Goal: Task Accomplishment & Management: Complete application form

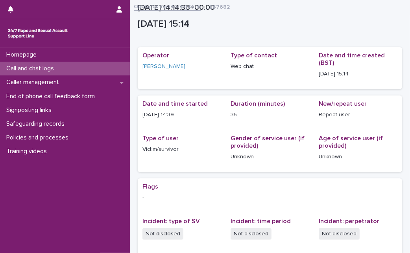
click at [102, 68] on div "Call and chat logs" at bounding box center [65, 69] width 130 height 14
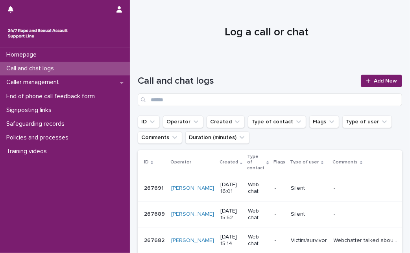
click at [102, 68] on div "Call and chat logs" at bounding box center [65, 69] width 130 height 14
click at [374, 77] on link "Add New" at bounding box center [381, 81] width 41 height 13
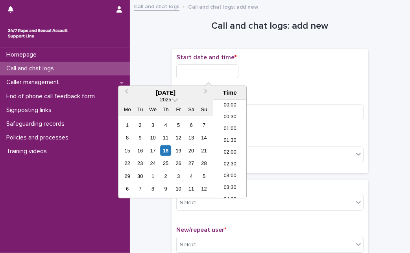
click at [226, 75] on input "text" at bounding box center [207, 72] width 62 height 14
click at [167, 146] on div "18" at bounding box center [166, 151] width 11 height 11
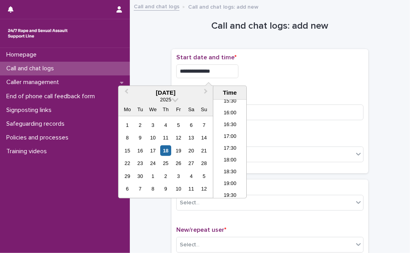
click at [222, 74] on input "**********" at bounding box center [207, 72] width 62 height 14
type input "**********"
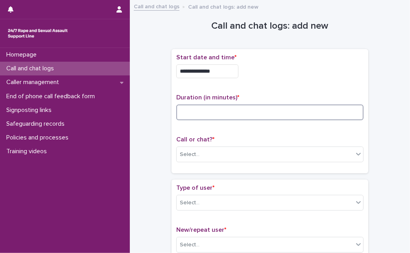
click at [277, 117] on input at bounding box center [269, 113] width 187 height 16
type input "*"
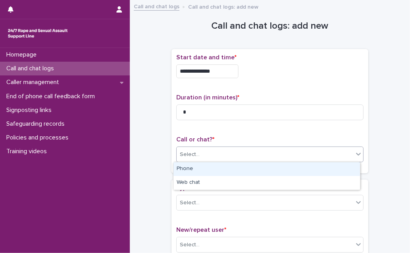
click at [207, 154] on div "Select..." at bounding box center [265, 154] width 177 height 13
click at [205, 168] on div "Phone" at bounding box center [267, 170] width 187 height 14
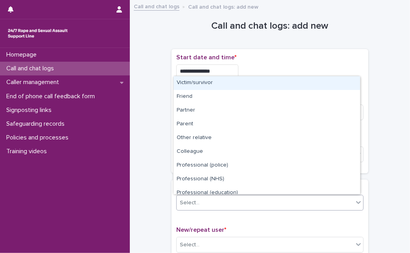
click at [204, 204] on div "Select..." at bounding box center [265, 203] width 177 height 13
click at [251, 87] on div "Victim/survivor" at bounding box center [267, 83] width 187 height 14
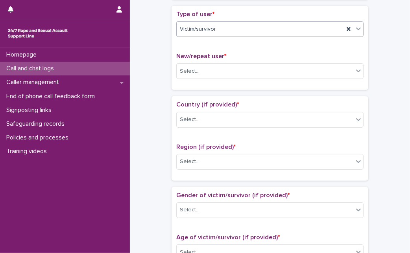
scroll to position [179, 0]
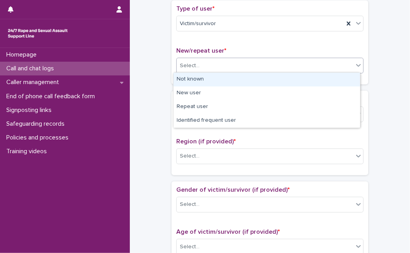
click at [318, 66] on div "Select..." at bounding box center [265, 65] width 177 height 13
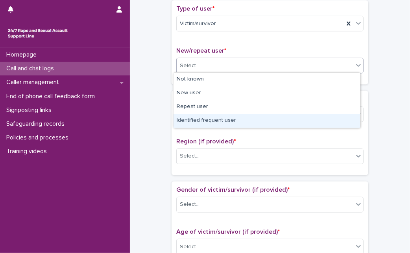
click at [265, 122] on div "Identified frequent user" at bounding box center [267, 121] width 187 height 14
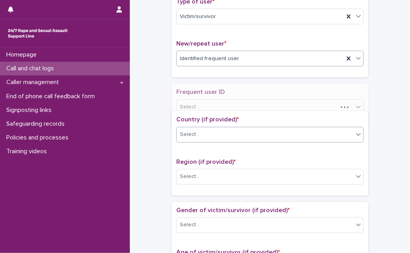
scroll to position [203, 0]
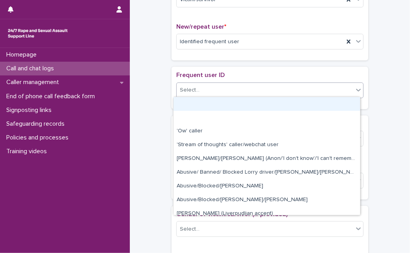
click at [248, 84] on div "Select..." at bounding box center [265, 90] width 177 height 13
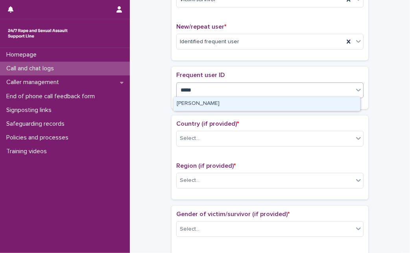
type input "******"
click at [235, 106] on div "[PERSON_NAME]" at bounding box center [267, 104] width 187 height 14
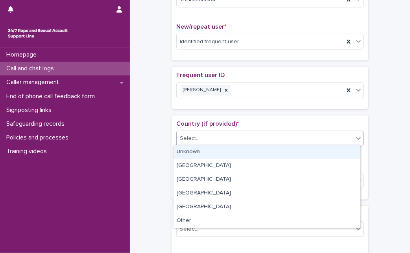
click at [219, 138] on div "Select..." at bounding box center [265, 138] width 177 height 13
click at [214, 150] on div "Unknown" at bounding box center [267, 153] width 187 height 14
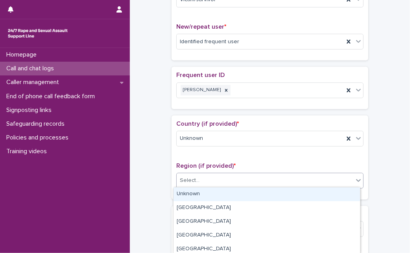
click at [200, 178] on div "Select..." at bounding box center [265, 180] width 177 height 13
click at [203, 194] on div "Unknown" at bounding box center [267, 195] width 187 height 14
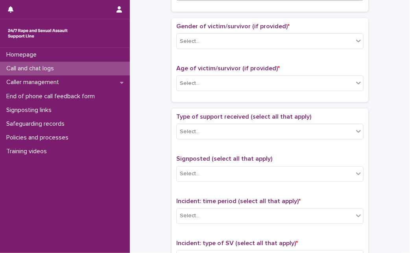
scroll to position [394, 0]
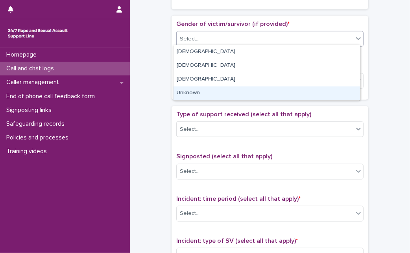
drag, startPoint x: 325, startPoint y: 32, endPoint x: 267, endPoint y: 87, distance: 79.9
click at [267, 87] on body "**********" at bounding box center [205, 126] width 410 height 253
click at [267, 87] on div "Unknown" at bounding box center [267, 94] width 187 height 14
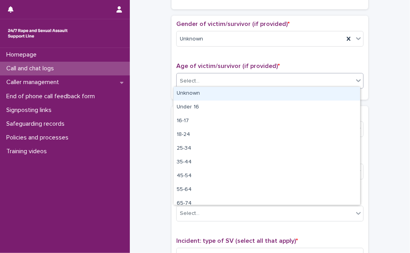
click at [281, 73] on div "Select..." at bounding box center [269, 81] width 187 height 16
click at [268, 87] on div "Unknown" at bounding box center [267, 94] width 187 height 14
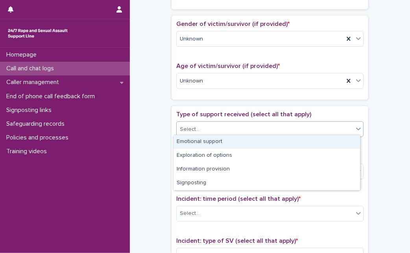
drag, startPoint x: 242, startPoint y: 129, endPoint x: 237, endPoint y: 141, distance: 12.7
click at [237, 141] on body "**********" at bounding box center [205, 126] width 410 height 253
click at [237, 141] on div "Emotional support" at bounding box center [267, 142] width 187 height 14
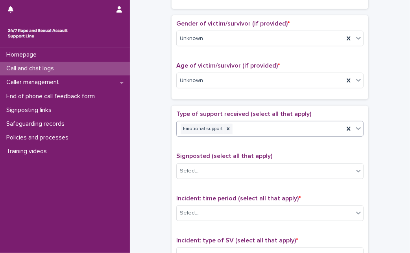
scroll to position [382, 0]
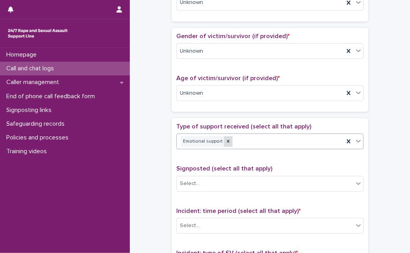
click at [226, 137] on div at bounding box center [228, 142] width 9 height 11
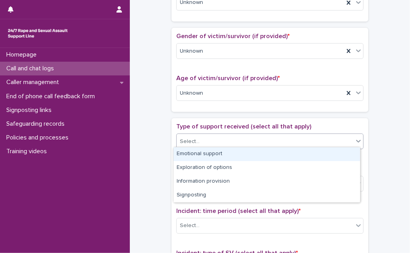
click at [226, 137] on div "Select..." at bounding box center [265, 141] width 177 height 13
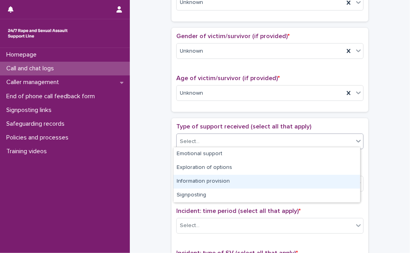
click at [216, 187] on div "Information provision" at bounding box center [267, 182] width 187 height 14
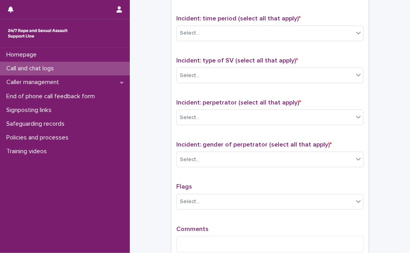
scroll to position [574, 0]
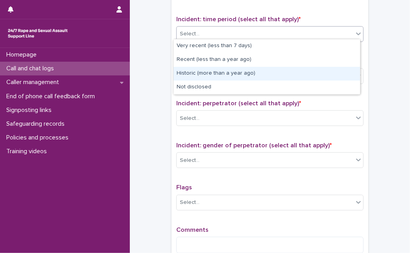
click at [290, 80] on body "**********" at bounding box center [205, 126] width 410 height 253
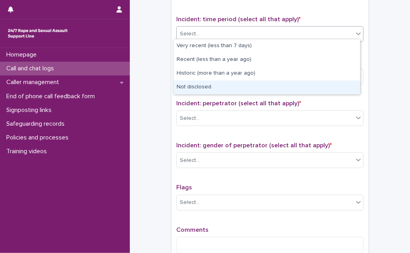
click at [290, 81] on div "Not disclosed" at bounding box center [267, 88] width 187 height 14
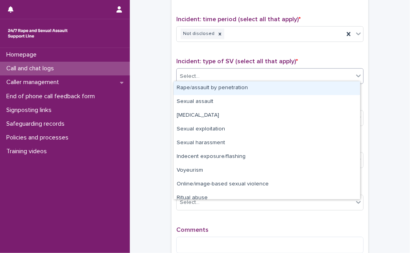
click at [290, 80] on div "Select..." at bounding box center [269, 76] width 187 height 16
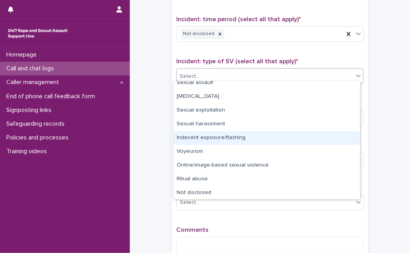
scroll to position [19, 0]
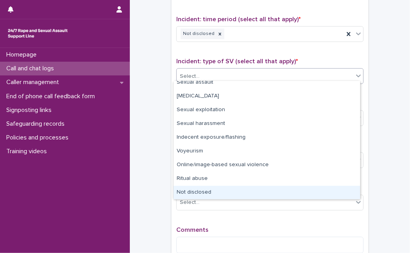
click at [342, 192] on div "Not disclosed" at bounding box center [267, 193] width 187 height 14
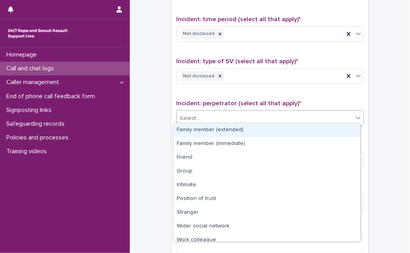
click at [338, 118] on div "Select..." at bounding box center [265, 118] width 177 height 13
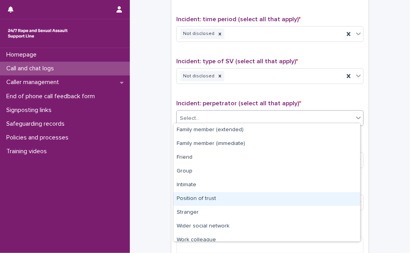
scroll to position [33, 0]
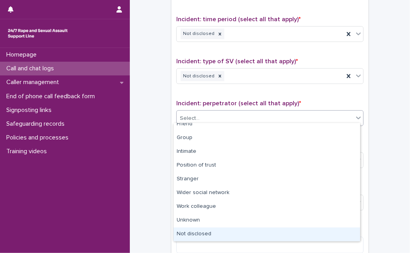
click at [313, 238] on div "Not disclosed" at bounding box center [267, 235] width 187 height 14
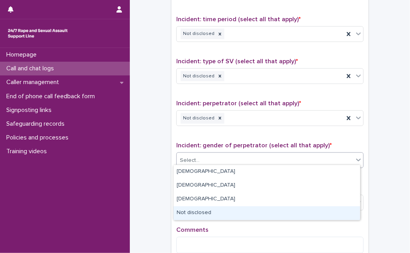
drag, startPoint x: 332, startPoint y: 154, endPoint x: 298, endPoint y: 207, distance: 62.6
click at [298, 207] on body "**********" at bounding box center [205, 126] width 410 height 253
click at [298, 207] on div "Not disclosed" at bounding box center [267, 214] width 187 height 14
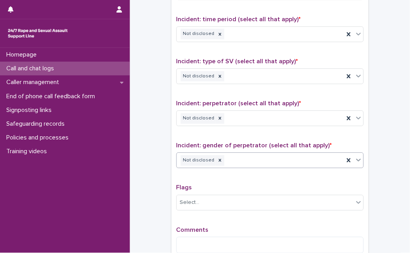
scroll to position [662, 0]
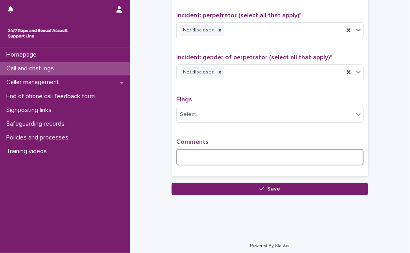
click at [292, 150] on textarea at bounding box center [269, 157] width 187 height 17
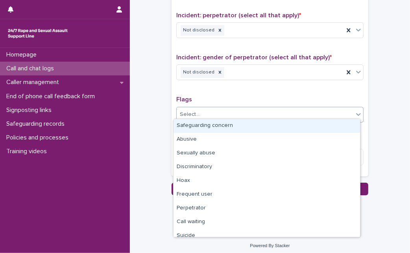
click at [303, 109] on div "Select..." at bounding box center [265, 114] width 177 height 13
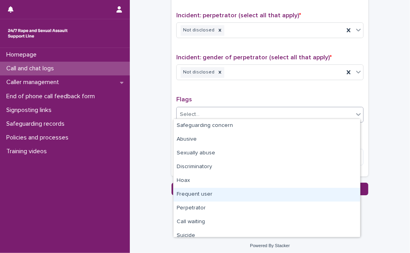
click at [243, 196] on div "Frequent user" at bounding box center [267, 195] width 187 height 14
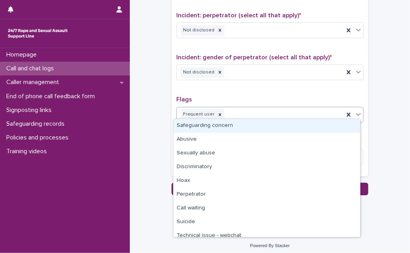
click at [356, 113] on icon at bounding box center [358, 114] width 5 height 3
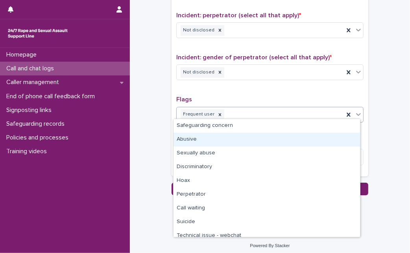
click at [329, 139] on div "Abusive" at bounding box center [267, 140] width 187 height 14
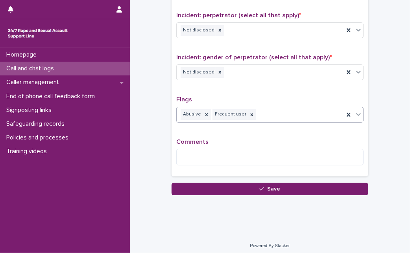
click at [292, 165] on div "Comments" at bounding box center [269, 156] width 187 height 34
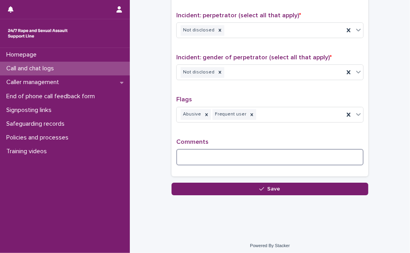
click at [298, 157] on textarea at bounding box center [269, 157] width 187 height 17
type textarea "*"
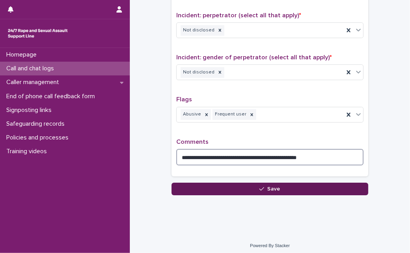
type textarea "**********"
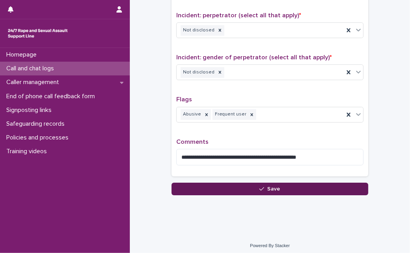
click at [283, 186] on button "Save" at bounding box center [270, 189] width 197 height 13
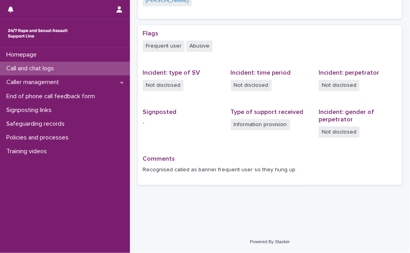
scroll to position [199, 0]
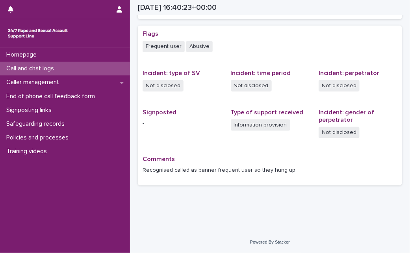
click at [68, 66] on div "Call and chat logs" at bounding box center [65, 69] width 130 height 14
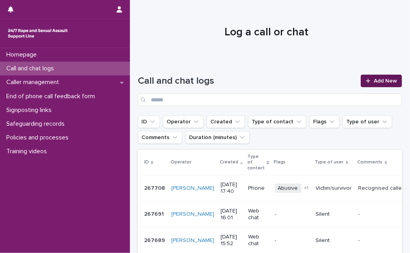
click at [374, 78] on span "Add New" at bounding box center [385, 81] width 23 height 6
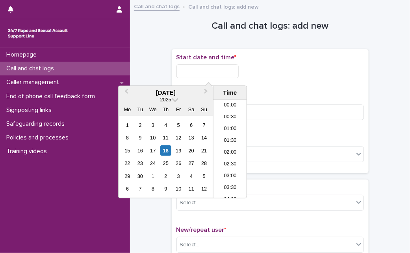
click at [205, 76] on input "text" at bounding box center [207, 72] width 62 height 14
click at [168, 153] on div "18" at bounding box center [165, 151] width 11 height 11
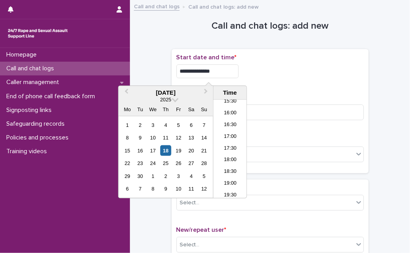
click at [218, 67] on input "**********" at bounding box center [207, 72] width 62 height 14
type input "**********"
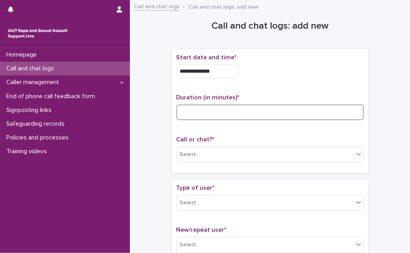
click at [258, 108] on input at bounding box center [269, 113] width 187 height 16
type input "*"
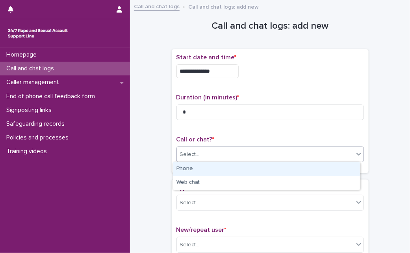
click at [229, 154] on div "Select..." at bounding box center [265, 154] width 177 height 13
click at [225, 164] on div "Phone" at bounding box center [266, 170] width 187 height 14
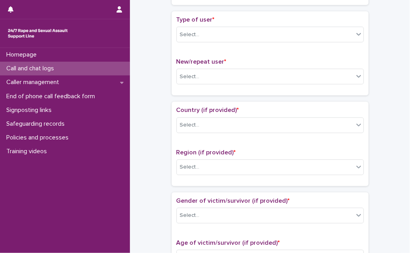
scroll to position [176, 0]
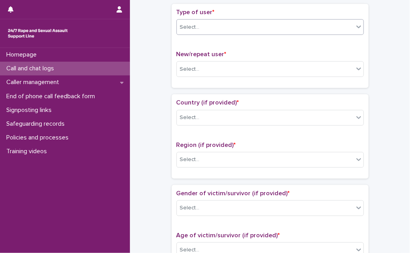
click at [355, 28] on icon at bounding box center [359, 27] width 8 height 8
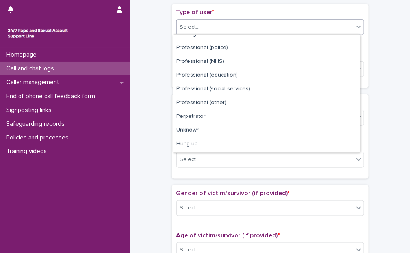
scroll to position [89, 0]
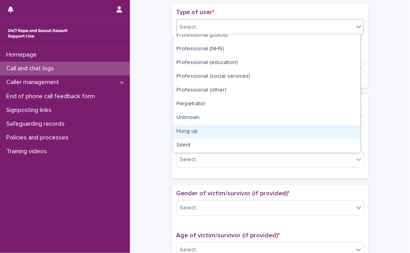
click at [326, 133] on div "Hung up" at bounding box center [266, 132] width 187 height 14
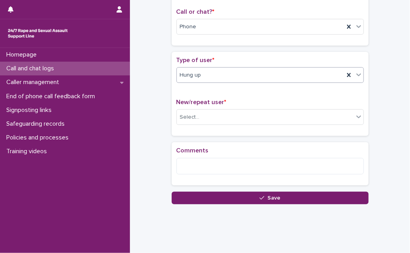
scroll to position [127, 0]
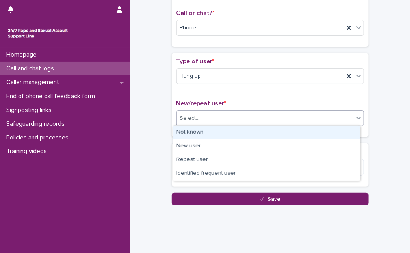
drag, startPoint x: 310, startPoint y: 120, endPoint x: 291, endPoint y: 134, distance: 23.4
click at [291, 134] on body "**********" at bounding box center [205, 126] width 410 height 253
click at [291, 134] on div "Not known" at bounding box center [266, 133] width 187 height 14
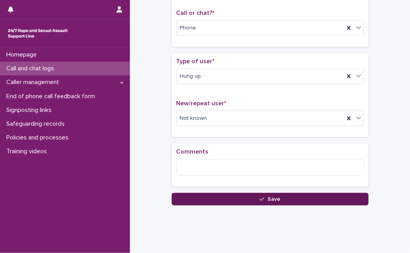
click at [245, 197] on button "Save" at bounding box center [270, 199] width 197 height 13
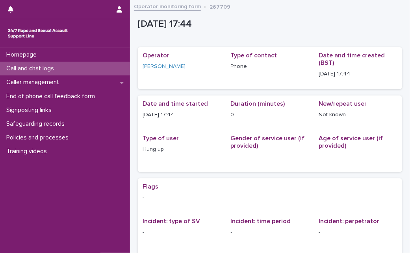
click at [56, 70] on p "Call and chat logs" at bounding box center [31, 68] width 57 height 7
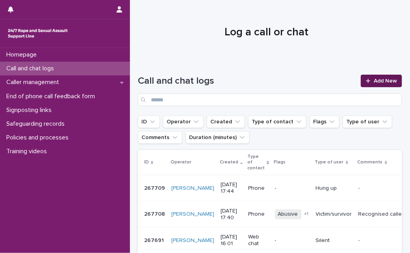
click at [374, 80] on span "Add New" at bounding box center [385, 81] width 23 height 6
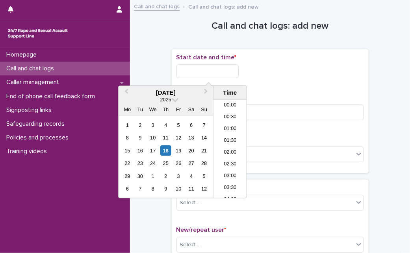
scroll to position [370, 0]
click at [209, 69] on input "text" at bounding box center [207, 72] width 62 height 14
click at [168, 151] on div "18" at bounding box center [165, 151] width 11 height 11
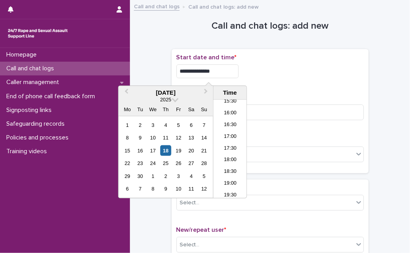
click at [231, 72] on input "**********" at bounding box center [207, 72] width 62 height 14
type input "**********"
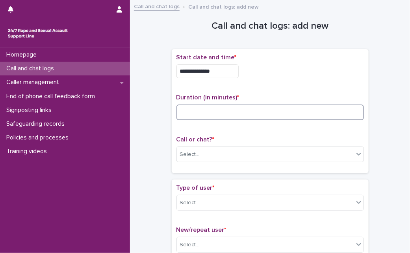
click at [283, 110] on input at bounding box center [269, 113] width 187 height 16
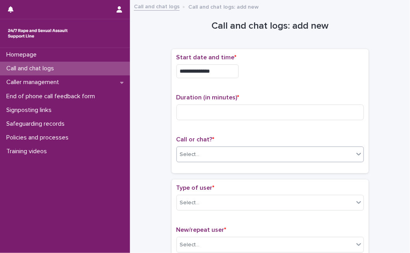
click at [238, 150] on div "Select..." at bounding box center [265, 154] width 177 height 13
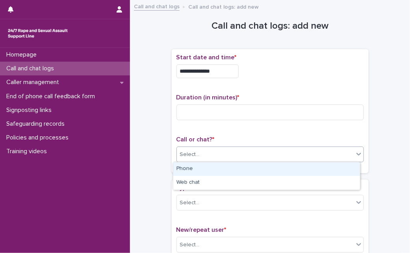
click at [229, 170] on div "Phone" at bounding box center [266, 170] width 187 height 14
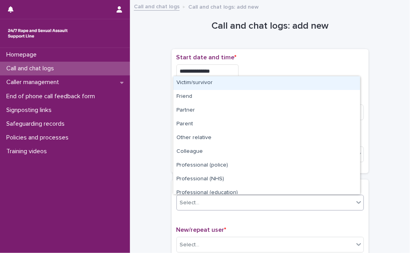
click at [217, 203] on div "Select..." at bounding box center [265, 203] width 177 height 13
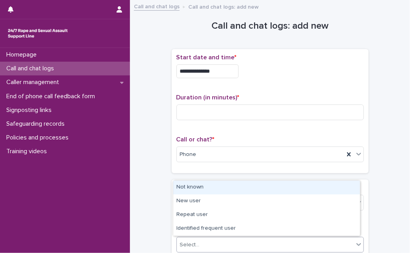
click at [290, 239] on div "Select..." at bounding box center [265, 245] width 177 height 13
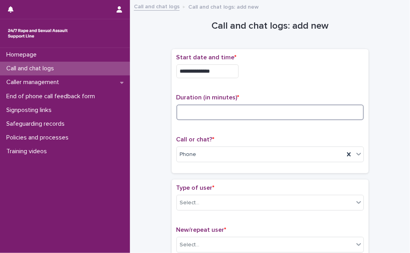
click at [189, 116] on input at bounding box center [269, 113] width 187 height 16
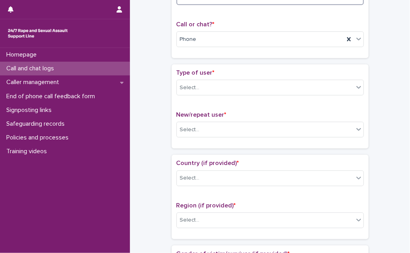
scroll to position [118, 0]
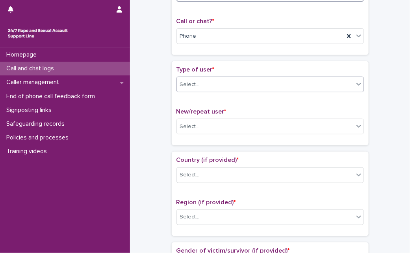
type input "*"
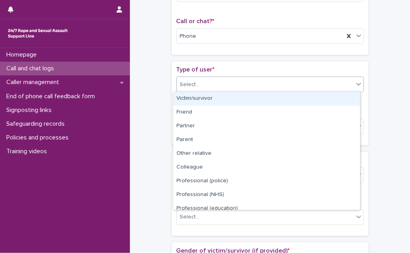
click at [327, 83] on div "Select..." at bounding box center [265, 84] width 177 height 13
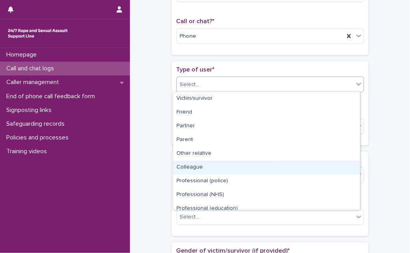
scroll to position [89, 0]
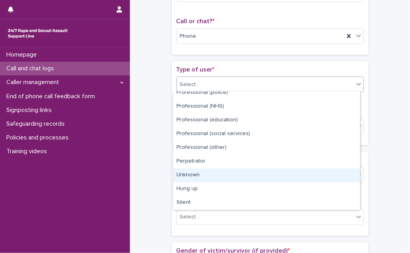
click at [311, 175] on div "Unknown" at bounding box center [266, 176] width 187 height 14
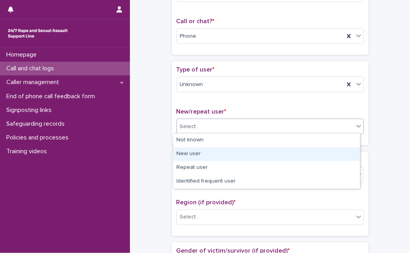
click at [274, 169] on body "**********" at bounding box center [205, 126] width 410 height 253
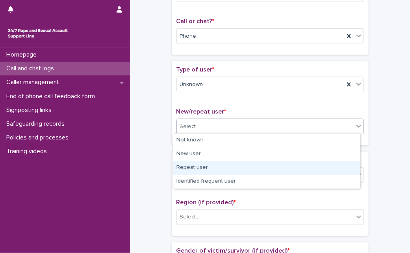
click at [274, 169] on div "Repeat user" at bounding box center [266, 168] width 187 height 14
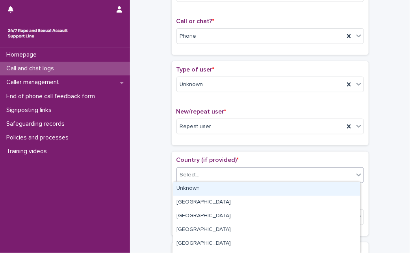
click at [276, 168] on div "Select..." at bounding box center [269, 176] width 187 height 16
click at [263, 188] on div "Unknown" at bounding box center [266, 189] width 187 height 14
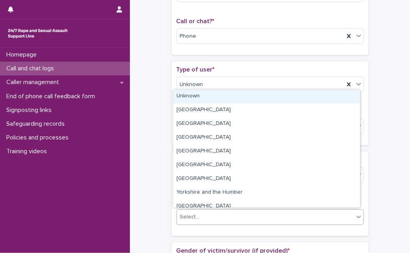
click at [233, 224] on div "Select..." at bounding box center [269, 218] width 187 height 16
click at [257, 98] on div "Unknown" at bounding box center [266, 97] width 187 height 14
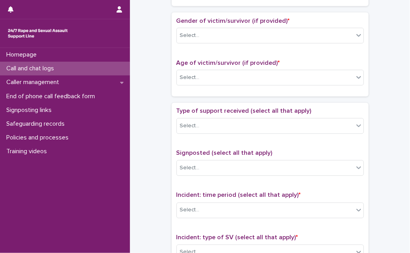
scroll to position [351, 0]
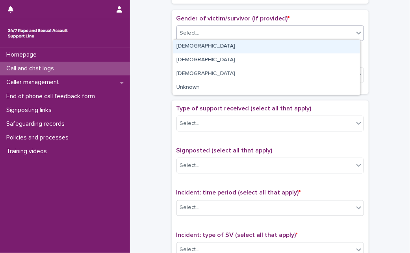
click at [322, 32] on div "Select..." at bounding box center [265, 33] width 177 height 13
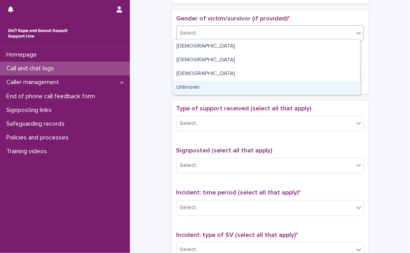
click at [283, 81] on div "Unknown" at bounding box center [266, 88] width 187 height 14
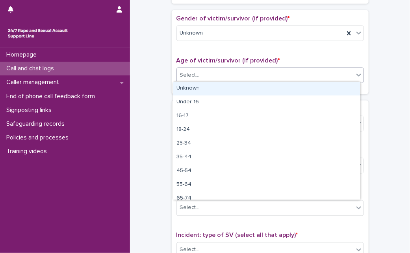
click at [289, 73] on div "Select..." at bounding box center [265, 75] width 177 height 13
click at [276, 87] on div "Unknown" at bounding box center [266, 89] width 187 height 14
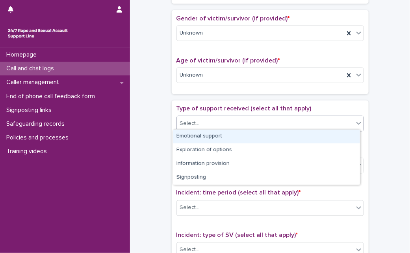
click at [258, 118] on div "Select..." at bounding box center [265, 124] width 177 height 13
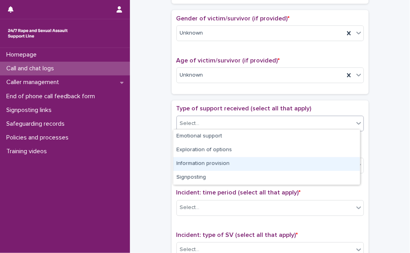
click at [223, 166] on div "Information provision" at bounding box center [266, 164] width 187 height 14
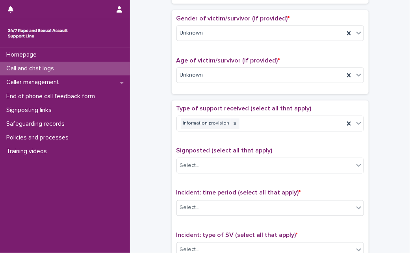
click at [239, 197] on div "Incident: time period (select all that apply) * Select..." at bounding box center [269, 206] width 187 height 33
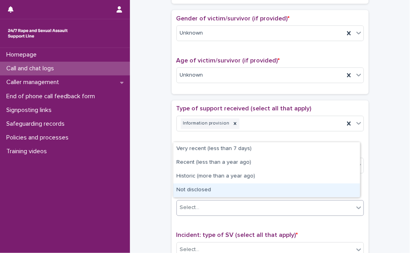
drag, startPoint x: 238, startPoint y: 201, endPoint x: 239, endPoint y: 187, distance: 14.3
click at [239, 187] on body "**********" at bounding box center [205, 126] width 410 height 253
click at [239, 187] on div "Not disclosed" at bounding box center [266, 191] width 187 height 14
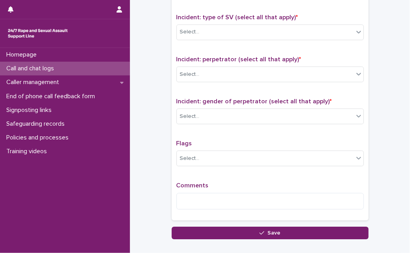
scroll to position [575, 0]
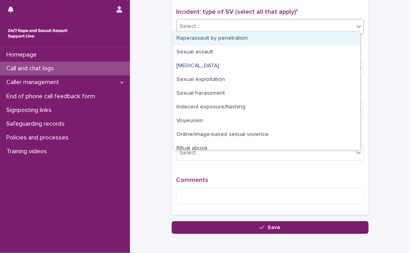
click at [333, 29] on div "Select..." at bounding box center [265, 26] width 177 height 13
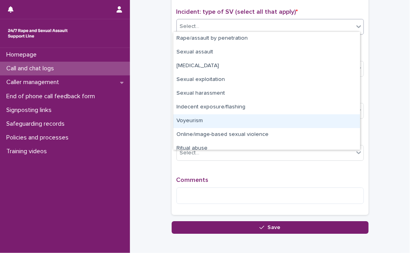
scroll to position [19, 0]
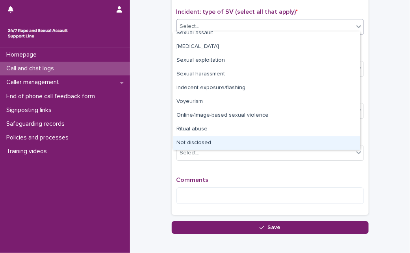
click at [329, 140] on div "Not disclosed" at bounding box center [266, 144] width 187 height 14
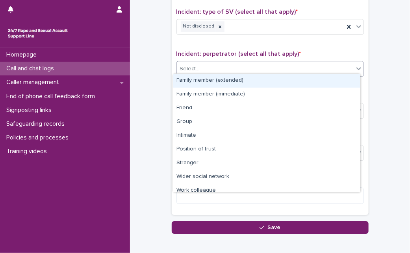
click at [321, 72] on div "Select..." at bounding box center [269, 69] width 187 height 16
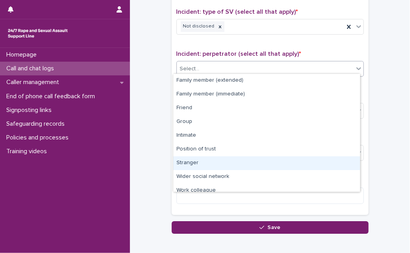
scroll to position [33, 0]
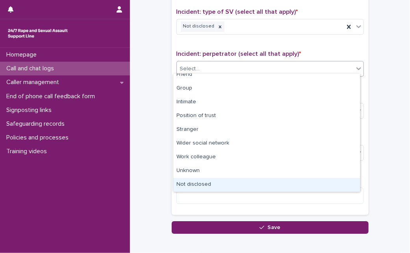
click at [314, 189] on div "Not disclosed" at bounding box center [266, 185] width 187 height 14
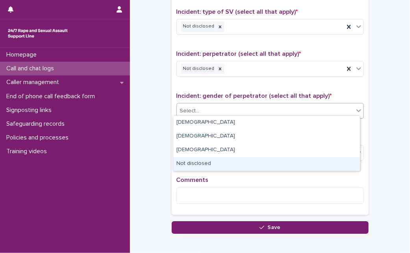
drag, startPoint x: 319, startPoint y: 107, endPoint x: 303, endPoint y: 126, distance: 24.8
click at [273, 161] on body "**********" at bounding box center [205, 126] width 410 height 253
click at [273, 161] on div "Not disclosed" at bounding box center [266, 164] width 187 height 14
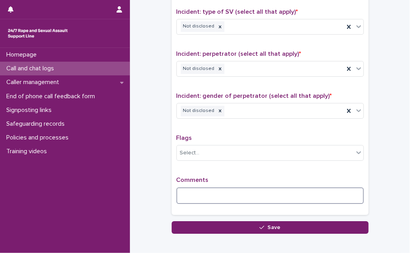
click at [248, 191] on textarea at bounding box center [269, 196] width 187 height 17
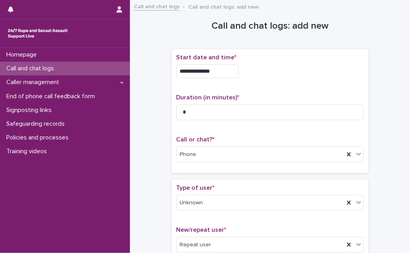
scroll to position [633, 0]
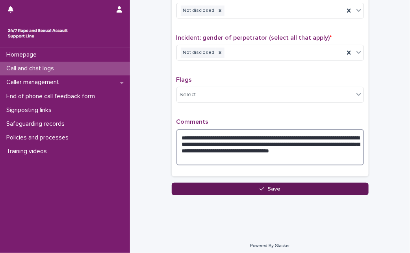
type textarea "**********"
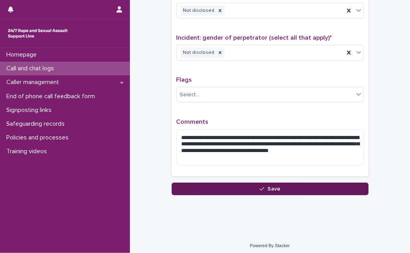
click at [321, 183] on button "Save" at bounding box center [270, 189] width 197 height 13
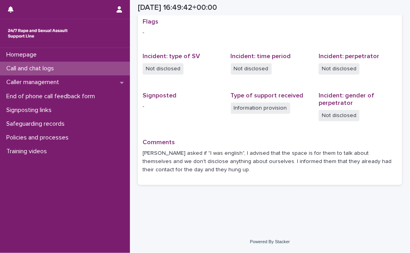
scroll to position [165, 0]
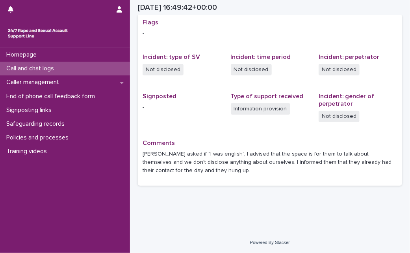
click at [18, 68] on p "Call and chat logs" at bounding box center [31, 68] width 57 height 7
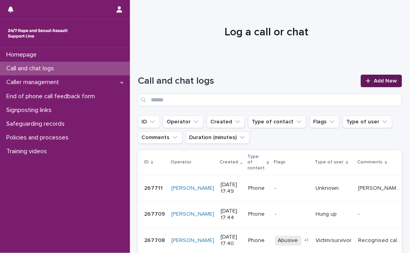
click at [376, 81] on span "Add New" at bounding box center [385, 81] width 23 height 6
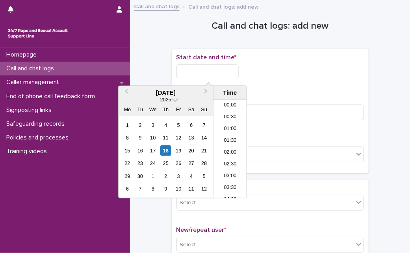
scroll to position [370, 0]
click at [184, 77] on input "text" at bounding box center [207, 72] width 62 height 14
click at [165, 146] on div "18" at bounding box center [165, 151] width 11 height 11
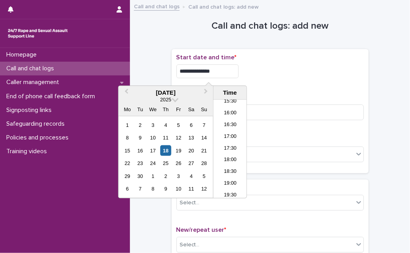
click at [231, 72] on input "**********" at bounding box center [207, 72] width 62 height 14
type input "**********"
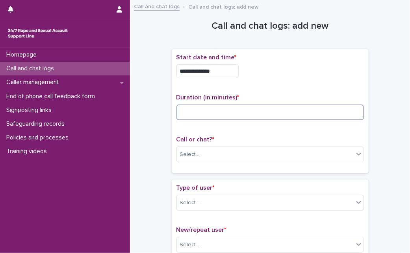
click at [264, 110] on input at bounding box center [269, 113] width 187 height 16
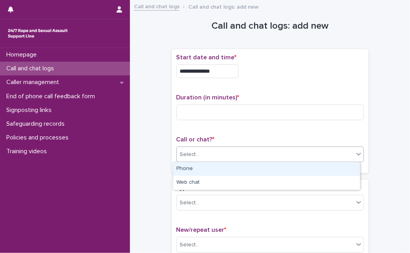
click at [236, 147] on div "Select..." at bounding box center [269, 155] width 187 height 16
click at [210, 174] on div "Phone" at bounding box center [266, 170] width 187 height 14
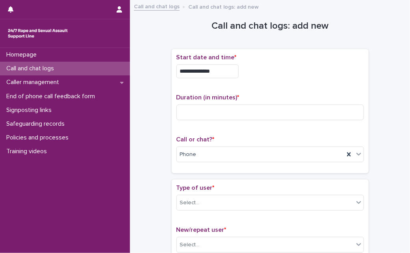
click at [189, 211] on div "Type of user * Select..." at bounding box center [269, 201] width 187 height 33
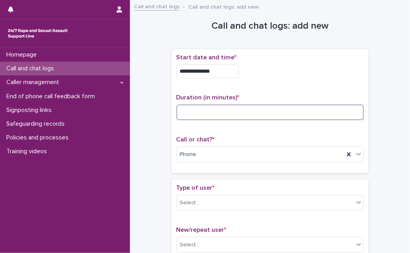
click at [231, 108] on input at bounding box center [269, 113] width 187 height 16
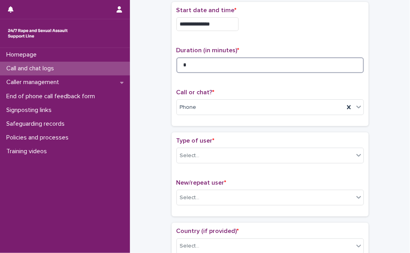
scroll to position [52, 0]
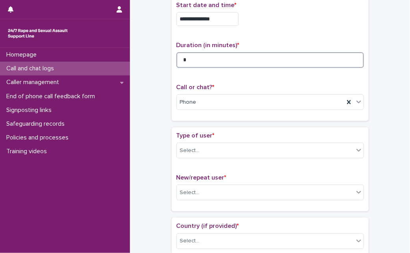
type input "*"
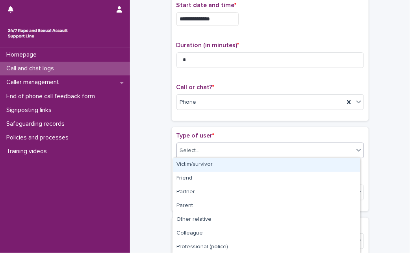
click at [211, 151] on div "Select..." at bounding box center [265, 150] width 177 height 13
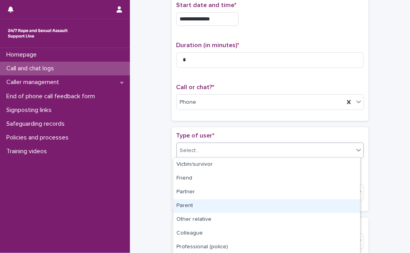
scroll to position [111, 0]
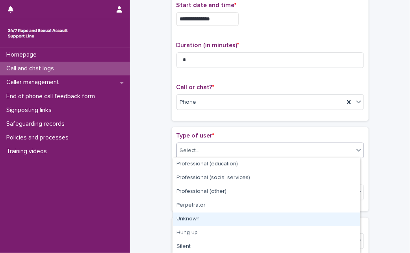
click at [294, 216] on div "Unknown" at bounding box center [266, 220] width 187 height 14
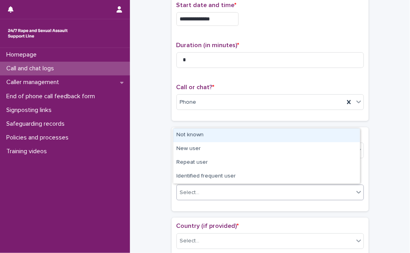
click at [293, 198] on div "Select..." at bounding box center [265, 193] width 177 height 13
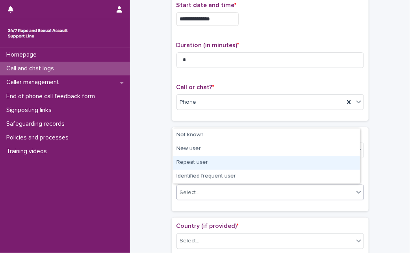
click at [291, 166] on div "Repeat user" at bounding box center [266, 163] width 187 height 14
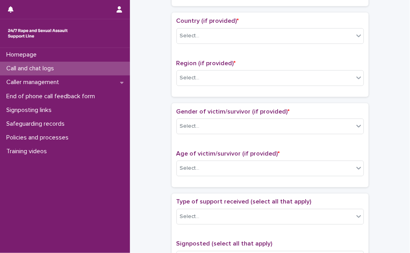
scroll to position [260, 0]
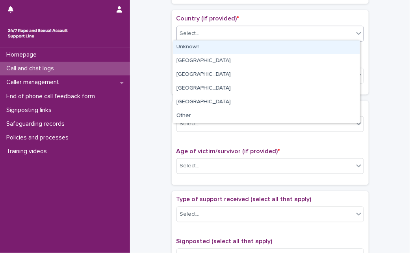
click at [343, 33] on div "Select..." at bounding box center [265, 33] width 177 height 13
click at [335, 43] on div "Unknown" at bounding box center [266, 48] width 187 height 14
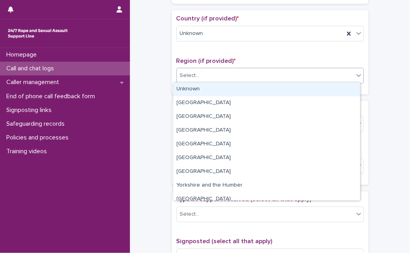
click at [300, 82] on body "**********" at bounding box center [205, 126] width 410 height 253
click at [292, 87] on div "Unknown" at bounding box center [266, 90] width 187 height 14
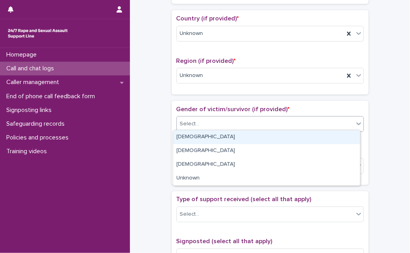
click at [272, 127] on div "Select..." at bounding box center [265, 124] width 177 height 13
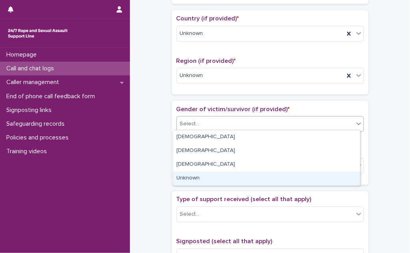
click at [245, 176] on div "Unknown" at bounding box center [266, 179] width 187 height 14
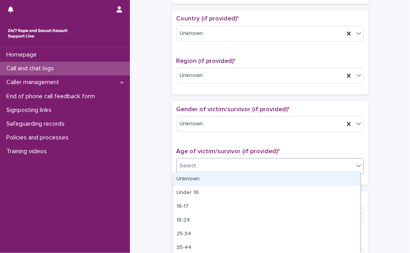
click at [249, 167] on div "Select..." at bounding box center [265, 166] width 177 height 13
click at [246, 181] on div "Unknown" at bounding box center [266, 180] width 187 height 14
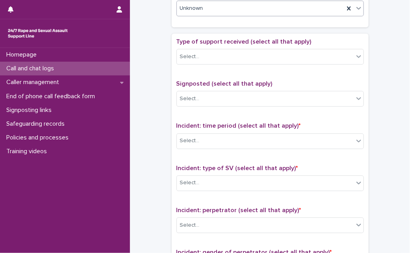
scroll to position [421, 0]
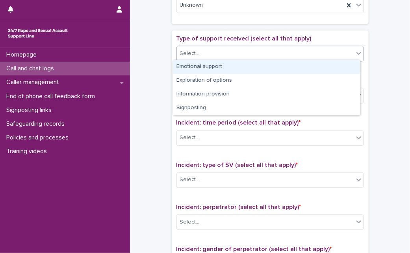
click at [311, 53] on div "Select..." at bounding box center [265, 54] width 177 height 13
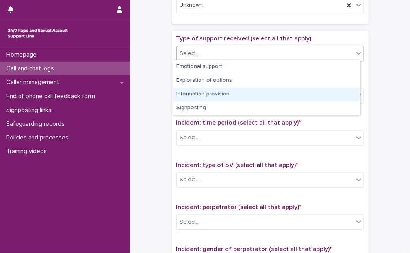
click at [285, 90] on div "Information provision" at bounding box center [266, 95] width 187 height 14
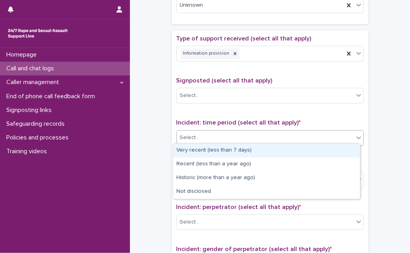
click at [278, 140] on div "Select..." at bounding box center [265, 138] width 177 height 13
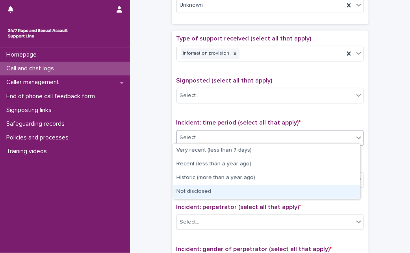
click at [264, 191] on div "Not disclosed" at bounding box center [266, 192] width 187 height 14
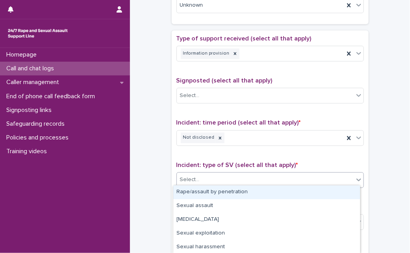
click at [281, 174] on div "Select..." at bounding box center [265, 180] width 177 height 13
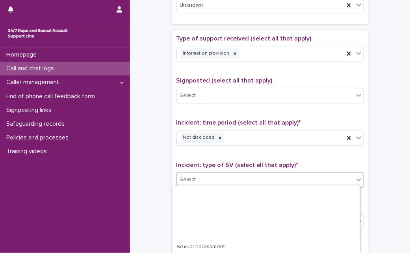
scroll to position [69, 0]
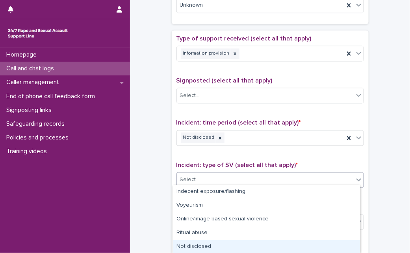
click at [320, 252] on div "Not disclosed" at bounding box center [266, 247] width 187 height 14
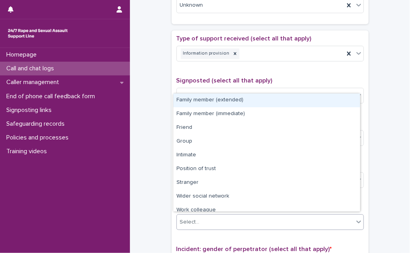
click at [328, 216] on div "Select..." at bounding box center [265, 222] width 177 height 13
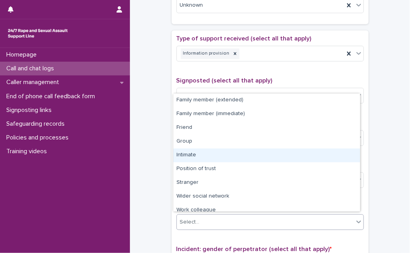
scroll to position [33, 0]
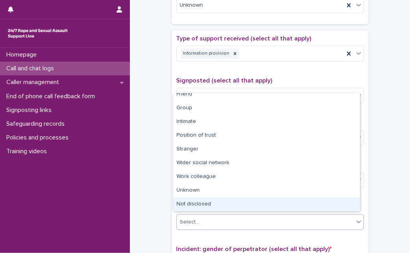
click at [337, 207] on div "Not disclosed" at bounding box center [266, 205] width 187 height 14
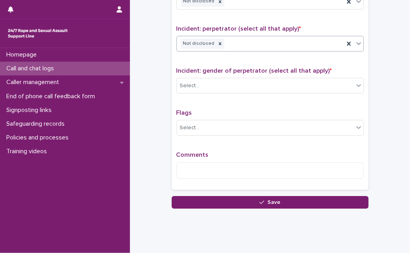
scroll to position [614, 0]
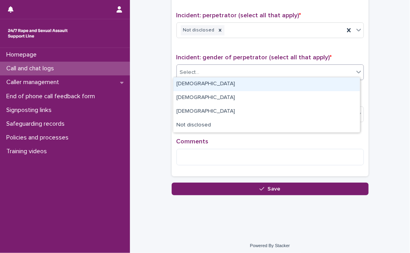
click at [313, 66] on div "Select..." at bounding box center [265, 72] width 177 height 13
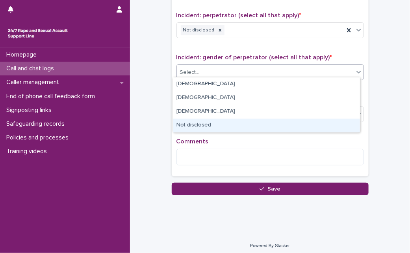
click at [265, 119] on div "Not disclosed" at bounding box center [266, 126] width 187 height 14
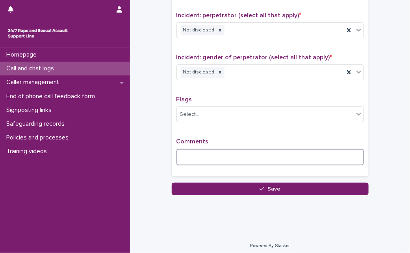
click at [246, 149] on textarea at bounding box center [269, 157] width 187 height 17
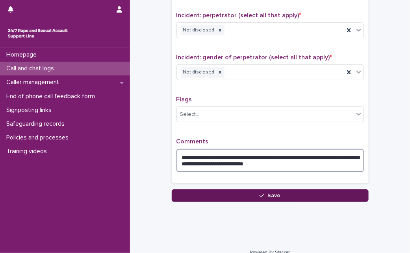
type textarea "**********"
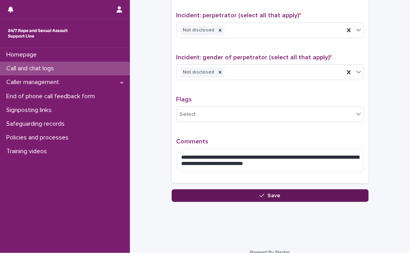
click at [261, 194] on icon "button" at bounding box center [261, 196] width 5 height 6
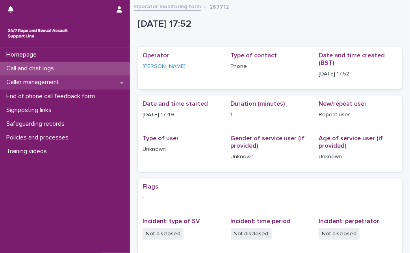
click at [36, 83] on p "Caller management" at bounding box center [34, 82] width 62 height 7
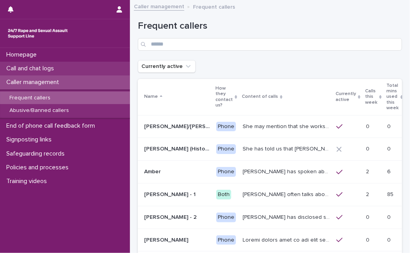
click at [51, 70] on p "Call and chat logs" at bounding box center [31, 68] width 57 height 7
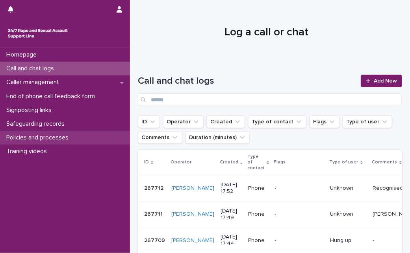
click at [67, 141] on p "Policies and processes" at bounding box center [39, 137] width 72 height 7
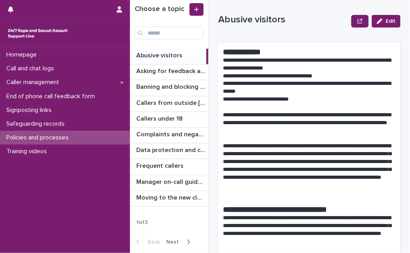
click at [174, 242] on span "Next" at bounding box center [174, 243] width 17 height 6
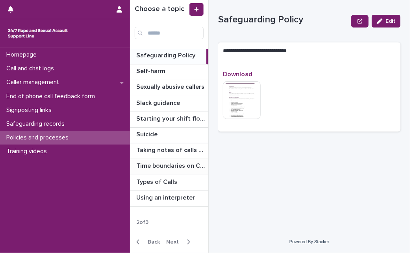
click at [187, 166] on p "Time boundaries on Calls and Chats" at bounding box center [171, 165] width 70 height 9
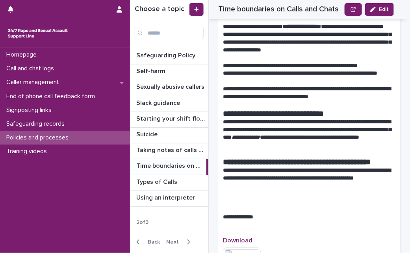
scroll to position [301, 0]
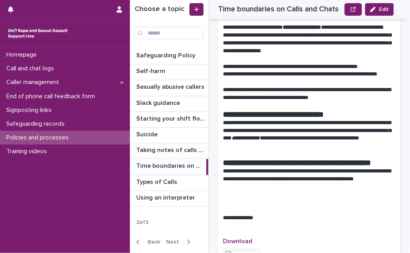
click at [179, 145] on p "Taking notes of calls and chats" at bounding box center [171, 149] width 70 height 9
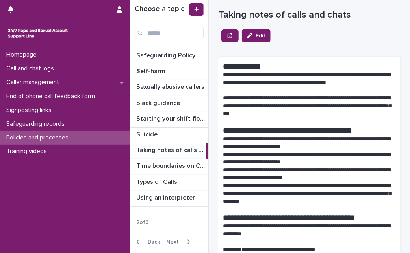
click at [152, 240] on span "Back" at bounding box center [151, 243] width 17 height 6
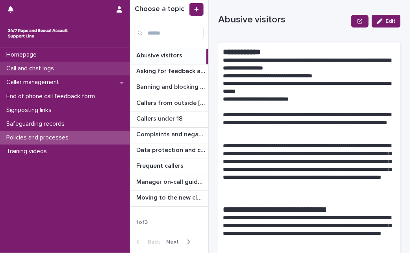
click at [58, 67] on p "Call and chat logs" at bounding box center [31, 68] width 57 height 7
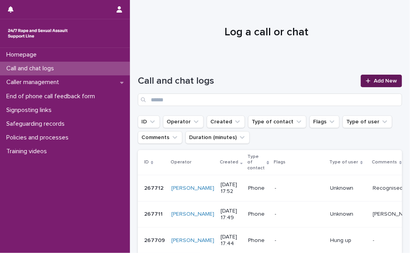
click at [377, 78] on span "Add New" at bounding box center [385, 81] width 23 height 6
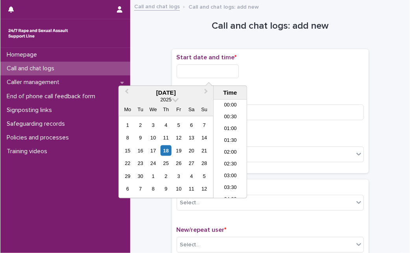
scroll to position [370, 0]
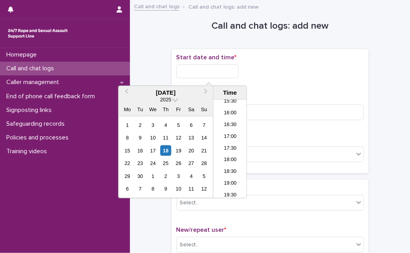
click at [218, 68] on input "text" at bounding box center [207, 72] width 62 height 14
click at [164, 151] on div "18" at bounding box center [165, 151] width 11 height 11
click at [231, 73] on input "**********" at bounding box center [207, 72] width 62 height 14
type input "**********"
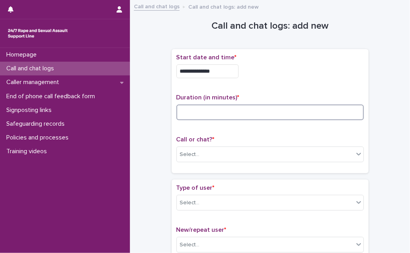
click at [273, 109] on input at bounding box center [269, 113] width 187 height 16
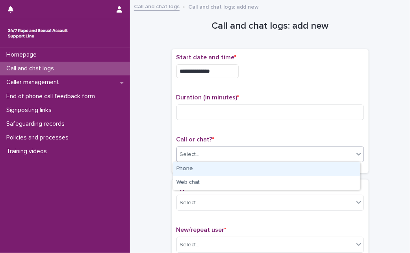
click at [261, 161] on div "Select..." at bounding box center [269, 155] width 187 height 16
click at [255, 166] on div "Phone" at bounding box center [266, 170] width 187 height 14
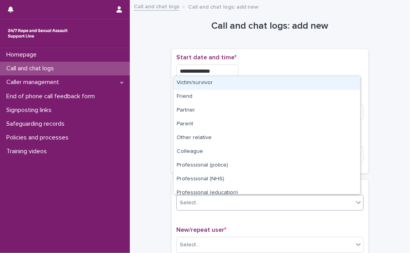
click at [234, 202] on div "Select..." at bounding box center [265, 203] width 177 height 13
click at [273, 84] on div "Victim/survivor" at bounding box center [267, 83] width 187 height 14
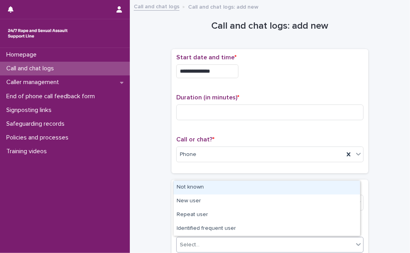
click at [219, 252] on div "Select..." at bounding box center [269, 245] width 187 height 16
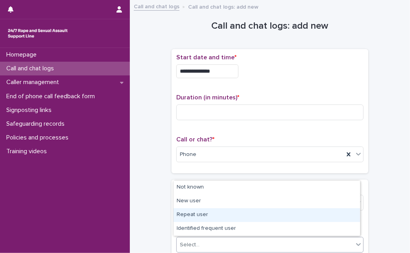
click at [222, 213] on div "Repeat user" at bounding box center [267, 216] width 187 height 14
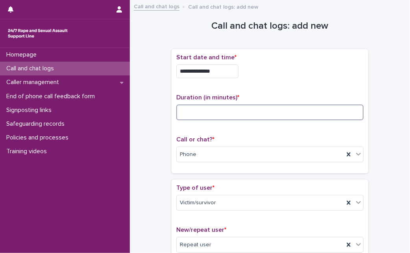
click at [209, 107] on input at bounding box center [269, 113] width 187 height 16
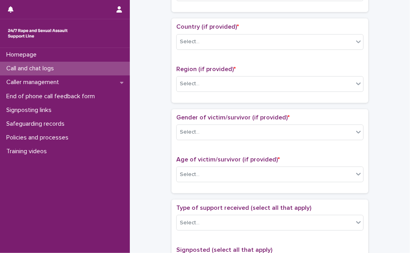
scroll to position [257, 0]
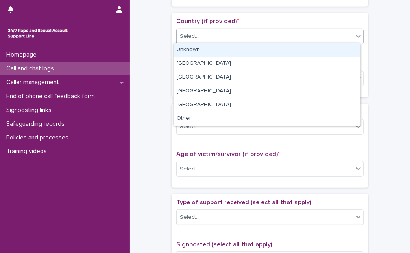
click at [341, 35] on div "Select..." at bounding box center [265, 36] width 177 height 13
click at [311, 48] on div "Unknown" at bounding box center [267, 50] width 187 height 14
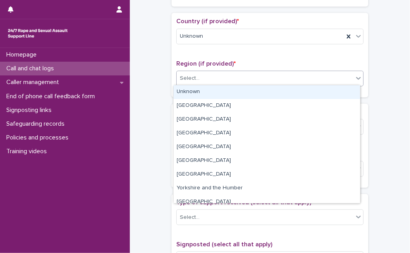
click at [277, 80] on div "Select..." at bounding box center [265, 78] width 177 height 13
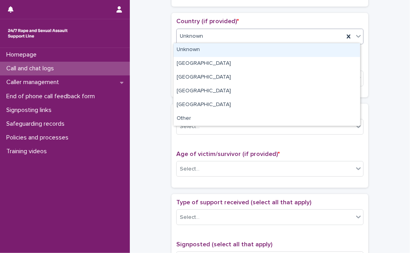
click at [302, 33] on div "Unknown" at bounding box center [260, 36] width 167 height 13
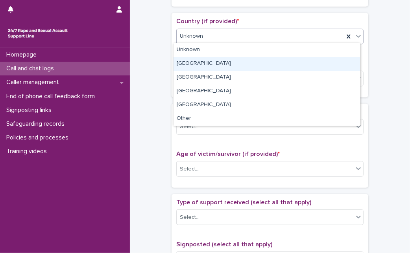
click at [277, 58] on div "[GEOGRAPHIC_DATA]" at bounding box center [267, 64] width 187 height 14
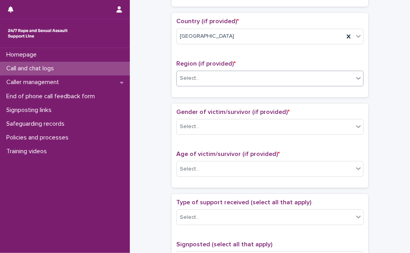
drag, startPoint x: 250, startPoint y: 91, endPoint x: 262, endPoint y: 72, distance: 22.6
click at [262, 72] on div "Country (if provided) * [GEOGRAPHIC_DATA] Region (if provided) * Select..." at bounding box center [270, 55] width 197 height 84
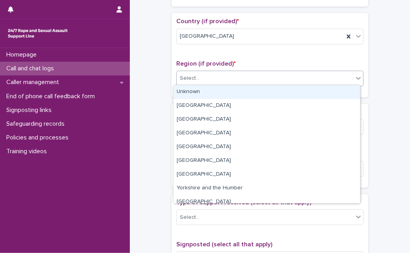
click at [262, 72] on div "Select..." at bounding box center [265, 78] width 177 height 13
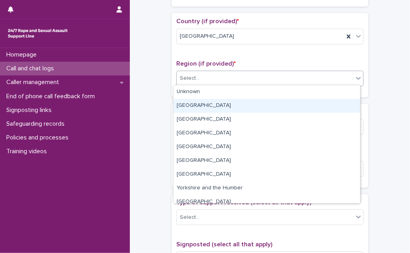
click at [236, 107] on div "[GEOGRAPHIC_DATA]" at bounding box center [267, 106] width 187 height 14
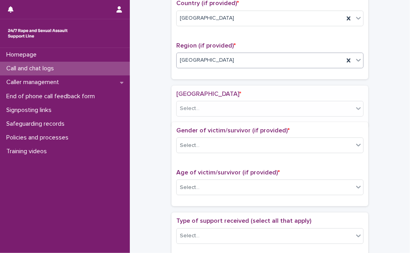
scroll to position [281, 0]
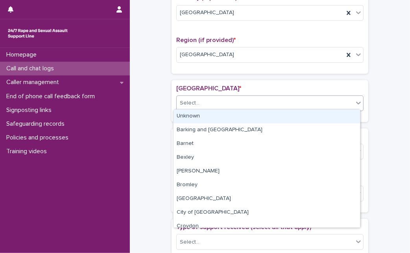
click at [253, 97] on div "Select..." at bounding box center [265, 103] width 177 height 13
click at [254, 110] on div "Unknown" at bounding box center [267, 117] width 187 height 14
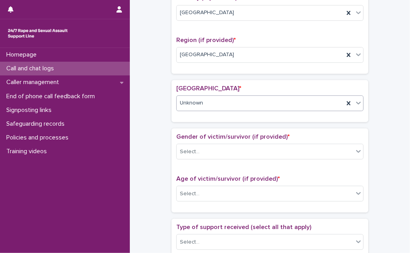
click at [240, 140] on div "Gender of victim/survivor (if provided) * Select..." at bounding box center [269, 149] width 187 height 33
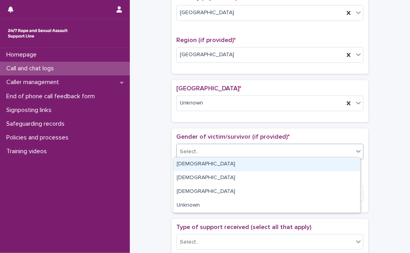
click at [233, 154] on div "Select..." at bounding box center [265, 152] width 177 height 13
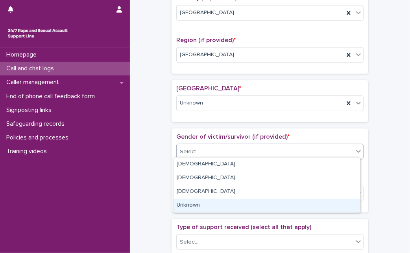
click at [194, 213] on div "Unknown" at bounding box center [267, 206] width 187 height 14
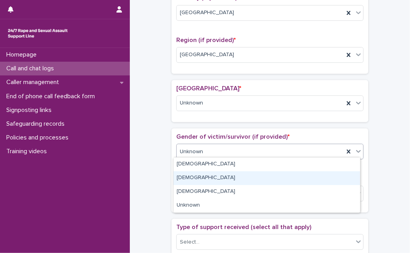
drag, startPoint x: 218, startPoint y: 148, endPoint x: 195, endPoint y: 183, distance: 42.9
click at [195, 183] on body "**********" at bounding box center [205, 126] width 410 height 253
click at [195, 183] on div "[DEMOGRAPHIC_DATA]" at bounding box center [267, 179] width 187 height 14
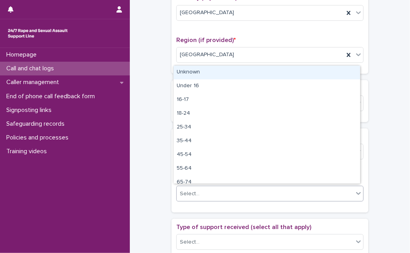
click at [191, 190] on div "Select..." at bounding box center [190, 194] width 20 height 8
click at [246, 72] on div "Unknown" at bounding box center [267, 73] width 187 height 14
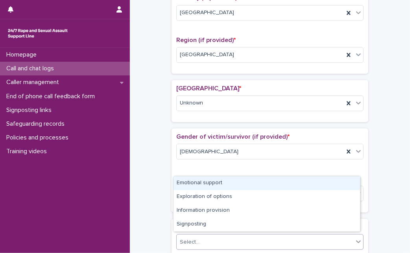
click at [228, 245] on div "Select..." at bounding box center [265, 242] width 177 height 13
click at [261, 184] on div "Emotional support" at bounding box center [267, 184] width 187 height 14
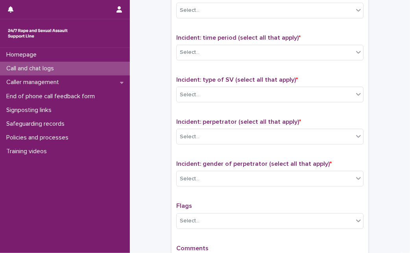
scroll to position [579, 0]
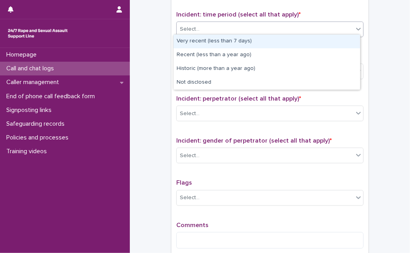
click at [328, 26] on div "Select..." at bounding box center [265, 29] width 177 height 13
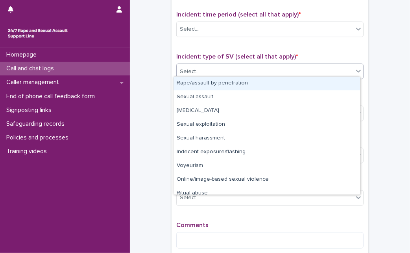
click at [261, 65] on div "Select..." at bounding box center [265, 71] width 177 height 13
click at [239, 82] on div "Rape/assault by penetration" at bounding box center [267, 84] width 187 height 14
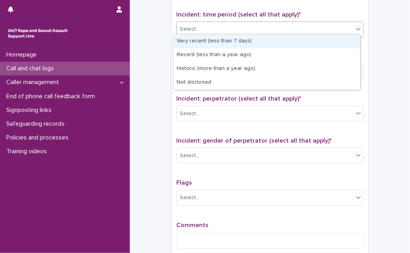
click at [249, 23] on div "Select..." at bounding box center [265, 29] width 177 height 13
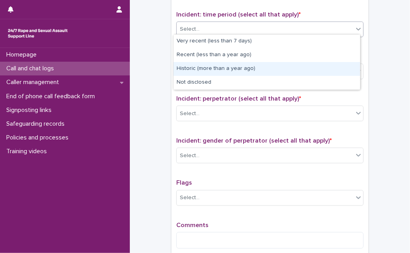
click at [240, 70] on div "Historic (more than a year ago)" at bounding box center [267, 69] width 187 height 14
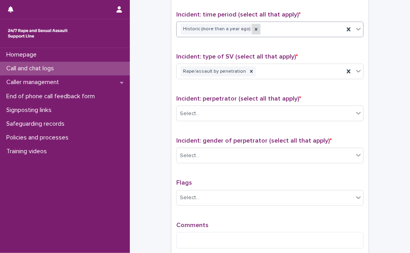
click at [255, 28] on icon at bounding box center [256, 29] width 3 height 3
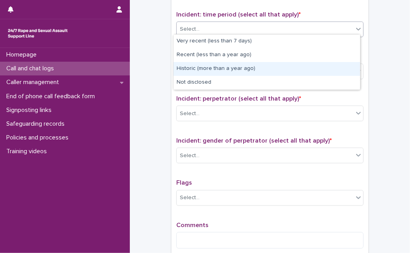
drag, startPoint x: 247, startPoint y: 28, endPoint x: 209, endPoint y: 68, distance: 55.7
click at [209, 68] on body "**********" at bounding box center [205, 126] width 410 height 253
click at [209, 68] on div "Historic (more than a year ago)" at bounding box center [267, 69] width 187 height 14
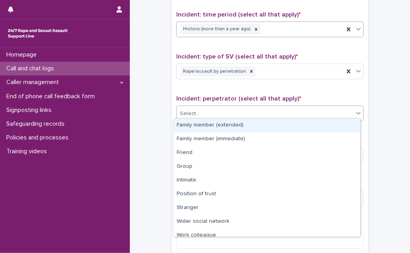
click at [203, 107] on div "Select..." at bounding box center [265, 113] width 177 height 13
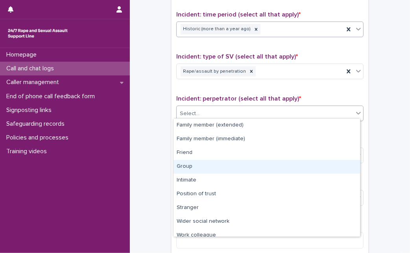
click at [204, 164] on div "Group" at bounding box center [267, 167] width 187 height 14
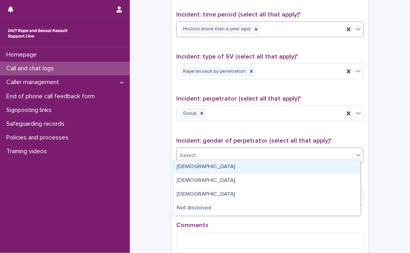
drag, startPoint x: 213, startPoint y: 154, endPoint x: 206, endPoint y: 169, distance: 16.6
click at [206, 169] on body "**********" at bounding box center [205, 126] width 410 height 253
click at [206, 169] on div "[DEMOGRAPHIC_DATA]" at bounding box center [267, 168] width 187 height 14
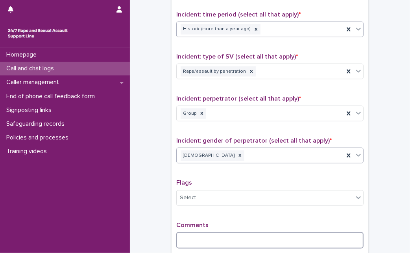
click at [190, 233] on textarea at bounding box center [269, 241] width 187 height 17
click at [238, 234] on textarea at bounding box center [269, 241] width 187 height 17
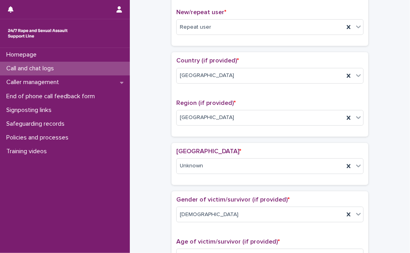
scroll to position [0, 0]
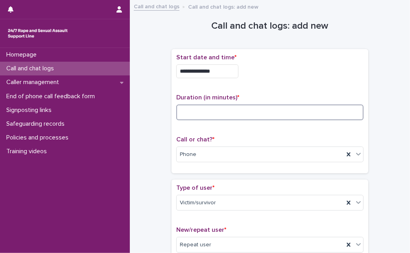
click at [301, 114] on input at bounding box center [269, 113] width 187 height 16
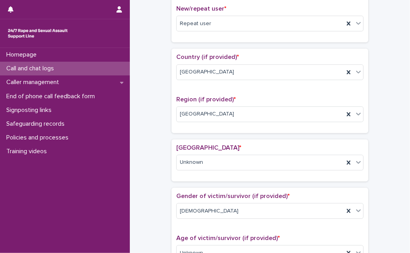
type input "**"
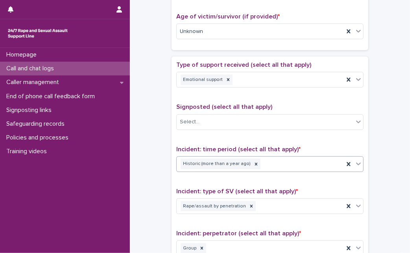
scroll to position [662, 0]
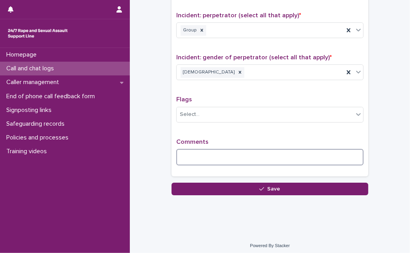
click at [287, 153] on textarea at bounding box center [269, 157] width 187 height 17
click at [283, 158] on textarea at bounding box center [269, 157] width 187 height 17
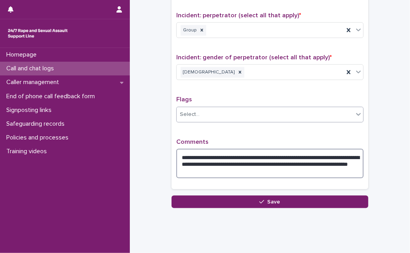
type textarea "**********"
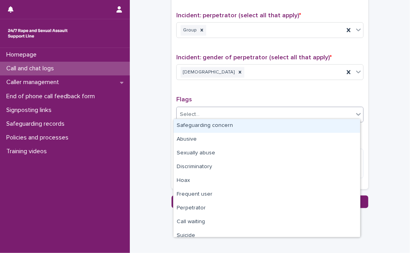
click at [282, 109] on div "Select..." at bounding box center [265, 114] width 177 height 13
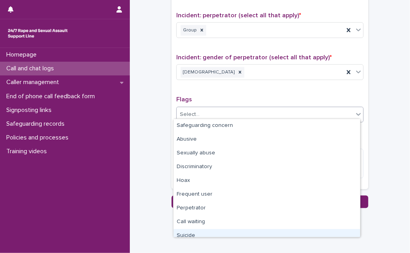
click at [267, 232] on div "Suicide" at bounding box center [267, 236] width 187 height 14
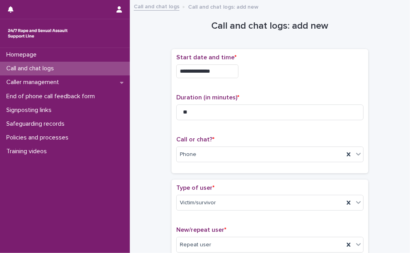
scroll to position [675, 0]
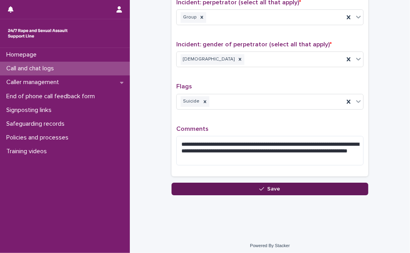
click at [309, 186] on button "Save" at bounding box center [270, 189] width 197 height 13
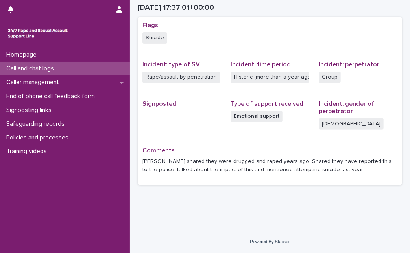
scroll to position [161, 0]
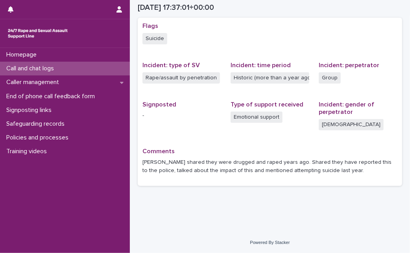
click at [54, 68] on p "Call and chat logs" at bounding box center [31, 68] width 57 height 7
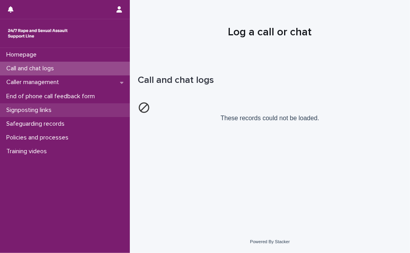
click at [57, 114] on p "Signposting links" at bounding box center [30, 110] width 55 height 7
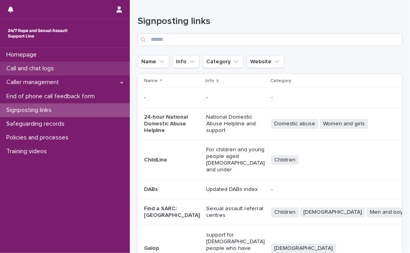
click at [60, 69] on p "Call and chat logs" at bounding box center [31, 68] width 57 height 7
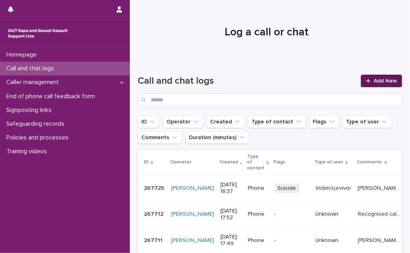
click at [383, 80] on span "Add New" at bounding box center [385, 81] width 23 height 6
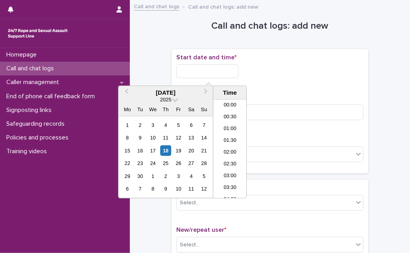
scroll to position [394, 0]
click at [199, 70] on input "text" at bounding box center [207, 72] width 62 height 14
click at [165, 149] on div "18" at bounding box center [166, 151] width 11 height 11
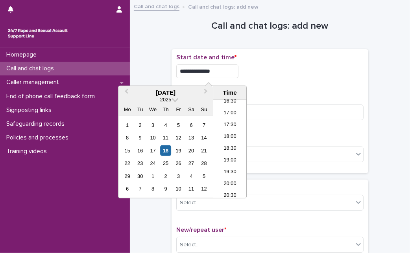
click at [231, 76] on input "**********" at bounding box center [207, 72] width 62 height 14
type input "**********"
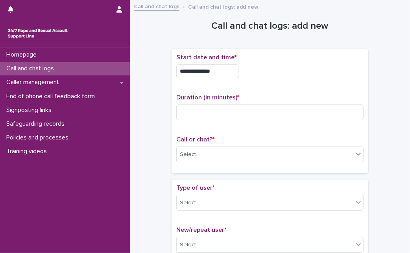
click at [195, 158] on div "Select..." at bounding box center [265, 154] width 177 height 13
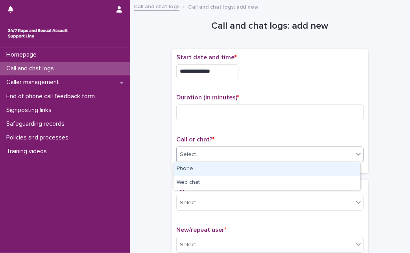
click at [195, 168] on div "Phone" at bounding box center [267, 170] width 187 height 14
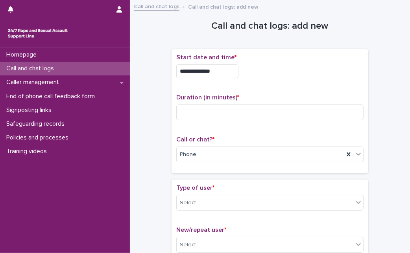
click at [222, 104] on div "Duration (in minutes) *" at bounding box center [269, 110] width 187 height 33
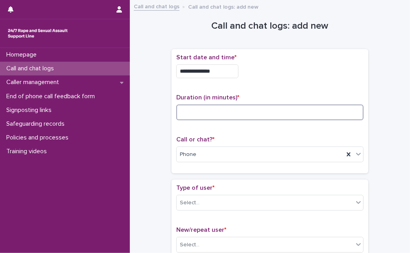
click at [221, 110] on input at bounding box center [269, 113] width 187 height 16
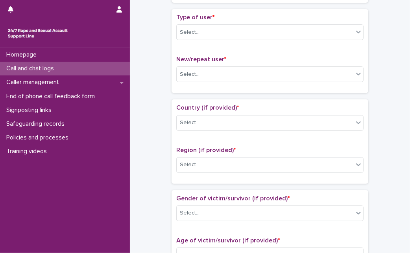
scroll to position [133, 0]
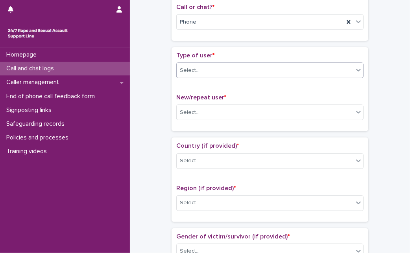
type input "*"
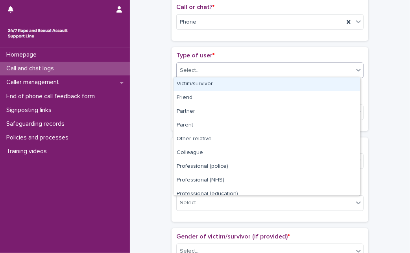
drag, startPoint x: 260, startPoint y: 73, endPoint x: 364, endPoint y: 201, distance: 164.8
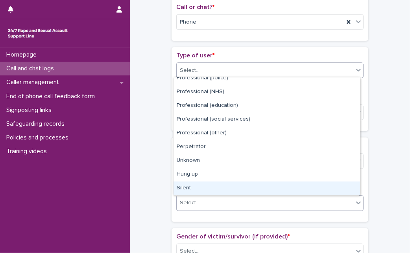
click at [304, 188] on div "Silent" at bounding box center [267, 189] width 187 height 14
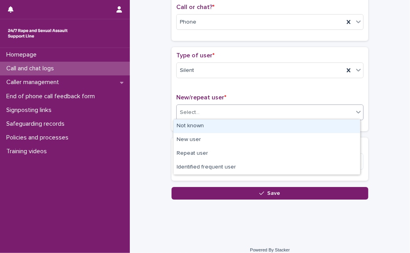
click at [307, 116] on div "Select..." at bounding box center [265, 112] width 177 height 13
click at [297, 128] on div "Not known" at bounding box center [267, 127] width 187 height 14
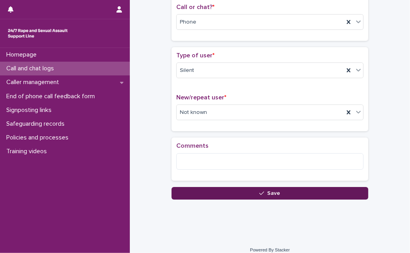
click at [228, 189] on button "Save" at bounding box center [270, 193] width 197 height 13
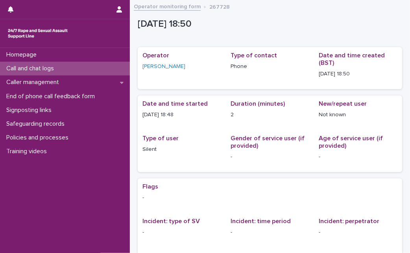
click at [103, 66] on div "Call and chat logs" at bounding box center [65, 69] width 130 height 14
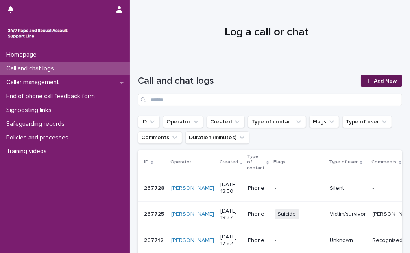
click at [378, 76] on link "Add New" at bounding box center [381, 81] width 41 height 13
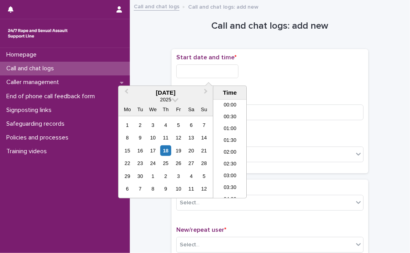
scroll to position [394, 0]
click at [216, 68] on input "text" at bounding box center [207, 72] width 62 height 14
click at [164, 148] on div "18" at bounding box center [166, 151] width 11 height 11
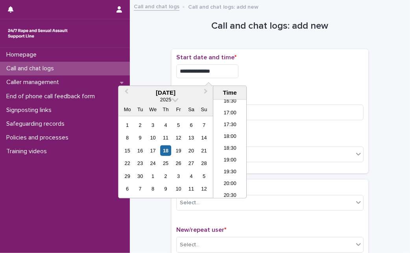
click at [228, 70] on input "**********" at bounding box center [207, 72] width 62 height 14
type input "**********"
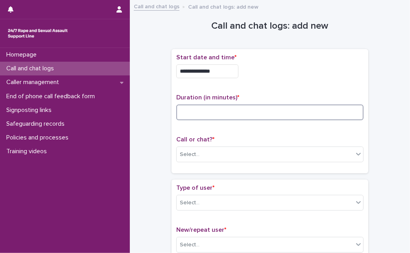
click at [263, 118] on input at bounding box center [269, 113] width 187 height 16
type input "*"
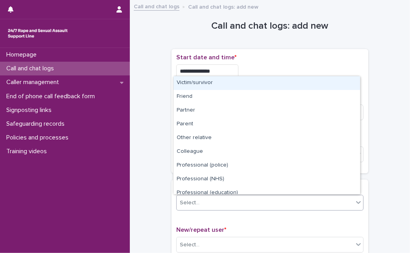
click at [245, 203] on div "Select..." at bounding box center [265, 203] width 177 height 13
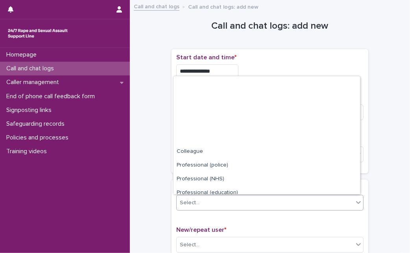
scroll to position [89, 0]
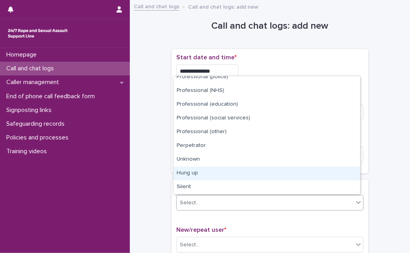
click at [292, 172] on div "Hung up" at bounding box center [267, 174] width 187 height 14
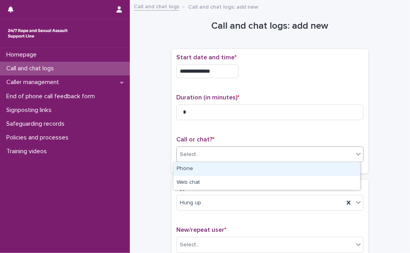
drag, startPoint x: 300, startPoint y: 157, endPoint x: 294, endPoint y: 167, distance: 12.0
click at [294, 167] on body "**********" at bounding box center [205, 126] width 410 height 253
click at [294, 167] on div "Phone" at bounding box center [267, 170] width 187 height 14
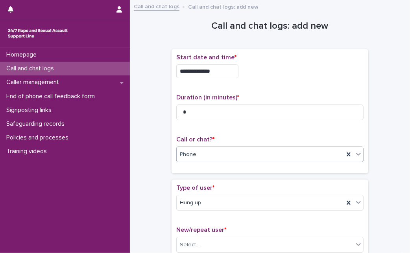
scroll to position [139, 0]
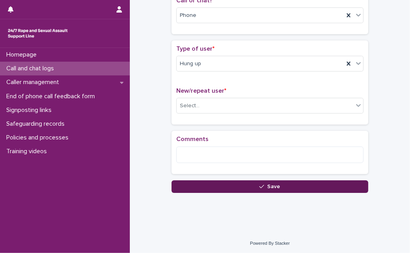
click at [283, 187] on button "Save" at bounding box center [270, 187] width 197 height 13
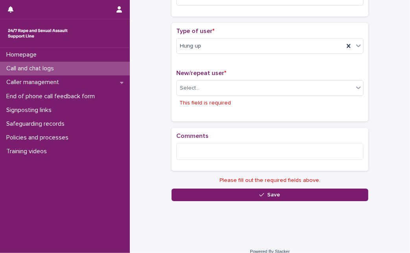
scroll to position [160, 0]
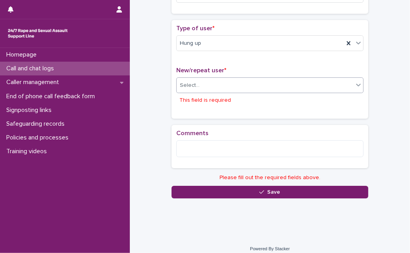
click at [292, 84] on div "Select..." at bounding box center [265, 85] width 177 height 13
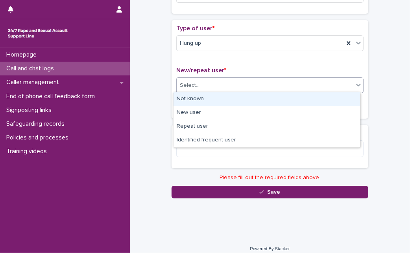
click at [268, 96] on div "Not known" at bounding box center [267, 99] width 187 height 14
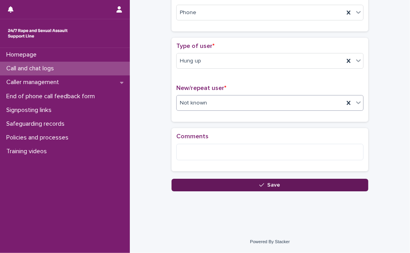
scroll to position [139, 0]
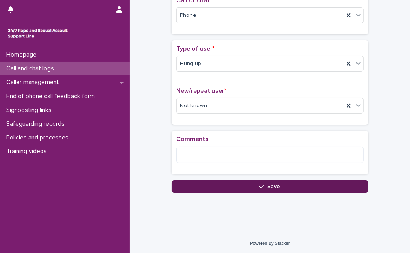
click at [207, 183] on button "Save" at bounding box center [270, 187] width 197 height 13
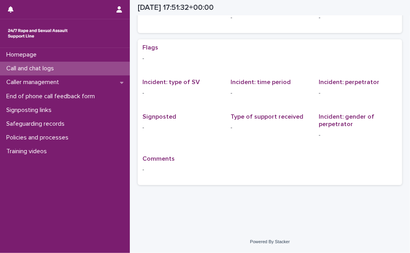
scroll to position [43, 0]
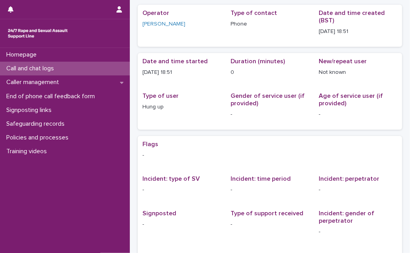
click at [81, 72] on div "Call and chat logs" at bounding box center [65, 69] width 130 height 14
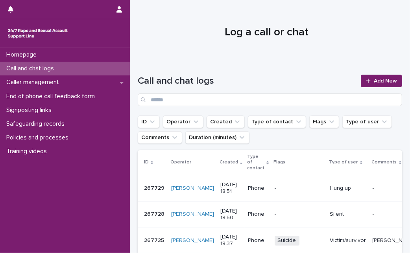
click at [176, 40] on div at bounding box center [267, 29] width 274 height 59
click at [367, 78] on link "Add New" at bounding box center [381, 81] width 41 height 13
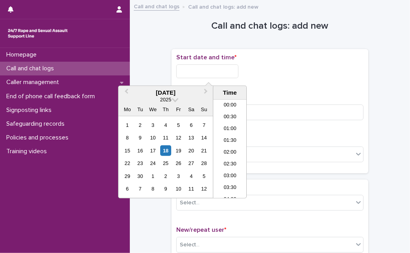
click at [209, 73] on input "text" at bounding box center [207, 72] width 62 height 14
click at [165, 152] on div "18" at bounding box center [166, 151] width 11 height 11
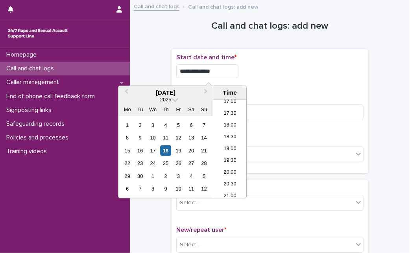
click at [222, 73] on input "**********" at bounding box center [207, 72] width 62 height 14
type input "**********"
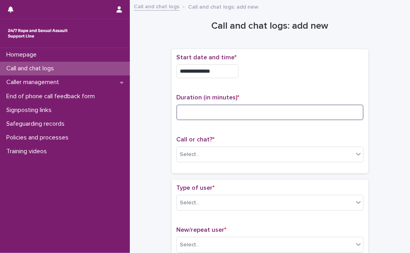
click at [266, 112] on input at bounding box center [269, 113] width 187 height 16
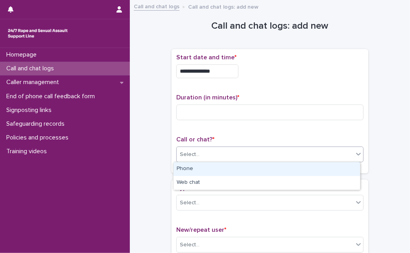
click at [245, 161] on div "Select..." at bounding box center [269, 155] width 187 height 16
click at [236, 168] on div "Phone" at bounding box center [267, 170] width 187 height 14
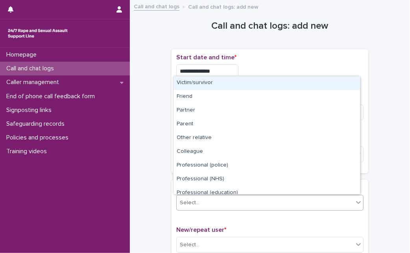
click at [233, 203] on div "Select..." at bounding box center [265, 203] width 177 height 13
click at [246, 81] on div "Victim/survivor" at bounding box center [267, 83] width 187 height 14
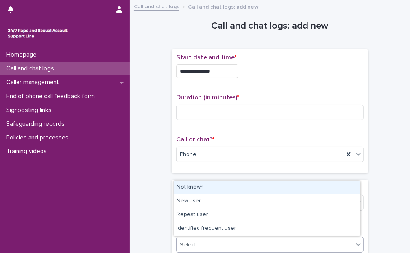
click at [208, 237] on div "Select..." at bounding box center [269, 245] width 187 height 16
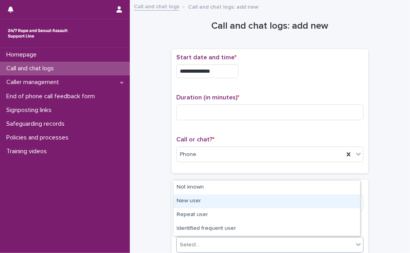
click at [210, 203] on div "New user" at bounding box center [267, 202] width 187 height 14
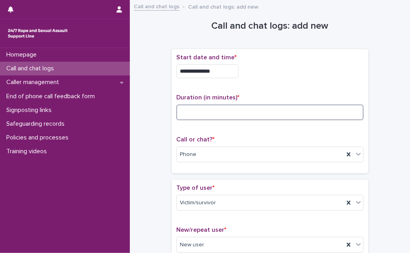
click at [231, 107] on input at bounding box center [269, 113] width 187 height 16
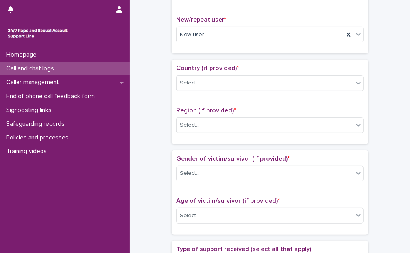
scroll to position [218, 0]
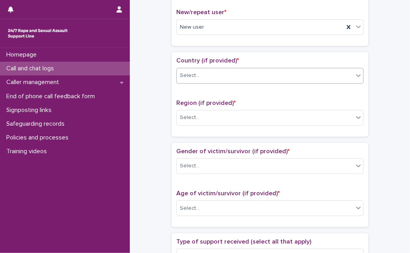
type input "**"
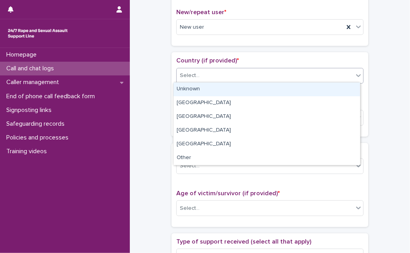
click at [342, 76] on div "Select..." at bounding box center [265, 75] width 177 height 13
click at [333, 91] on div "Unknown" at bounding box center [267, 90] width 187 height 14
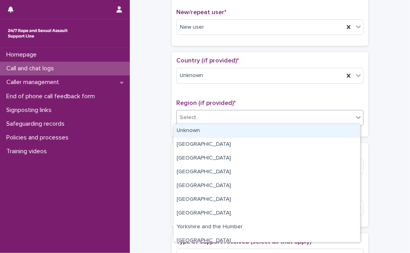
click at [293, 111] on div "Select..." at bounding box center [265, 117] width 177 height 13
click at [277, 129] on div "Unknown" at bounding box center [267, 131] width 187 height 14
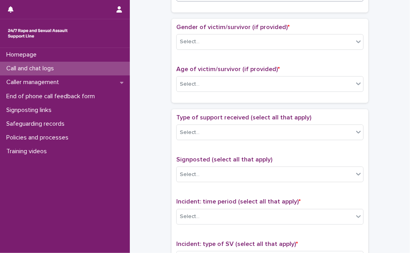
scroll to position [348, 0]
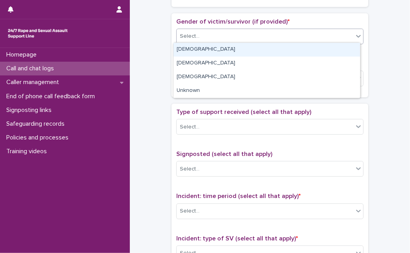
click at [348, 36] on div "Select..." at bounding box center [265, 36] width 177 height 13
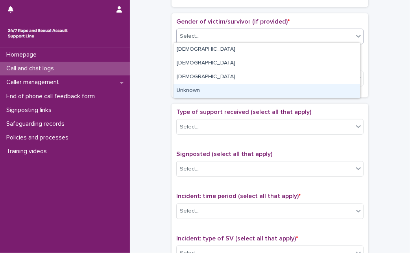
click at [285, 97] on div "Unknown" at bounding box center [267, 91] width 187 height 14
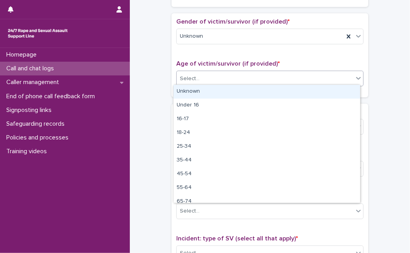
click at [296, 72] on div "Select..." at bounding box center [265, 78] width 177 height 13
click at [277, 93] on div "Unknown" at bounding box center [267, 92] width 187 height 14
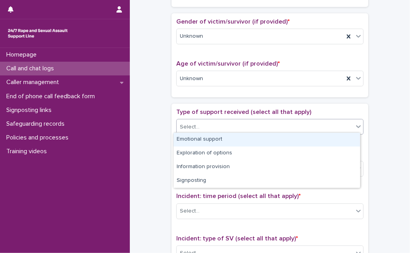
drag, startPoint x: 264, startPoint y: 130, endPoint x: 256, endPoint y: 140, distance: 12.6
click at [256, 140] on body "**********" at bounding box center [205, 126] width 410 height 253
click at [256, 140] on div "Emotional support" at bounding box center [267, 140] width 187 height 14
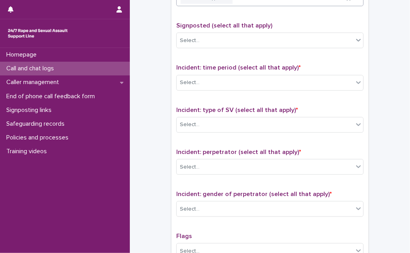
scroll to position [477, 0]
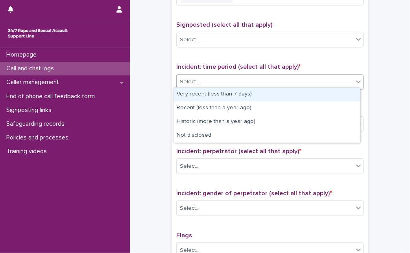
click at [324, 80] on div "Select..." at bounding box center [265, 82] width 177 height 13
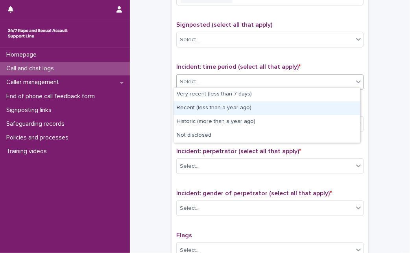
click at [271, 102] on div "Recent (less than a year ago)" at bounding box center [267, 109] width 187 height 14
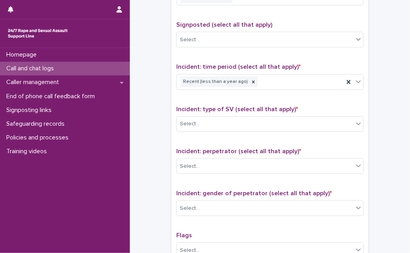
click at [220, 107] on span "Incident: type of SV (select all that apply) *" at bounding box center [237, 109] width 122 height 6
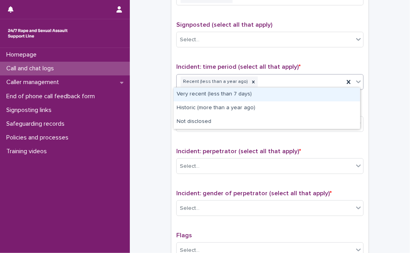
click at [357, 83] on div at bounding box center [358, 82] width 9 height 14
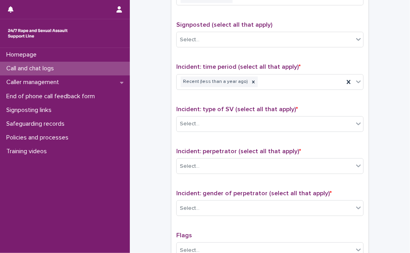
click at [219, 94] on div "Type of support received (select all that apply) Emotional support Signposted (…" at bounding box center [269, 143] width 187 height 329
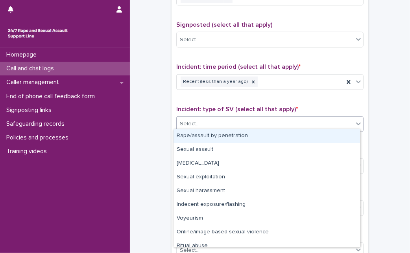
click at [206, 125] on div "Select..." at bounding box center [265, 124] width 177 height 13
click at [216, 134] on div "Rape/assault by penetration" at bounding box center [267, 136] width 187 height 14
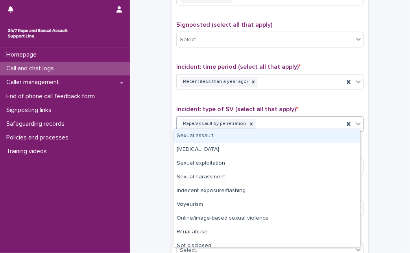
click at [356, 122] on icon at bounding box center [359, 124] width 8 height 8
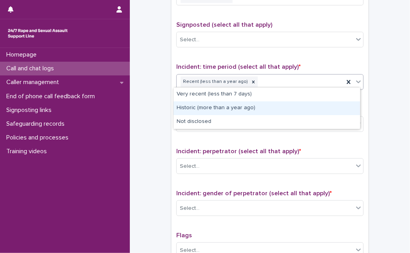
drag, startPoint x: 355, startPoint y: 78, endPoint x: 314, endPoint y: 100, distance: 47.2
click at [309, 103] on body "**********" at bounding box center [205, 126] width 410 height 253
click at [309, 103] on div "Historic (more than a year ago)" at bounding box center [267, 109] width 187 height 14
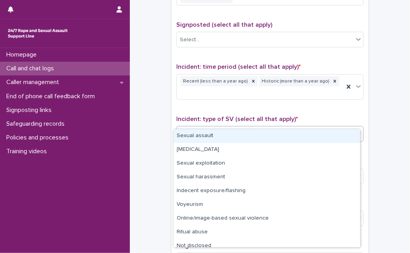
click at [356, 133] on icon at bounding box center [358, 134] width 5 height 3
click at [298, 141] on div "Sexual assault" at bounding box center [267, 136] width 187 height 14
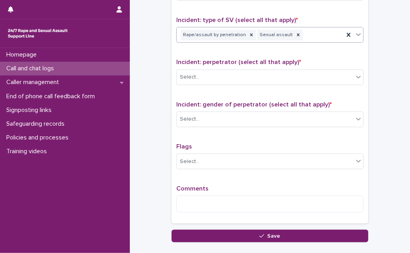
scroll to position [580, 0]
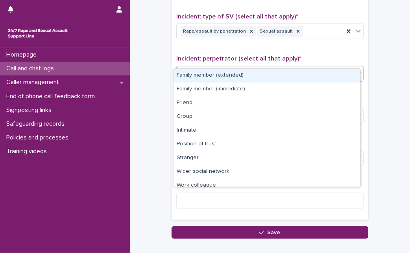
click at [340, 67] on div "Select..." at bounding box center [265, 73] width 177 height 13
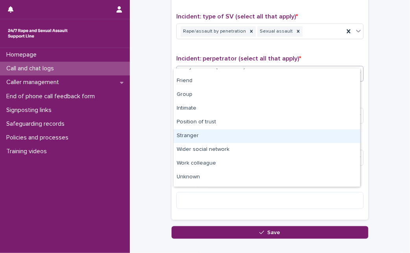
scroll to position [33, 0]
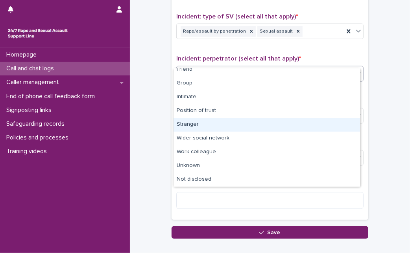
click at [276, 126] on div "Stranger" at bounding box center [267, 125] width 187 height 14
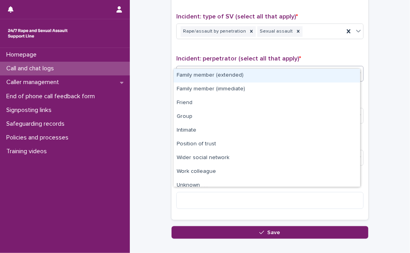
click at [355, 70] on icon at bounding box center [359, 74] width 8 height 8
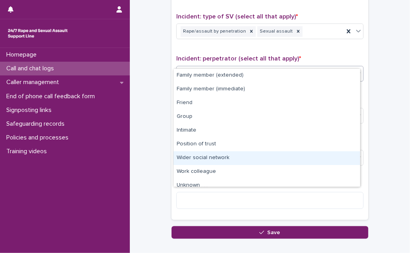
click at [313, 160] on div "Wider social network" at bounding box center [267, 159] width 187 height 14
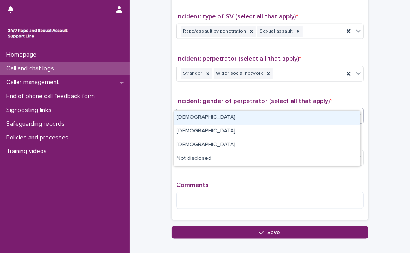
click at [303, 109] on div "Select..." at bounding box center [265, 115] width 177 height 13
click at [301, 112] on div "[DEMOGRAPHIC_DATA]" at bounding box center [267, 118] width 187 height 14
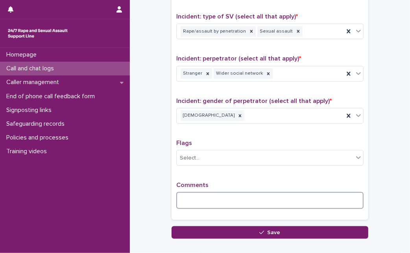
click at [251, 192] on textarea at bounding box center [269, 200] width 187 height 17
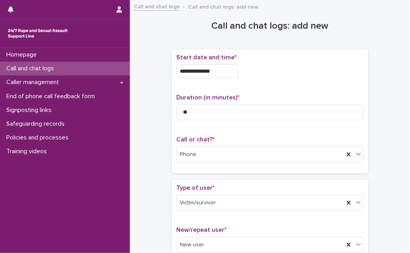
scroll to position [580, 0]
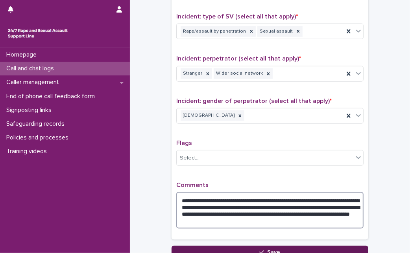
type textarea "**********"
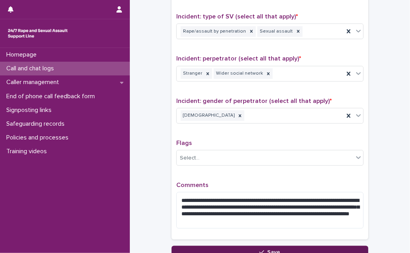
click at [211, 246] on button "Save" at bounding box center [270, 252] width 197 height 13
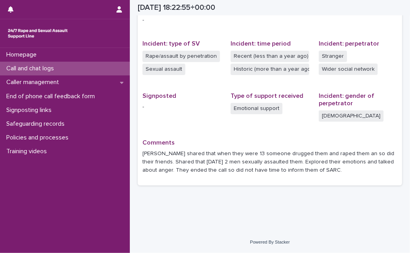
scroll to position [178, 0]
click at [64, 65] on div "Call and chat logs" at bounding box center [65, 69] width 130 height 14
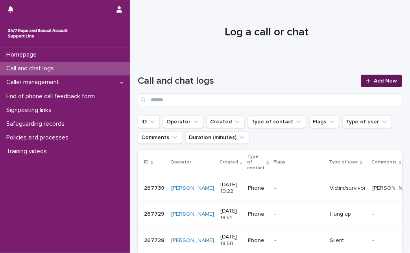
click at [377, 78] on span "Add New" at bounding box center [385, 81] width 23 height 6
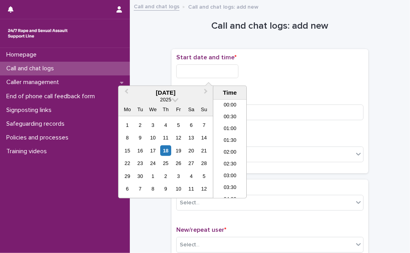
scroll to position [417, 0]
click at [201, 77] on input "text" at bounding box center [207, 72] width 62 height 14
click at [167, 148] on div "18" at bounding box center [166, 151] width 11 height 11
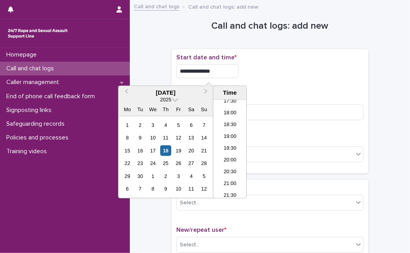
click at [229, 73] on input "**********" at bounding box center [207, 72] width 62 height 14
type input "**********"
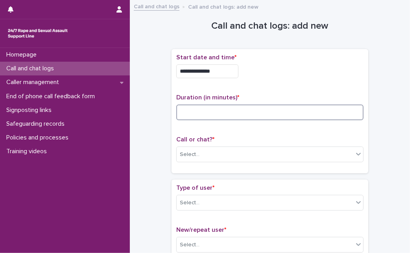
click at [274, 107] on input at bounding box center [269, 113] width 187 height 16
type input "*"
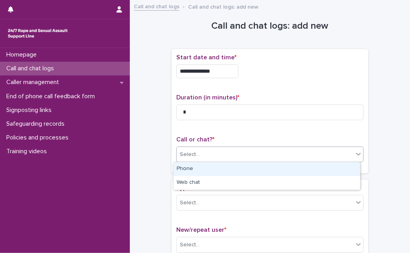
click at [243, 152] on div "Select..." at bounding box center [265, 154] width 177 height 13
click at [227, 170] on div "Phone" at bounding box center [267, 170] width 187 height 14
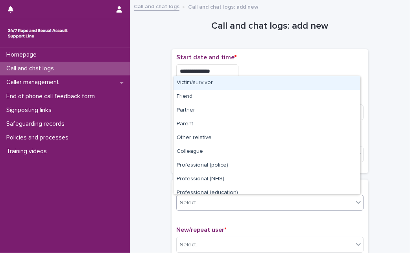
click at [217, 197] on div "Select..." at bounding box center [265, 203] width 177 height 13
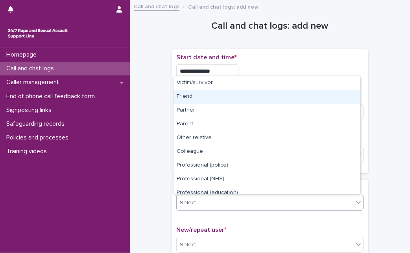
scroll to position [89, 0]
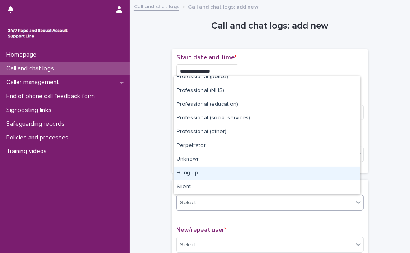
click at [276, 170] on div "Hung up" at bounding box center [267, 174] width 187 height 14
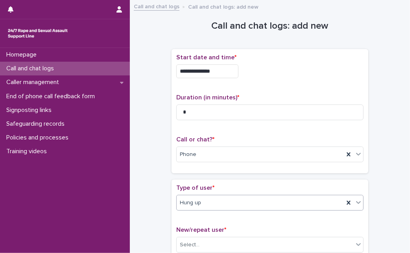
scroll to position [139, 0]
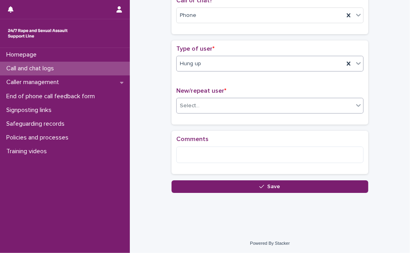
click at [274, 105] on div "Select..." at bounding box center [265, 106] width 177 height 13
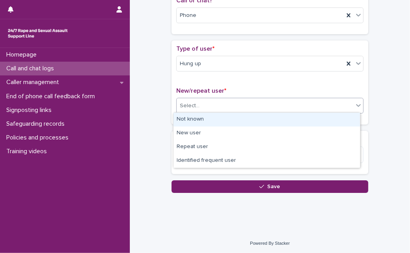
click at [260, 118] on div "Not known" at bounding box center [267, 120] width 187 height 14
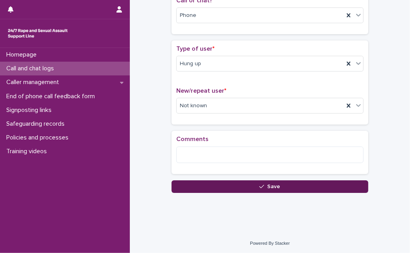
click at [202, 184] on button "Save" at bounding box center [270, 187] width 197 height 13
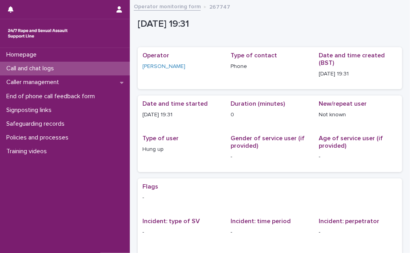
click at [90, 69] on div "Call and chat logs" at bounding box center [65, 69] width 130 height 14
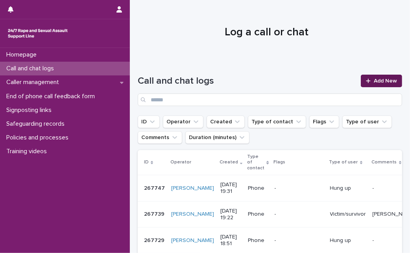
click at [375, 79] on span "Add New" at bounding box center [385, 81] width 23 height 6
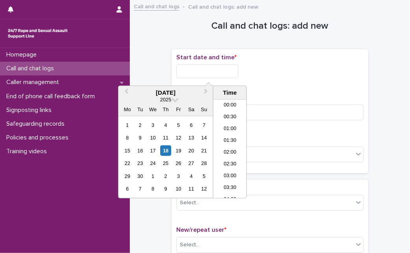
scroll to position [417, 0]
click at [211, 72] on input "text" at bounding box center [207, 72] width 62 height 14
click at [165, 154] on div "18" at bounding box center [166, 151] width 11 height 11
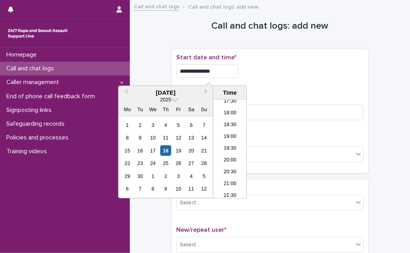
click at [228, 69] on input "**********" at bounding box center [207, 72] width 62 height 14
type input "**********"
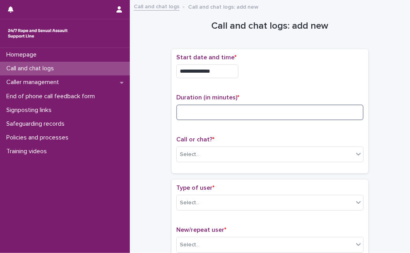
click at [281, 110] on input at bounding box center [269, 113] width 187 height 16
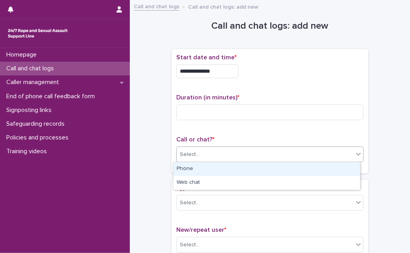
click at [240, 152] on div "Select..." at bounding box center [265, 154] width 177 height 13
click at [230, 168] on div "Phone" at bounding box center [267, 170] width 187 height 14
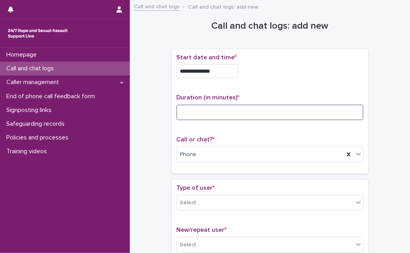
click at [220, 109] on input at bounding box center [269, 113] width 187 height 16
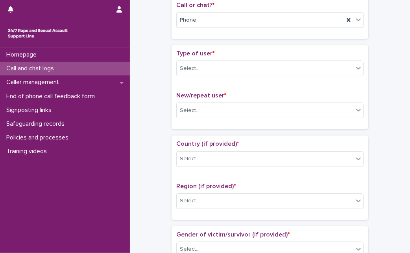
scroll to position [172, 0]
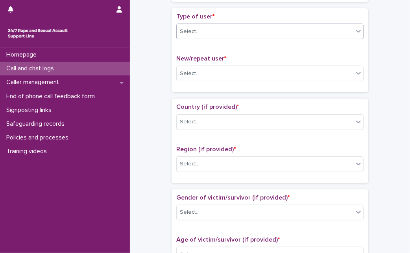
type input "*"
click at [304, 30] on div "Select..." at bounding box center [265, 31] width 177 height 13
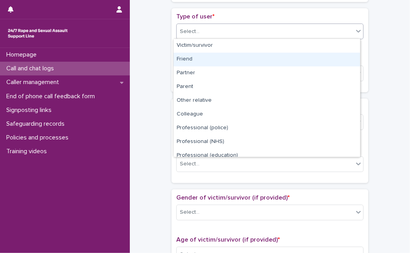
scroll to position [89, 0]
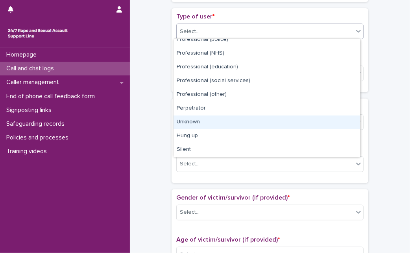
click at [290, 125] on div "Unknown" at bounding box center [267, 123] width 187 height 14
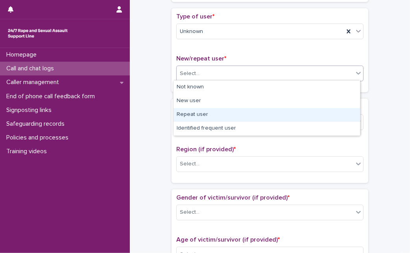
drag, startPoint x: 297, startPoint y: 68, endPoint x: 275, endPoint y: 92, distance: 32.3
click at [264, 112] on body "**********" at bounding box center [205, 126] width 410 height 253
click at [264, 112] on div "Repeat user" at bounding box center [267, 115] width 187 height 14
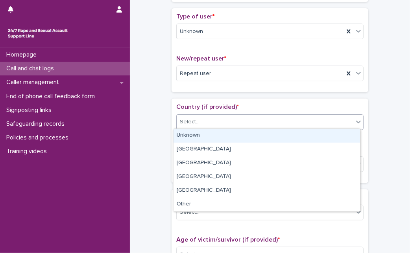
drag, startPoint x: 259, startPoint y: 122, endPoint x: 248, endPoint y: 138, distance: 19.4
click at [248, 138] on body "**********" at bounding box center [205, 126] width 410 height 253
click at [248, 138] on div "Unknown" at bounding box center [267, 136] width 187 height 14
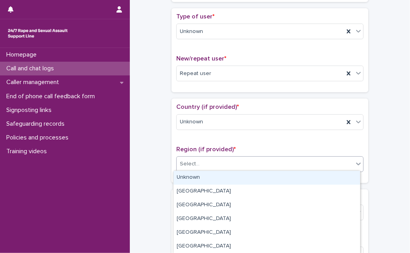
drag, startPoint x: 231, startPoint y: 165, endPoint x: 222, endPoint y: 178, distance: 16.1
click at [222, 178] on body "**********" at bounding box center [205, 126] width 410 height 253
click at [222, 178] on div "Unknown" at bounding box center [267, 178] width 187 height 14
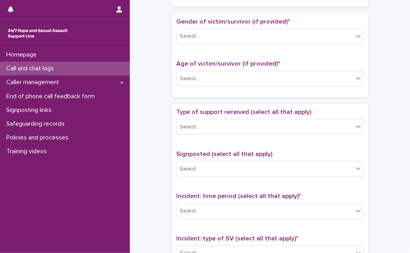
scroll to position [350, 0]
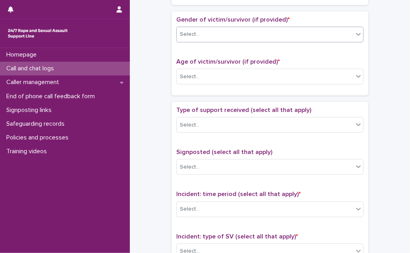
drag, startPoint x: 319, startPoint y: 42, endPoint x: 319, endPoint y: 35, distance: 6.7
click at [319, 35] on div "Gender of victim/survivor (if provided) * Select..." at bounding box center [269, 32] width 187 height 33
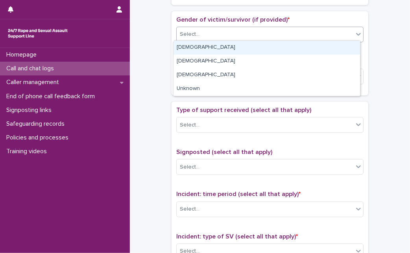
click at [319, 35] on div "Select..." at bounding box center [265, 34] width 177 height 13
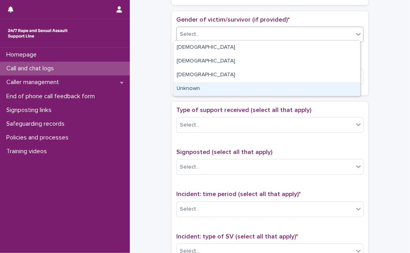
click at [274, 83] on div "Unknown" at bounding box center [267, 89] width 187 height 14
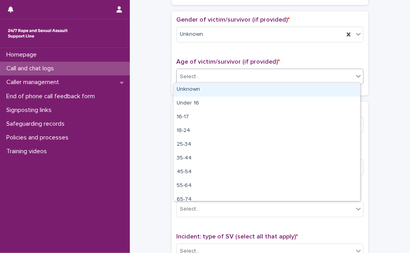
drag, startPoint x: 274, startPoint y: 77, endPoint x: 265, endPoint y: 89, distance: 15.4
click at [265, 89] on body "**********" at bounding box center [205, 126] width 410 height 253
click at [265, 89] on div "Unknown" at bounding box center [267, 90] width 187 height 14
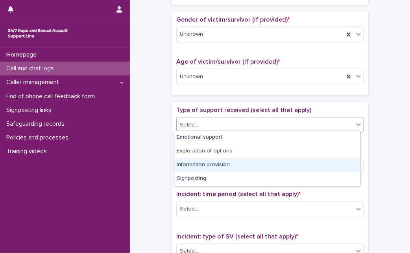
drag, startPoint x: 257, startPoint y: 123, endPoint x: 237, endPoint y: 163, distance: 45.4
click at [237, 163] on body "**********" at bounding box center [205, 126] width 410 height 253
click at [237, 163] on div "Information provision" at bounding box center [267, 166] width 187 height 14
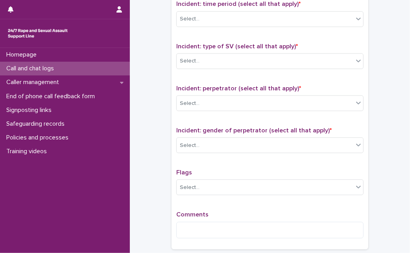
scroll to position [539, 0]
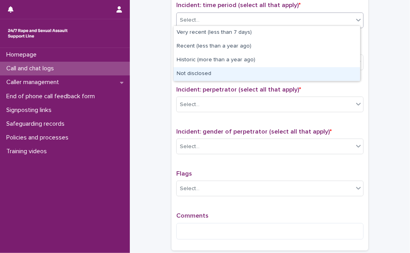
drag, startPoint x: 340, startPoint y: 18, endPoint x: 300, endPoint y: 67, distance: 63.4
click at [300, 67] on body "**********" at bounding box center [205, 126] width 410 height 253
click at [300, 67] on div "Not disclosed" at bounding box center [267, 74] width 187 height 14
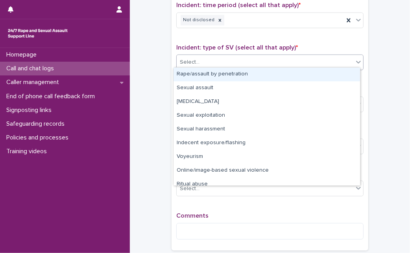
click at [300, 56] on div "Select..." at bounding box center [265, 62] width 177 height 13
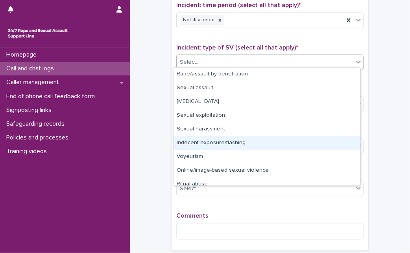
scroll to position [17, 0]
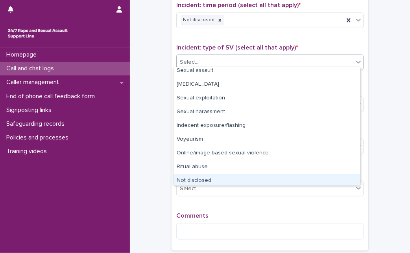
click at [340, 181] on div "Not disclosed" at bounding box center [267, 181] width 187 height 14
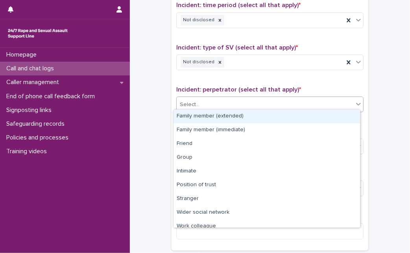
click at [313, 102] on div "Select..." at bounding box center [265, 104] width 177 height 13
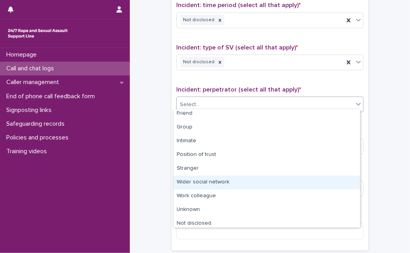
scroll to position [33, 0]
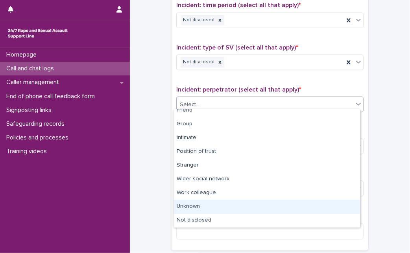
click at [333, 211] on div "Unknown" at bounding box center [267, 207] width 187 height 14
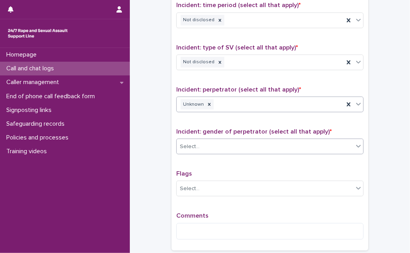
click at [323, 145] on div "Select..." at bounding box center [265, 147] width 177 height 13
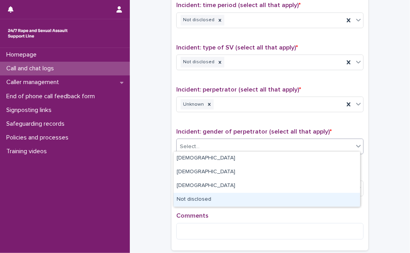
click at [279, 204] on div "Not disclosed" at bounding box center [267, 200] width 187 height 14
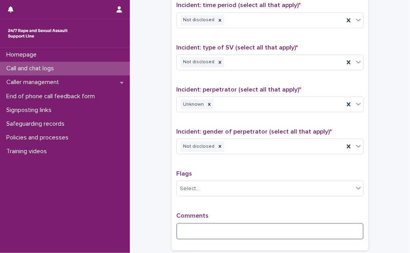
click at [254, 229] on textarea at bounding box center [269, 232] width 187 height 17
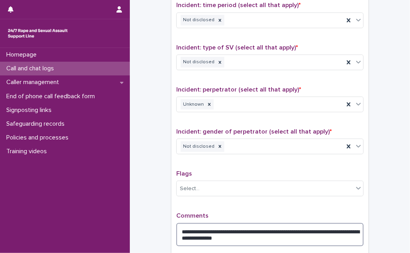
click at [259, 231] on textarea "**********" at bounding box center [269, 235] width 187 height 23
click at [281, 231] on textarea "**********" at bounding box center [269, 235] width 187 height 23
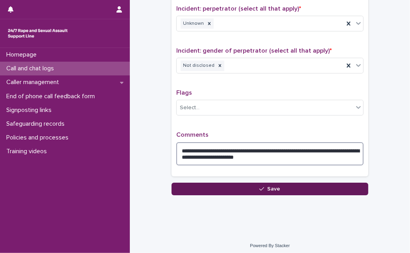
type textarea "**********"
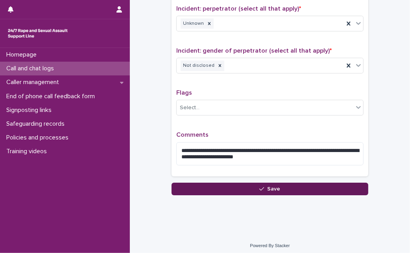
click at [295, 189] on button "Save" at bounding box center [270, 189] width 197 height 13
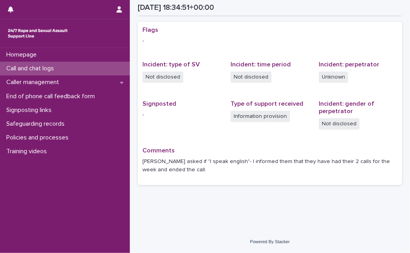
scroll to position [156, 0]
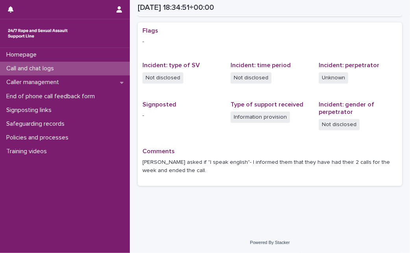
click at [60, 67] on p "Call and chat logs" at bounding box center [31, 68] width 57 height 7
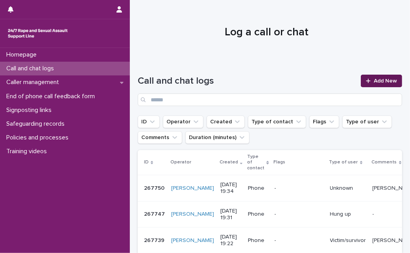
click at [375, 77] on link "Add New" at bounding box center [381, 81] width 41 height 13
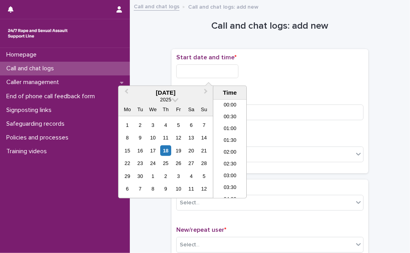
click at [189, 74] on input "text" at bounding box center [207, 72] width 62 height 14
click at [161, 153] on div "18" at bounding box center [166, 151] width 11 height 11
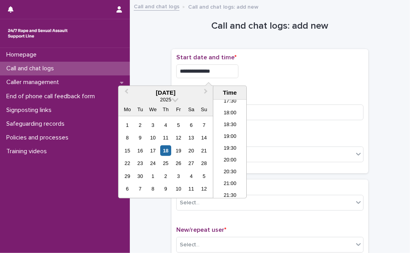
click at [231, 76] on input "**********" at bounding box center [207, 72] width 62 height 14
type input "**********"
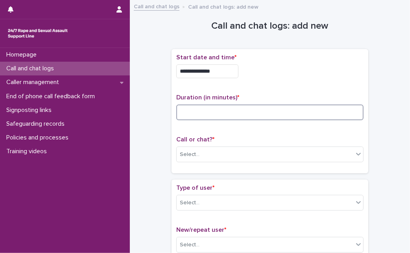
click at [285, 108] on input at bounding box center [269, 113] width 187 height 16
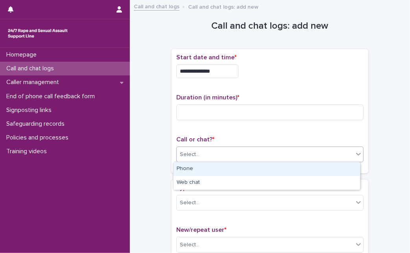
click at [240, 148] on div "Select..." at bounding box center [265, 154] width 177 height 13
click at [226, 163] on div "Phone" at bounding box center [267, 170] width 187 height 14
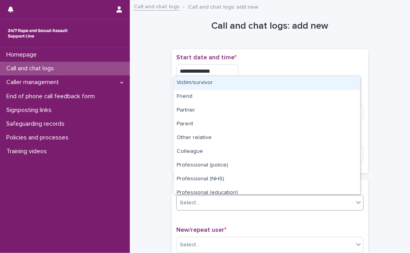
click at [204, 200] on div "Select..." at bounding box center [265, 203] width 177 height 13
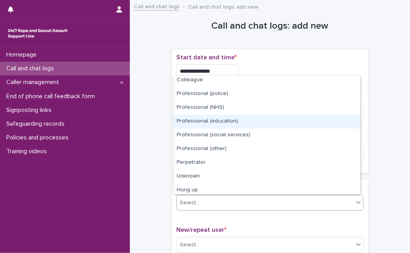
scroll to position [89, 0]
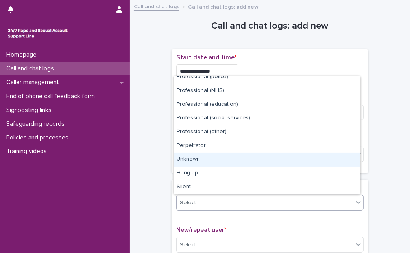
click at [323, 165] on div "Unknown" at bounding box center [267, 160] width 187 height 14
click at [323, 165] on div "Call or chat? * Phone" at bounding box center [269, 152] width 187 height 33
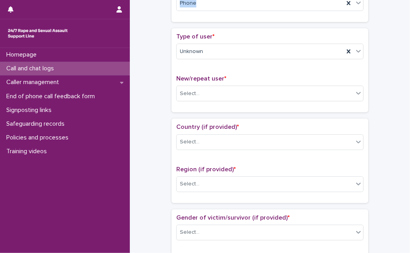
scroll to position [157, 0]
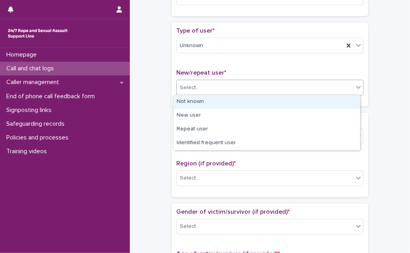
click at [300, 93] on div "Select..." at bounding box center [265, 87] width 177 height 13
click at [285, 102] on div "Not known" at bounding box center [267, 102] width 187 height 14
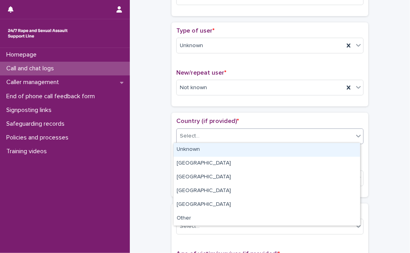
click at [247, 135] on div "Select..." at bounding box center [265, 136] width 177 height 13
click at [233, 151] on div "Unknown" at bounding box center [267, 150] width 187 height 14
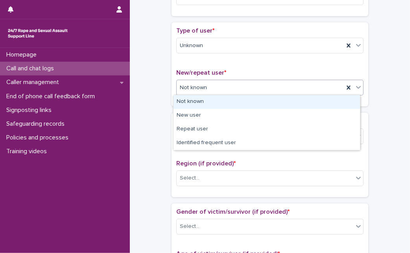
click at [252, 92] on div "Not known" at bounding box center [260, 87] width 167 height 13
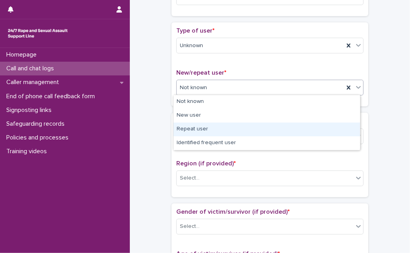
click at [233, 126] on div "Repeat user" at bounding box center [267, 130] width 187 height 14
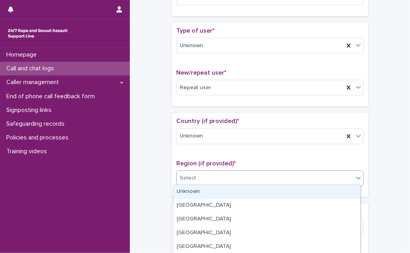
click at [228, 178] on div "Select..." at bounding box center [265, 178] width 177 height 13
click at [221, 193] on div "Unknown" at bounding box center [267, 192] width 187 height 14
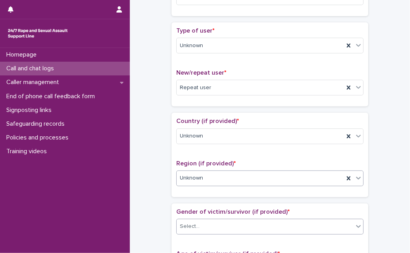
click at [209, 228] on div "Select..." at bounding box center [265, 226] width 177 height 13
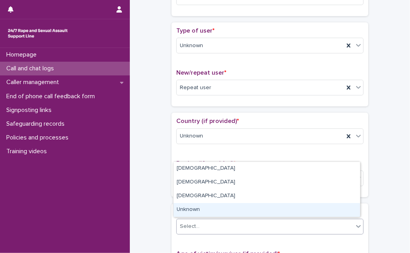
click at [220, 212] on div "Unknown" at bounding box center [267, 210] width 187 height 14
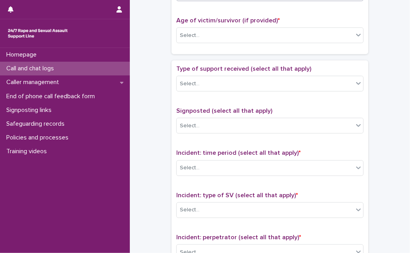
scroll to position [402, 0]
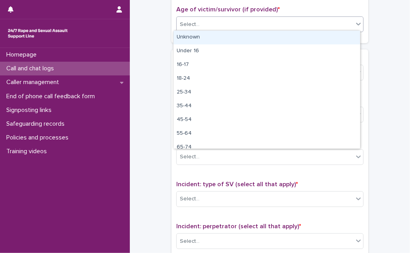
click at [313, 24] on div "Select..." at bounding box center [265, 24] width 177 height 13
click at [294, 37] on div "Unknown" at bounding box center [267, 38] width 187 height 14
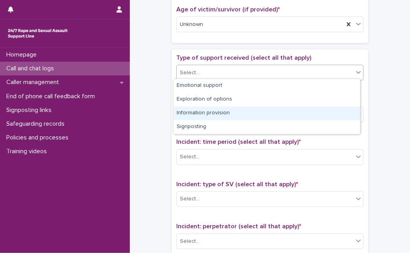
drag, startPoint x: 236, startPoint y: 72, endPoint x: 206, endPoint y: 115, distance: 52.6
click at [206, 115] on body "**********" at bounding box center [205, 126] width 410 height 253
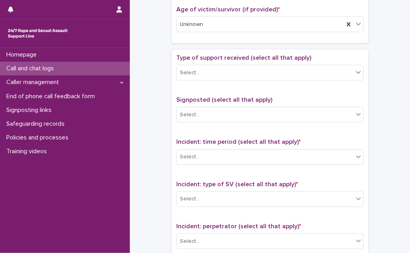
click at [158, 113] on div "**********" at bounding box center [270, 4] width 265 height 805
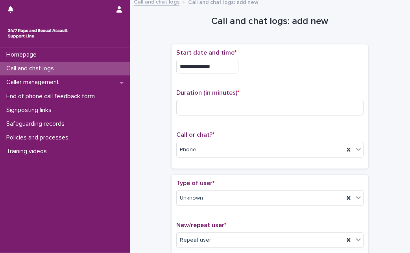
scroll to position [6, 0]
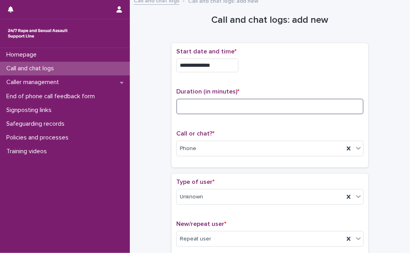
click at [213, 102] on input at bounding box center [269, 107] width 187 height 16
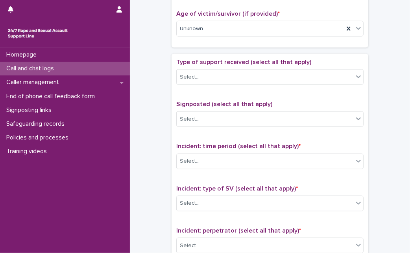
scroll to position [403, 0]
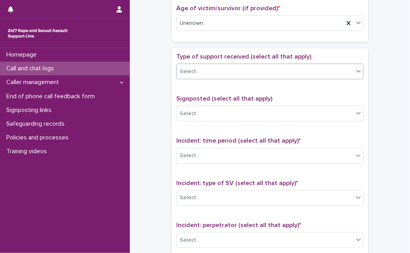
type input "*"
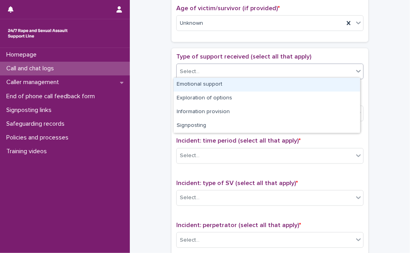
click at [333, 74] on div "Select..." at bounding box center [265, 71] width 177 height 13
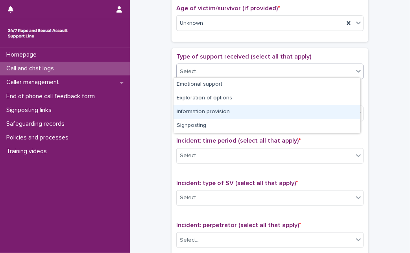
click at [273, 111] on div "Information provision" at bounding box center [267, 112] width 187 height 14
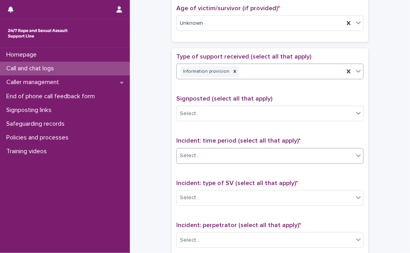
click at [265, 154] on div "Select..." at bounding box center [265, 156] width 177 height 13
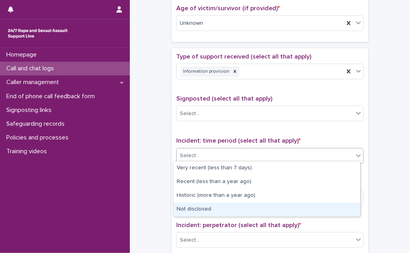
click at [245, 204] on div "Not disclosed" at bounding box center [267, 210] width 187 height 14
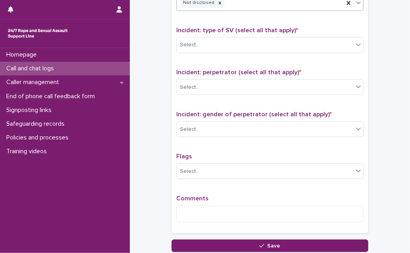
scroll to position [566, 0]
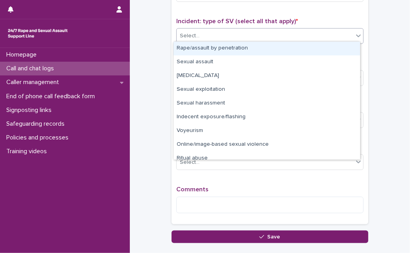
click at [333, 28] on div "Select..." at bounding box center [269, 36] width 187 height 16
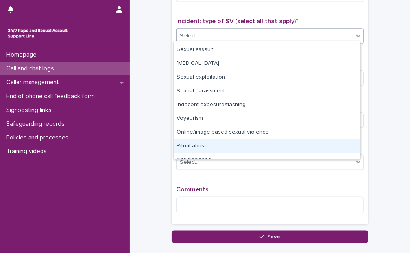
scroll to position [19, 0]
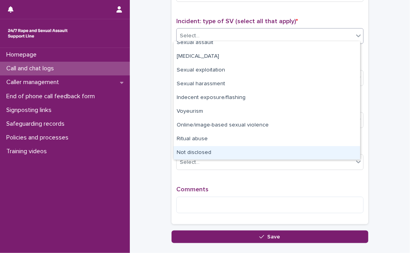
click at [335, 152] on div "Not disclosed" at bounding box center [267, 153] width 187 height 14
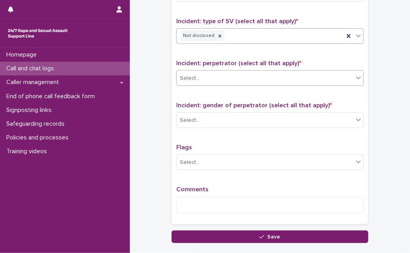
click at [321, 72] on div "Select..." at bounding box center [265, 78] width 177 height 13
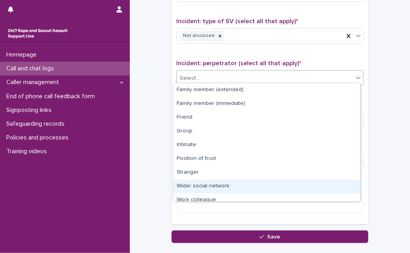
scroll to position [33, 0]
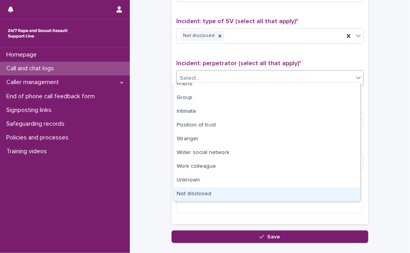
click at [337, 192] on div "Not disclosed" at bounding box center [267, 195] width 187 height 14
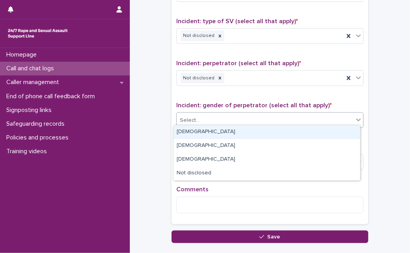
click at [331, 118] on div "Select..." at bounding box center [265, 120] width 177 height 13
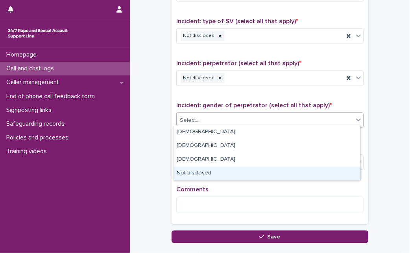
click at [276, 169] on div "Not disclosed" at bounding box center [267, 174] width 187 height 14
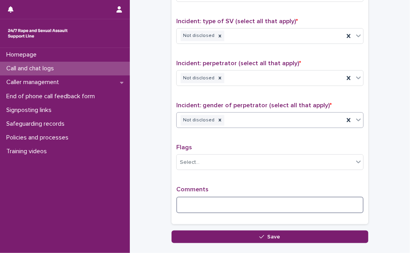
click at [241, 201] on textarea at bounding box center [269, 205] width 187 height 17
type textarea "*"
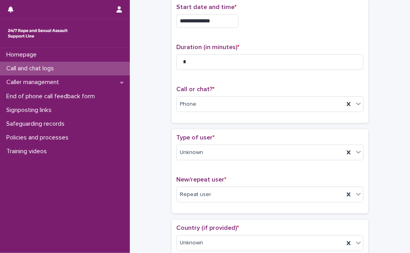
scroll to position [49, 0]
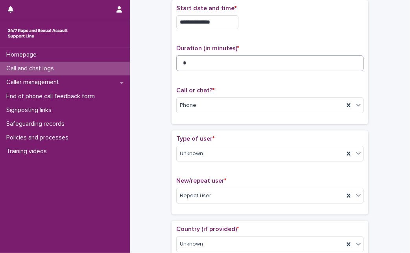
type textarea "**********"
click at [209, 59] on input "*" at bounding box center [269, 63] width 187 height 16
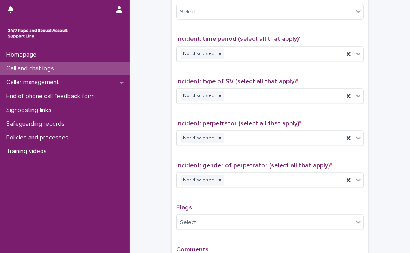
scroll to position [620, 0]
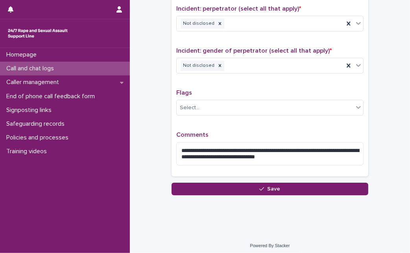
type input "*"
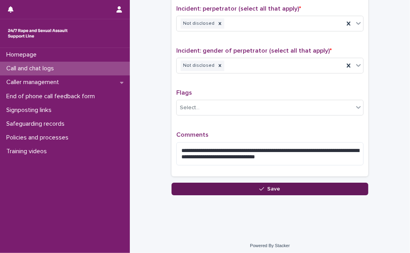
click at [191, 184] on button "Save" at bounding box center [270, 189] width 197 height 13
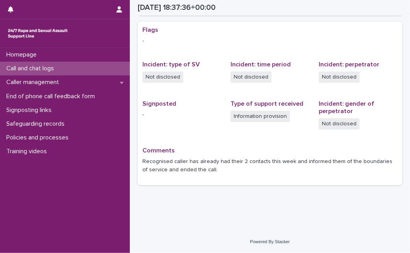
scroll to position [156, 0]
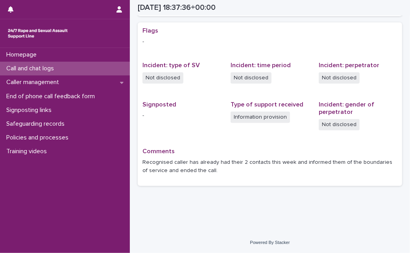
click at [81, 63] on div "Call and chat logs" at bounding box center [65, 69] width 130 height 14
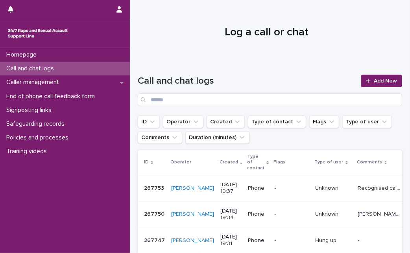
click at [166, 63] on div "Call and chat logs Add New" at bounding box center [270, 87] width 265 height 57
click at [361, 75] on link "Add New" at bounding box center [381, 81] width 41 height 13
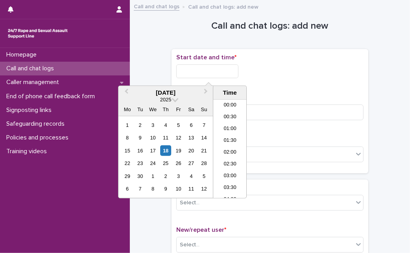
scroll to position [417, 0]
click at [207, 76] on input "text" at bounding box center [207, 72] width 62 height 14
click at [166, 151] on div "18" at bounding box center [166, 151] width 11 height 11
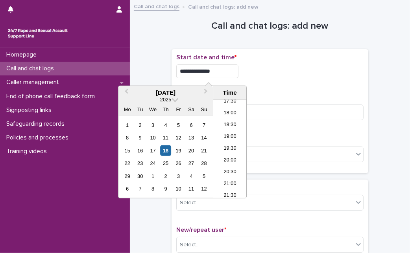
click at [221, 74] on input "**********" at bounding box center [207, 72] width 62 height 14
type input "**********"
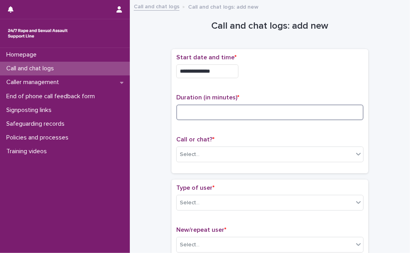
click at [285, 113] on input at bounding box center [269, 113] width 187 height 16
type input "*"
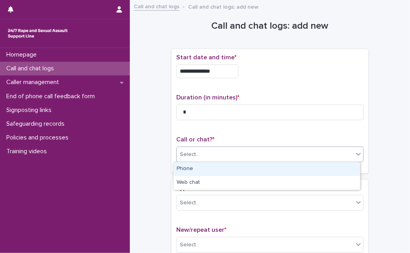
click at [259, 150] on div "Select..." at bounding box center [265, 154] width 177 height 13
click at [240, 165] on div "Phone" at bounding box center [267, 170] width 187 height 14
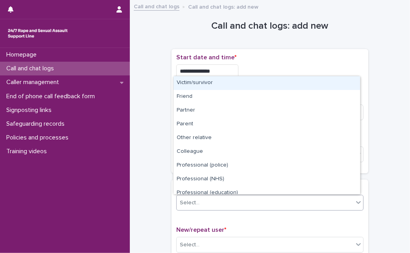
click at [207, 203] on div "Select..." at bounding box center [265, 203] width 177 height 13
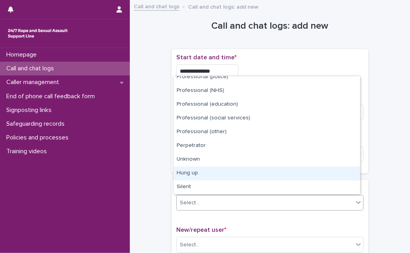
click at [294, 169] on div "Hung up" at bounding box center [267, 174] width 187 height 14
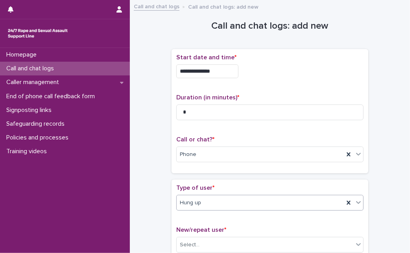
scroll to position [134, 0]
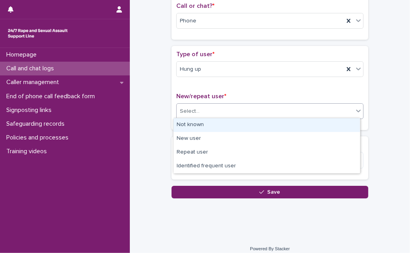
click at [276, 105] on div "Select..." at bounding box center [265, 111] width 177 height 13
click at [255, 120] on div "Not known" at bounding box center [267, 125] width 187 height 14
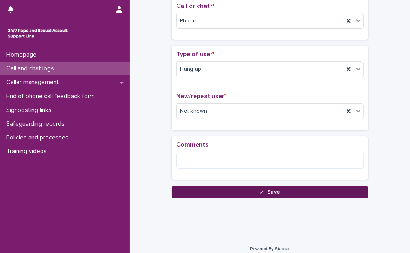
click at [249, 186] on button "Save" at bounding box center [270, 192] width 197 height 13
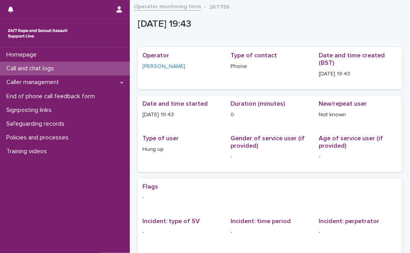
click at [82, 67] on div "Call and chat logs" at bounding box center [65, 69] width 130 height 14
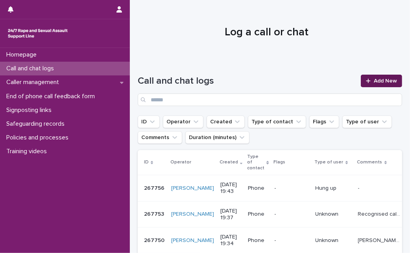
click at [374, 80] on span "Add New" at bounding box center [385, 81] width 23 height 6
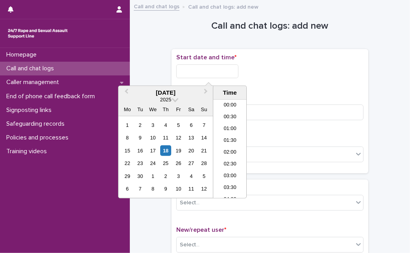
scroll to position [417, 0]
click at [211, 68] on input "text" at bounding box center [207, 72] width 62 height 14
click at [168, 148] on div "18" at bounding box center [166, 151] width 11 height 11
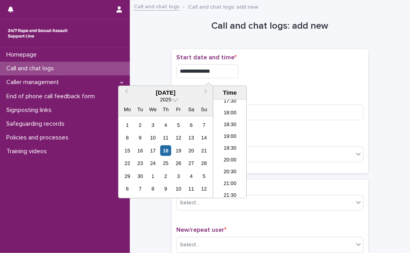
click at [228, 71] on input "**********" at bounding box center [207, 72] width 62 height 14
type input "**********"
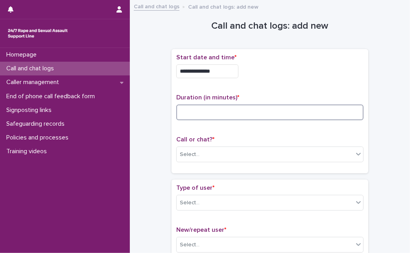
click at [296, 107] on input at bounding box center [269, 113] width 187 height 16
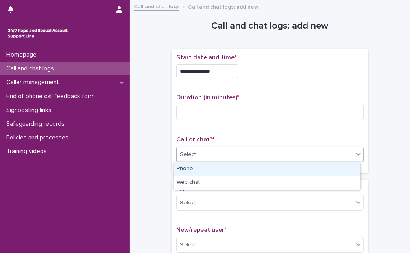
click at [238, 159] on div "Select..." at bounding box center [265, 154] width 177 height 13
click at [225, 170] on div "Phone" at bounding box center [267, 170] width 187 height 14
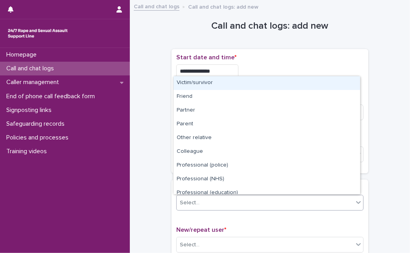
click at [200, 205] on input "text" at bounding box center [200, 203] width 1 height 7
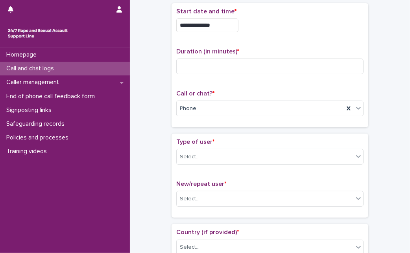
scroll to position [0, 0]
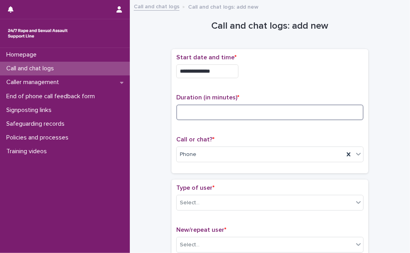
click at [243, 115] on input at bounding box center [269, 113] width 187 height 16
type input "*"
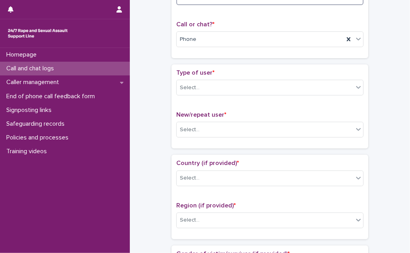
scroll to position [133, 0]
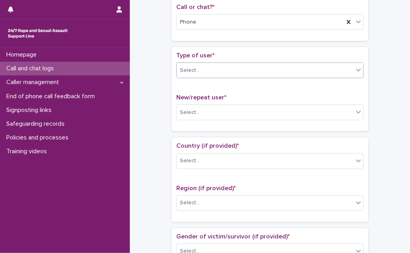
type input "*"
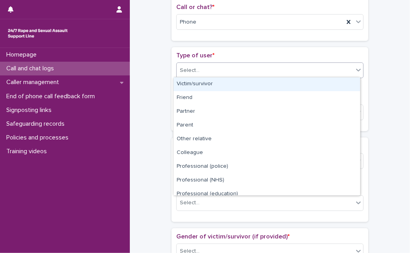
click at [318, 71] on div "Select..." at bounding box center [265, 70] width 177 height 13
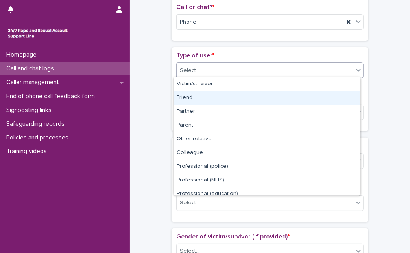
scroll to position [89, 0]
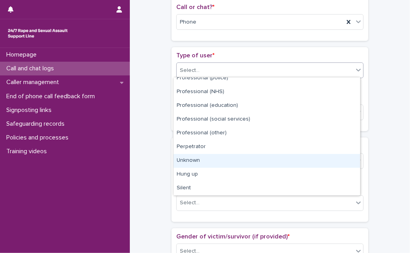
click at [305, 162] on div "Unknown" at bounding box center [267, 161] width 187 height 14
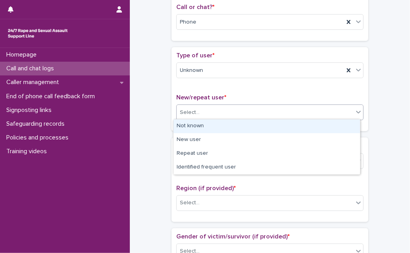
click at [312, 109] on div "Select..." at bounding box center [265, 112] width 177 height 13
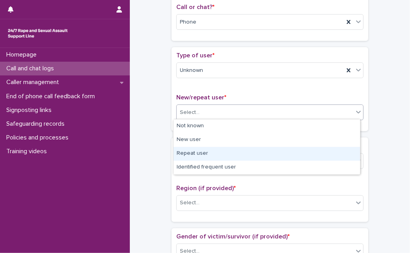
click at [270, 158] on div "Repeat user" at bounding box center [267, 154] width 187 height 14
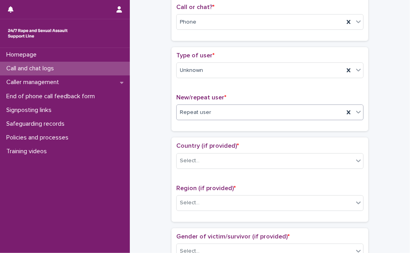
click at [270, 158] on div "Select..." at bounding box center [265, 161] width 177 height 13
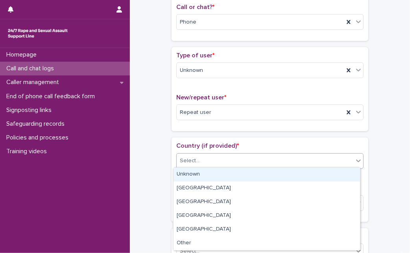
click at [256, 175] on div "Unknown" at bounding box center [267, 175] width 187 height 14
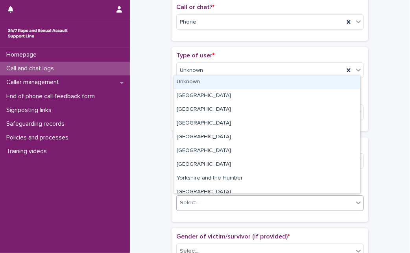
click at [245, 100] on body "**********" at bounding box center [205, 126] width 410 height 253
click at [255, 80] on div "Unknown" at bounding box center [267, 83] width 187 height 14
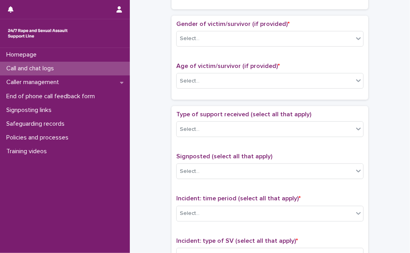
scroll to position [344, 0]
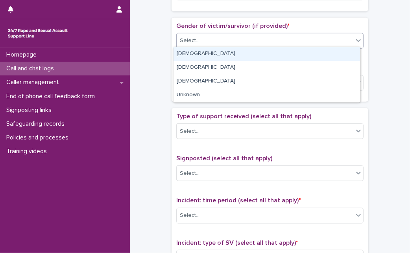
click at [339, 42] on div "Select..." at bounding box center [265, 40] width 177 height 13
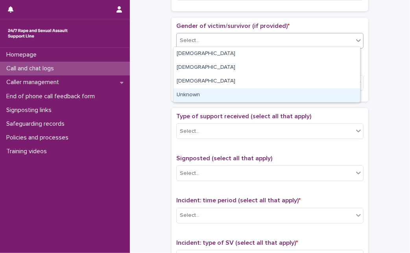
click at [302, 94] on div "Unknown" at bounding box center [267, 96] width 187 height 14
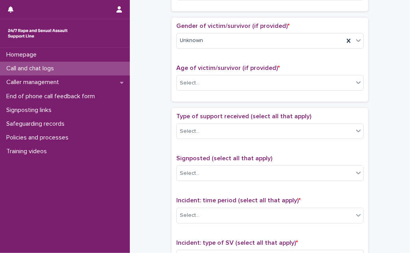
click at [304, 90] on div "Age of victim/survivor (if provided) * Select..." at bounding box center [269, 81] width 187 height 33
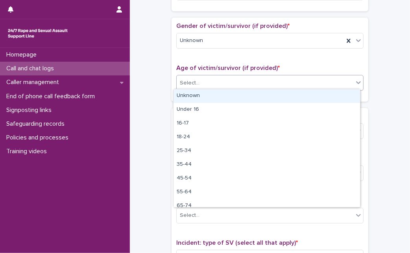
drag, startPoint x: 307, startPoint y: 84, endPoint x: 297, endPoint y: 98, distance: 17.8
click at [297, 98] on body "**********" at bounding box center [205, 126] width 410 height 253
click at [297, 98] on div "Unknown" at bounding box center [267, 96] width 187 height 14
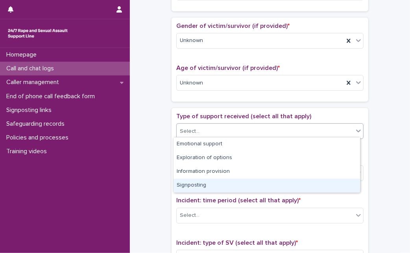
click at [220, 177] on body "**********" at bounding box center [205, 126] width 410 height 253
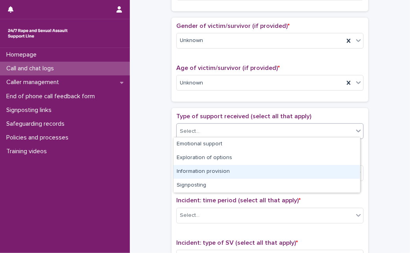
click at [220, 177] on div "Information provision" at bounding box center [267, 172] width 187 height 14
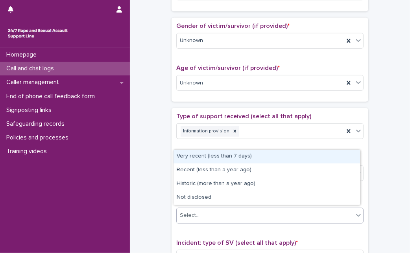
click at [237, 215] on div "Select..." at bounding box center [265, 215] width 177 height 13
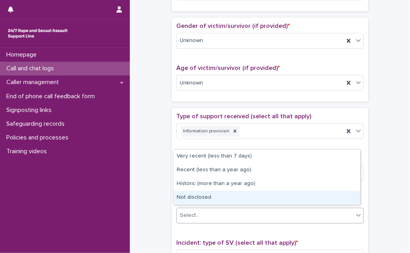
click at [243, 196] on div "Not disclosed" at bounding box center [267, 198] width 187 height 14
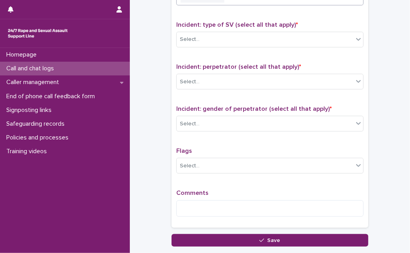
scroll to position [566, 0]
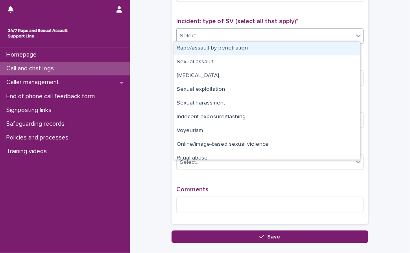
click at [318, 31] on div "Select..." at bounding box center [265, 36] width 177 height 13
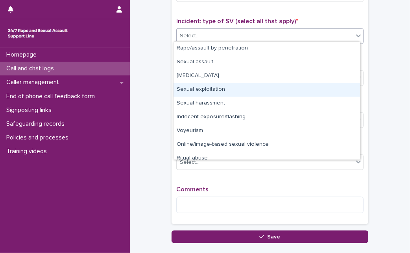
click at [360, 146] on div "Rape/assault by penetration Sexual assault [MEDICAL_DATA] Sexual exploitation S…" at bounding box center [266, 100] width 187 height 119
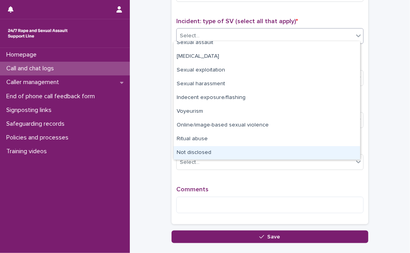
click at [328, 146] on div "Not disclosed" at bounding box center [267, 153] width 187 height 14
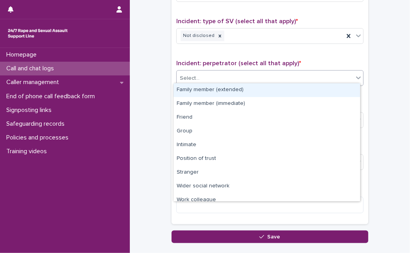
click at [328, 72] on div "Select..." at bounding box center [265, 78] width 177 height 13
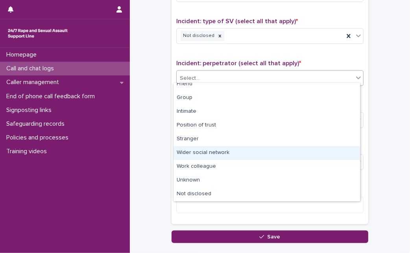
scroll to position [33, 0]
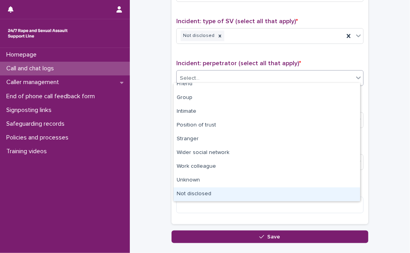
click at [314, 191] on div "Not disclosed" at bounding box center [267, 195] width 187 height 14
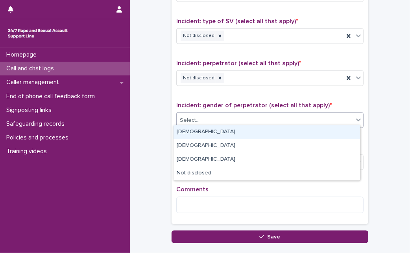
click at [305, 122] on div "Select..." at bounding box center [265, 120] width 177 height 13
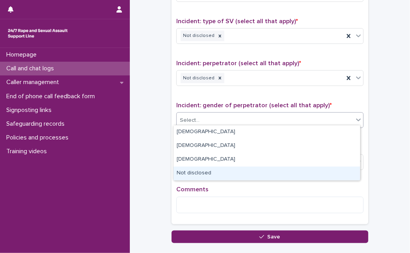
click at [275, 175] on div "Not disclosed" at bounding box center [267, 174] width 187 height 14
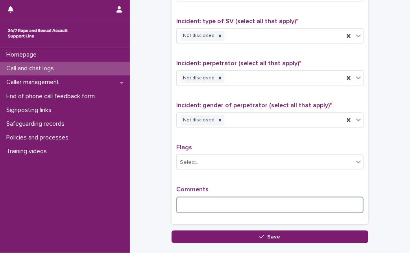
click at [270, 200] on textarea at bounding box center [269, 205] width 187 height 17
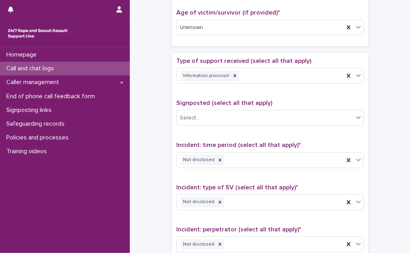
scroll to position [614, 0]
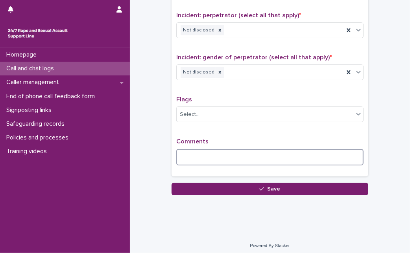
click at [283, 155] on textarea at bounding box center [269, 157] width 187 height 17
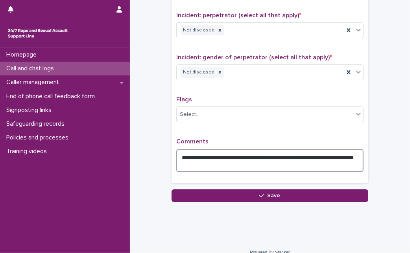
click at [309, 154] on textarea "**********" at bounding box center [269, 160] width 187 height 23
click at [295, 164] on textarea "**********" at bounding box center [269, 160] width 187 height 23
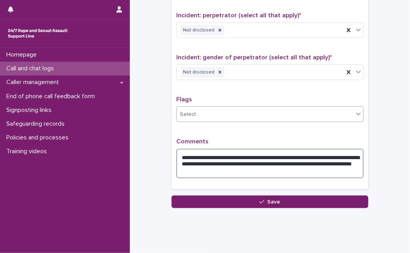
type textarea "**********"
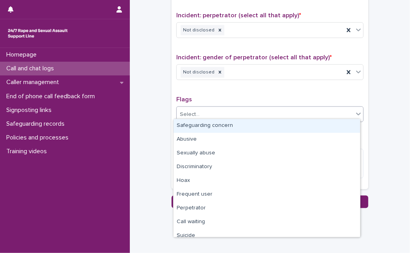
click at [241, 108] on div "Select..." at bounding box center [265, 114] width 177 height 13
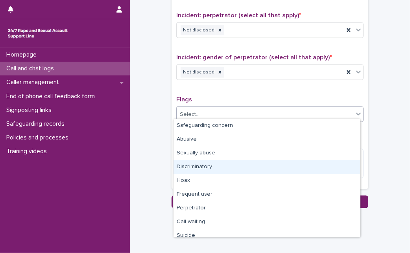
click at [202, 168] on div "Discriminatory" at bounding box center [267, 168] width 187 height 14
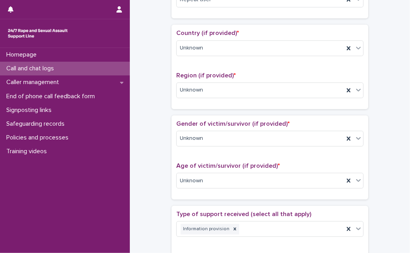
scroll to position [627, 0]
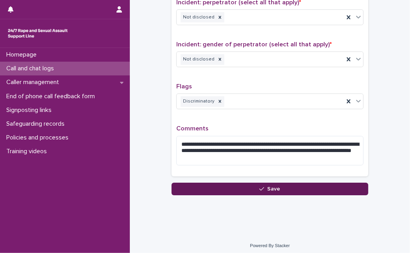
click at [316, 186] on button "Save" at bounding box center [270, 189] width 197 height 13
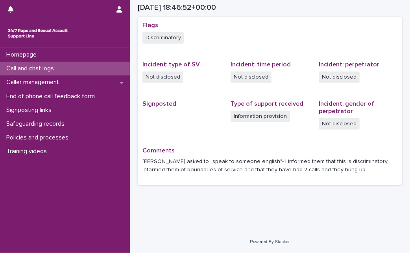
scroll to position [161, 0]
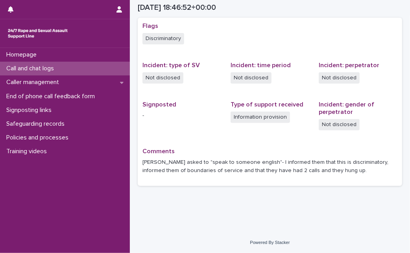
click at [62, 67] on div "Call and chat logs" at bounding box center [65, 69] width 130 height 14
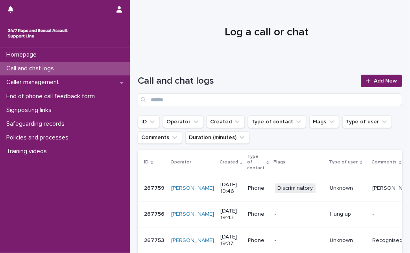
click at [158, 36] on h1 "Log a call or chat" at bounding box center [267, 32] width 258 height 13
click at [380, 78] on span "Add New" at bounding box center [385, 81] width 23 height 6
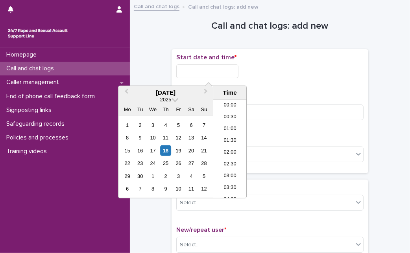
click at [199, 74] on input "text" at bounding box center [207, 72] width 62 height 14
click at [165, 151] on div "18" at bounding box center [166, 151] width 11 height 11
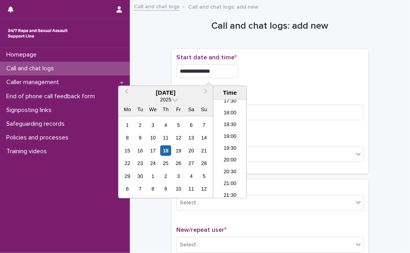
click at [227, 75] on input "**********" at bounding box center [207, 72] width 62 height 14
type input "**********"
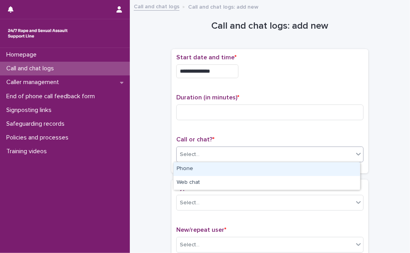
click at [294, 149] on div "Select..." at bounding box center [265, 154] width 177 height 13
click at [239, 169] on div "Phone" at bounding box center [267, 170] width 187 height 14
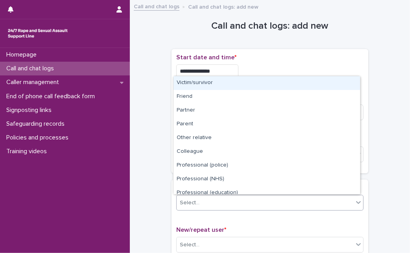
click at [233, 204] on div "Select..." at bounding box center [265, 203] width 177 height 13
click at [272, 85] on div "Victim/survivor" at bounding box center [267, 83] width 187 height 14
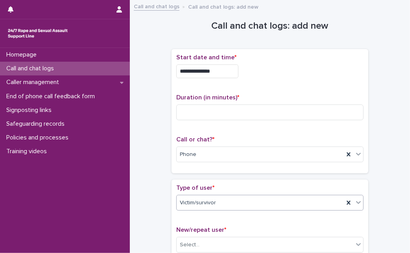
scroll to position [222, 0]
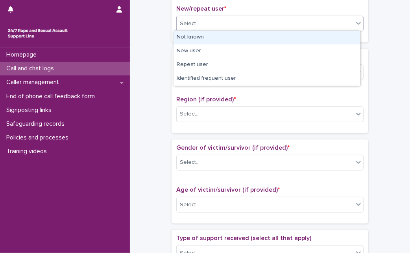
click at [335, 18] on div "Select..." at bounding box center [265, 23] width 177 height 13
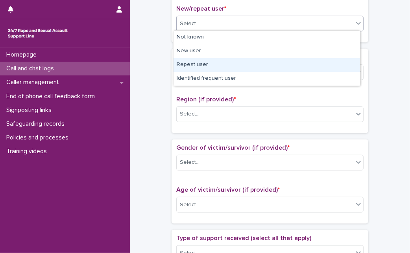
click at [299, 63] on div "Repeat user" at bounding box center [267, 65] width 187 height 14
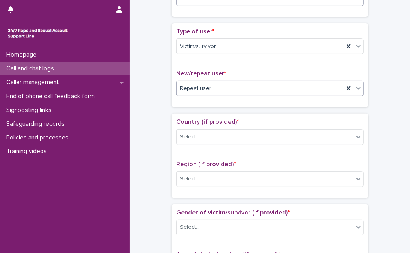
scroll to position [152, 0]
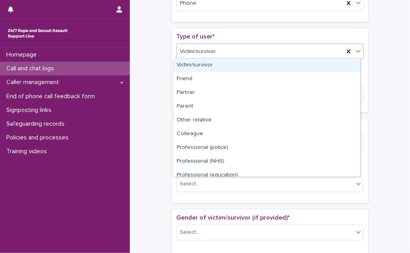
click at [302, 48] on div "Victim/survivor" at bounding box center [260, 51] width 167 height 13
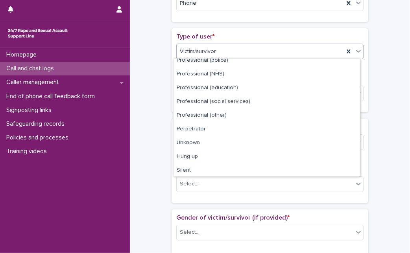
scroll to position [89, 0]
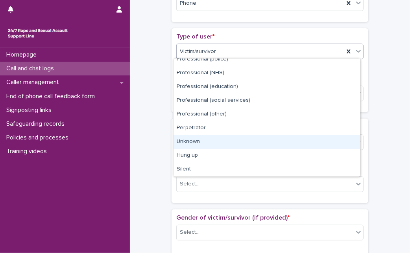
click at [294, 144] on div "Unknown" at bounding box center [267, 142] width 187 height 14
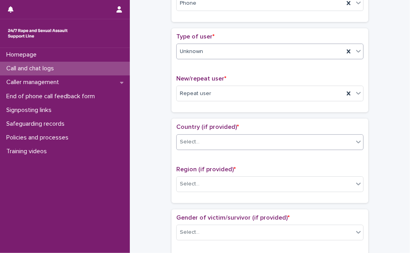
click at [211, 139] on div "Select..." at bounding box center [265, 142] width 177 height 13
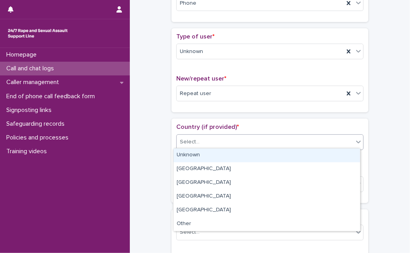
click at [208, 152] on div "Unknown" at bounding box center [267, 156] width 187 height 14
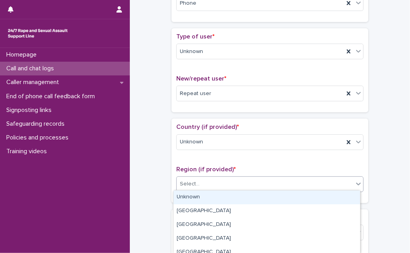
click at [226, 179] on div "Select..." at bounding box center [265, 184] width 177 height 13
click at [224, 197] on div "Unknown" at bounding box center [267, 198] width 187 height 14
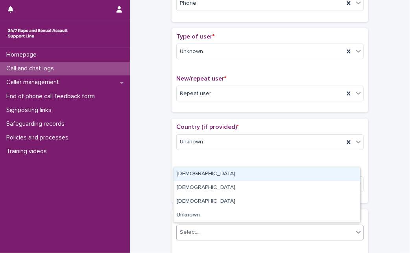
click at [226, 229] on div "Select..." at bounding box center [265, 232] width 177 height 13
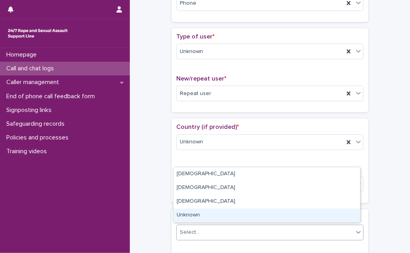
click at [224, 212] on div "Unknown" at bounding box center [267, 216] width 187 height 14
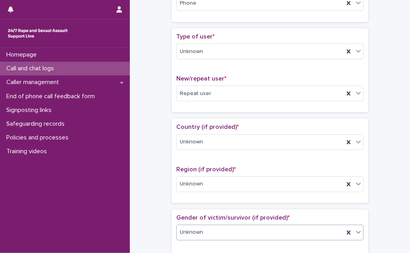
scroll to position [374, 0]
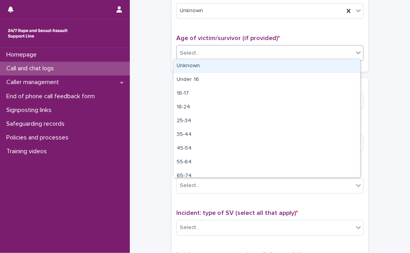
click at [339, 54] on div "Select..." at bounding box center [265, 53] width 177 height 13
click at [320, 62] on div "Unknown" at bounding box center [267, 66] width 187 height 14
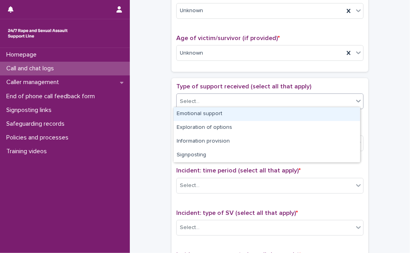
click at [296, 98] on div "Select..." at bounding box center [265, 101] width 177 height 13
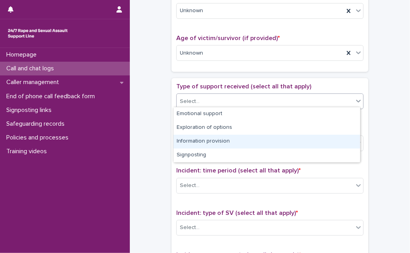
click at [261, 141] on div "Information provision" at bounding box center [267, 142] width 187 height 14
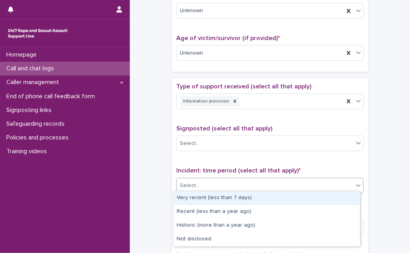
click at [259, 184] on div "Select..." at bounding box center [265, 185] width 177 height 13
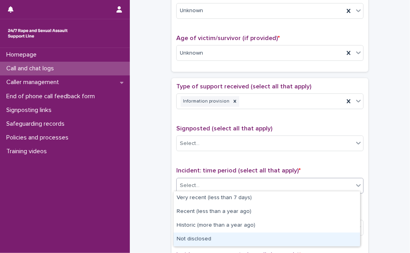
click at [242, 240] on div "Not disclosed" at bounding box center [267, 240] width 187 height 14
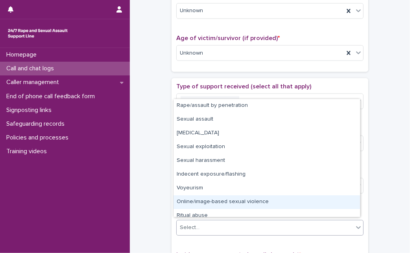
drag, startPoint x: 259, startPoint y: 224, endPoint x: 355, endPoint y: 203, distance: 98.4
click at [355, 203] on body "**********" at bounding box center [205, 126] width 410 height 253
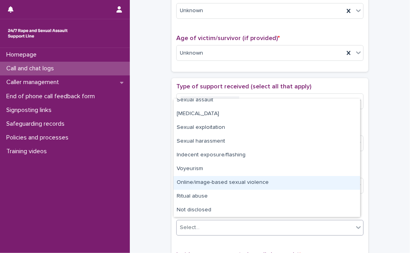
scroll to position [19, 0]
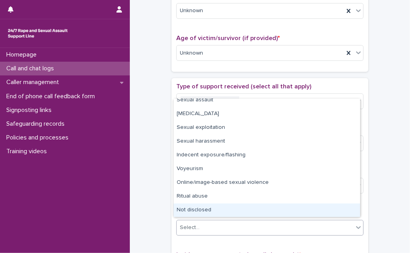
click at [337, 209] on div "Not disclosed" at bounding box center [267, 211] width 187 height 14
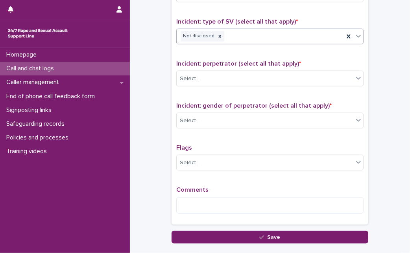
scroll to position [566, 0]
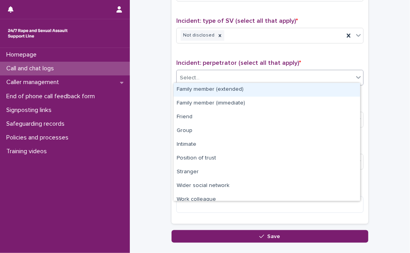
click at [341, 78] on div "Select..." at bounding box center [265, 78] width 177 height 13
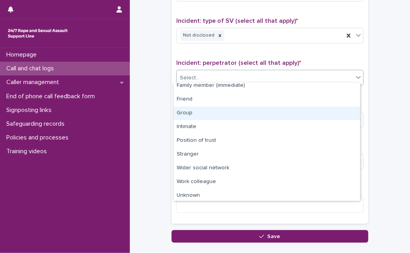
scroll to position [33, 0]
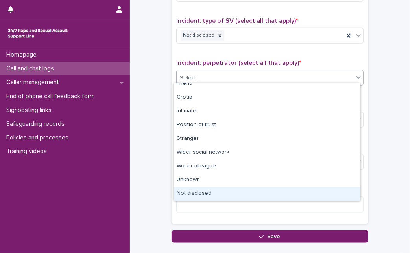
click at [313, 187] on div "Not disclosed" at bounding box center [267, 194] width 187 height 14
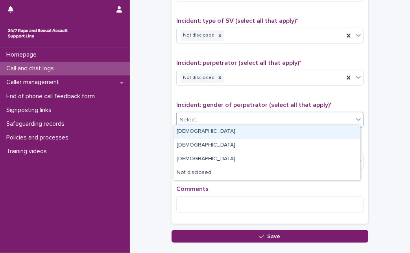
click at [313, 116] on div "Select..." at bounding box center [265, 120] width 177 height 13
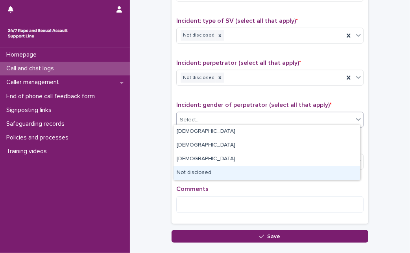
click at [258, 176] on div "Not disclosed" at bounding box center [267, 173] width 187 height 14
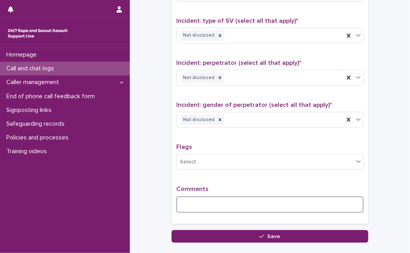
click at [235, 199] on textarea at bounding box center [269, 205] width 187 height 17
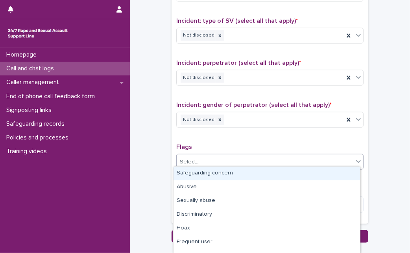
click at [305, 166] on body "**********" at bounding box center [205, 126] width 410 height 253
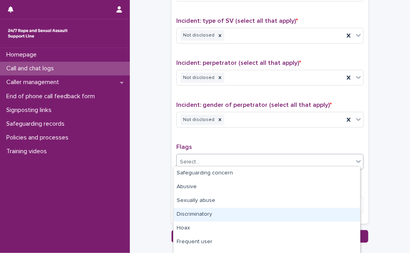
click at [266, 214] on div "Discriminatory" at bounding box center [267, 215] width 187 height 14
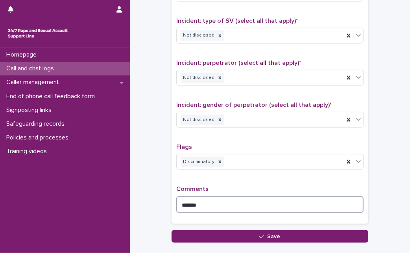
click at [272, 204] on textarea "******" at bounding box center [269, 205] width 187 height 17
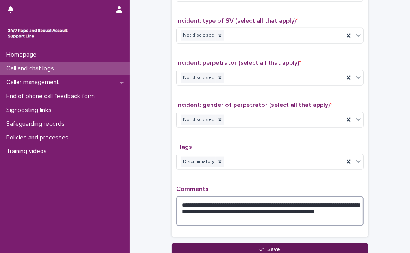
type textarea "**********"
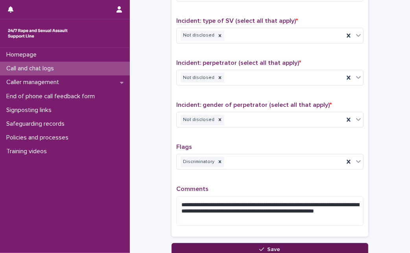
click at [284, 244] on button "Save" at bounding box center [270, 250] width 197 height 13
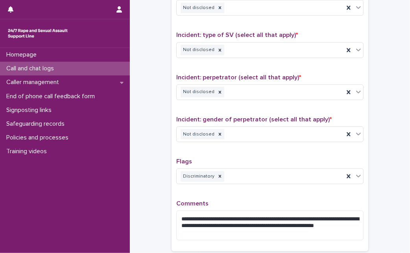
scroll to position [93, 0]
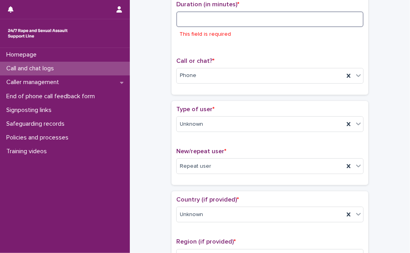
click at [185, 16] on input at bounding box center [269, 19] width 187 height 16
type input "*"
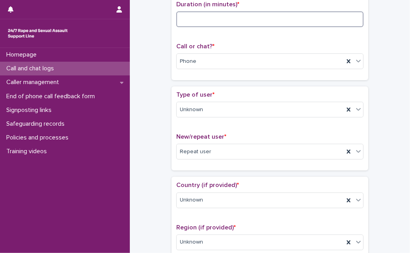
type input "*"
click at [292, 18] on input "*" at bounding box center [269, 19] width 187 height 16
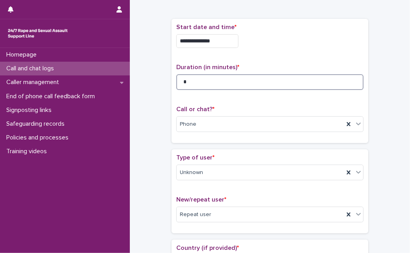
scroll to position [627, 0]
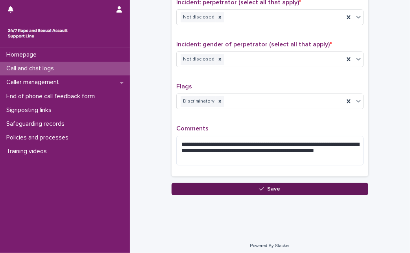
type input "*"
click at [349, 183] on button "Save" at bounding box center [270, 189] width 197 height 13
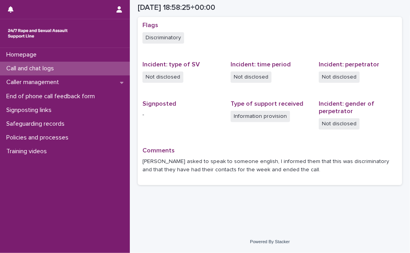
scroll to position [161, 0]
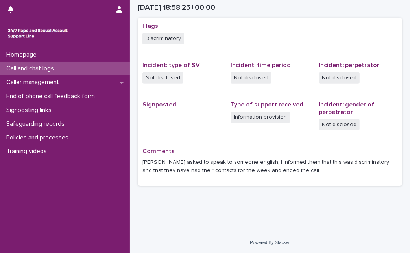
click at [65, 68] on div "Call and chat logs" at bounding box center [65, 69] width 130 height 14
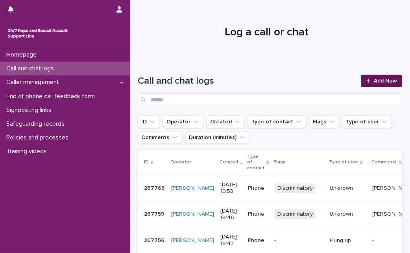
click at [367, 80] on div at bounding box center [370, 81] width 8 height 6
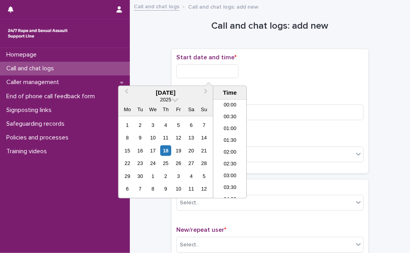
click at [209, 74] on input "text" at bounding box center [207, 72] width 62 height 14
click at [161, 152] on div "18" at bounding box center [166, 151] width 11 height 11
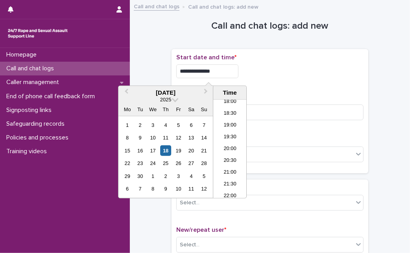
click at [229, 68] on input "**********" at bounding box center [207, 72] width 62 height 14
type input "**********"
click at [258, 106] on input at bounding box center [269, 113] width 187 height 16
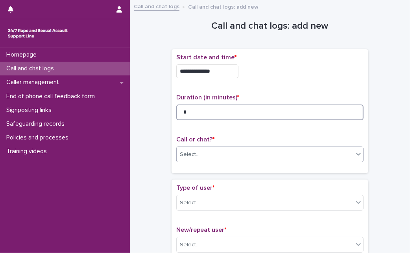
type input "*"
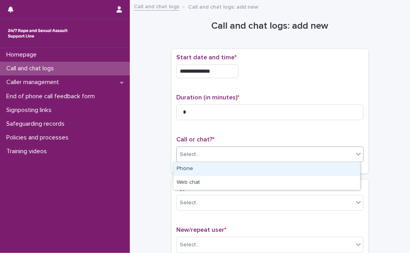
click at [237, 157] on div "Select..." at bounding box center [265, 154] width 177 height 13
click at [231, 163] on div "Phone" at bounding box center [267, 170] width 187 height 14
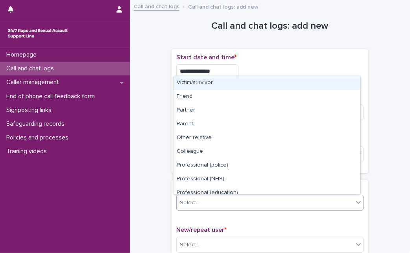
click at [211, 202] on div "Select..." at bounding box center [265, 203] width 177 height 13
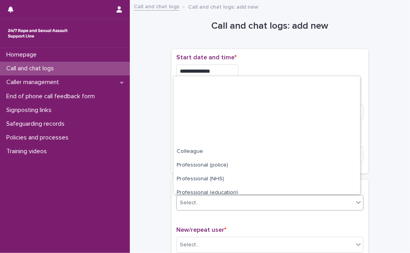
scroll to position [89, 0]
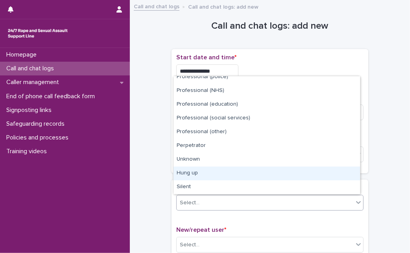
click at [278, 178] on div "Hung up" at bounding box center [267, 174] width 187 height 14
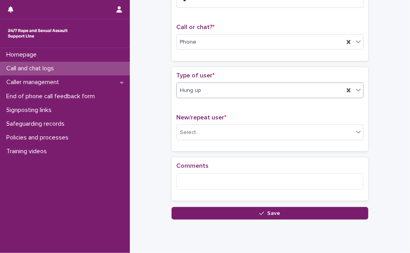
scroll to position [114, 0]
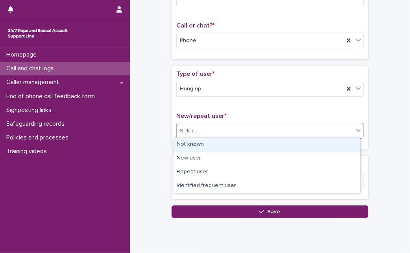
click at [355, 129] on icon at bounding box center [359, 131] width 8 height 8
click at [311, 143] on div "Not known" at bounding box center [267, 145] width 187 height 14
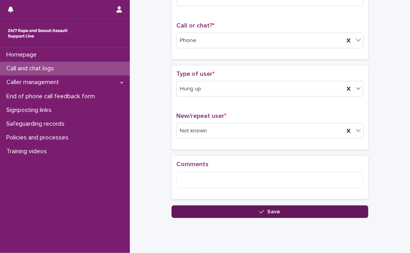
click at [197, 209] on button "Save" at bounding box center [270, 212] width 197 height 13
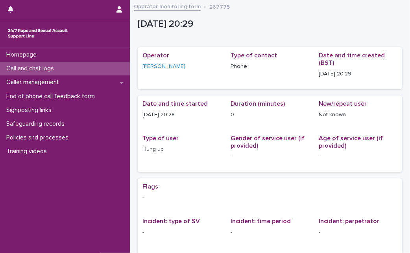
click at [49, 67] on p "Call and chat logs" at bounding box center [31, 68] width 57 height 7
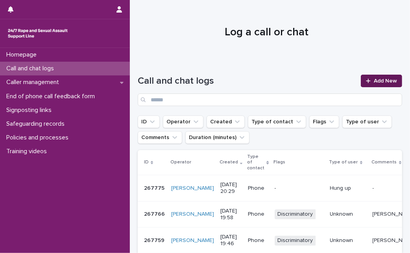
click at [374, 82] on span "Add New" at bounding box center [385, 81] width 23 height 6
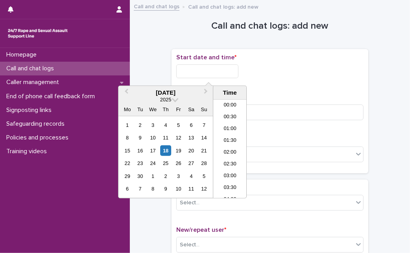
click at [196, 65] on input "text" at bounding box center [207, 72] width 62 height 14
click at [166, 151] on div "18" at bounding box center [166, 151] width 11 height 11
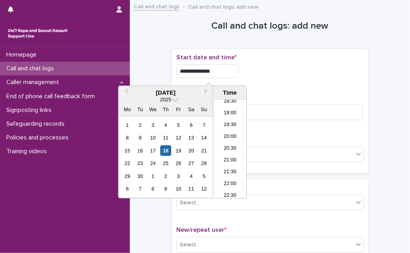
click at [228, 69] on input "**********" at bounding box center [207, 72] width 62 height 14
type input "**********"
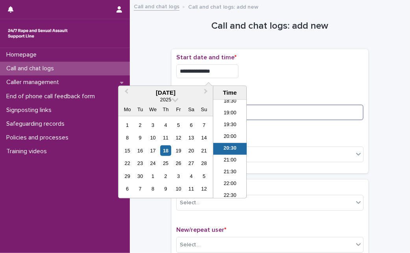
click at [252, 118] on input at bounding box center [269, 113] width 187 height 16
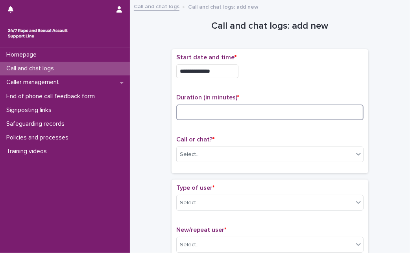
click at [252, 118] on input at bounding box center [269, 113] width 187 height 16
type input "*"
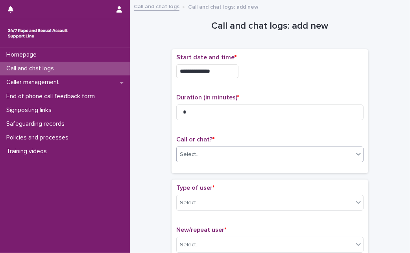
click at [229, 152] on div "Select..." at bounding box center [265, 154] width 177 height 13
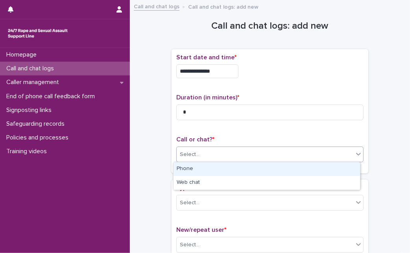
click at [215, 166] on div "Phone" at bounding box center [267, 170] width 187 height 14
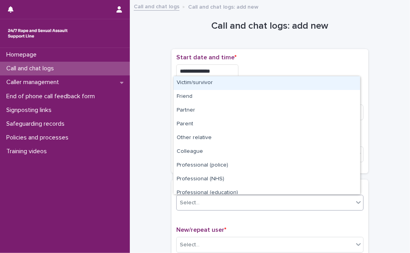
click at [200, 203] on input "text" at bounding box center [200, 203] width 1 height 7
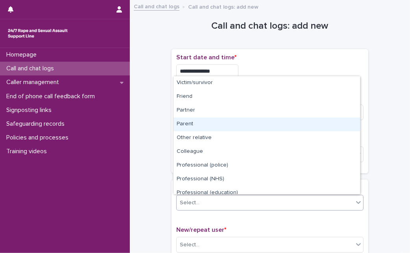
scroll to position [89, 0]
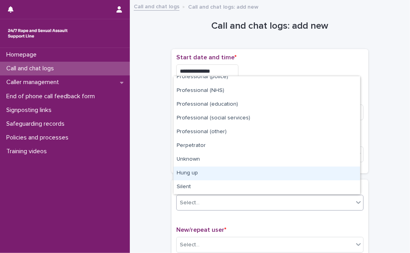
click at [335, 170] on div "Hung up" at bounding box center [267, 174] width 187 height 14
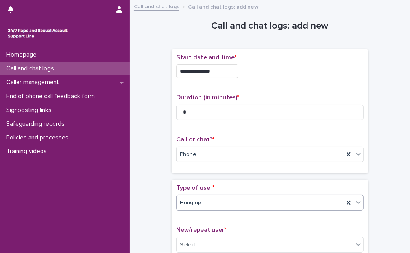
scroll to position [118, 0]
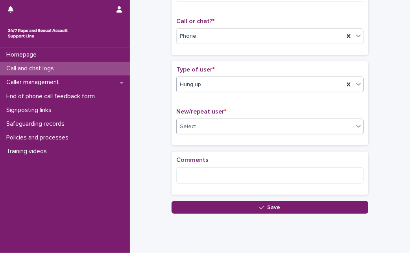
click at [341, 126] on div "Select..." at bounding box center [265, 126] width 177 height 13
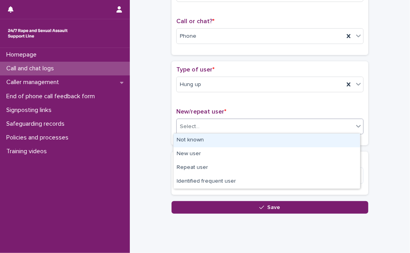
click at [325, 135] on div "Not known" at bounding box center [267, 141] width 187 height 14
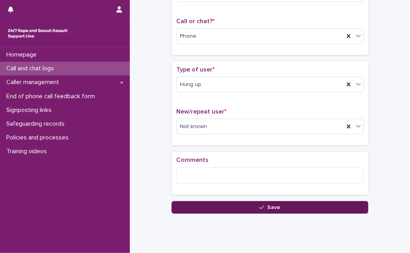
click at [189, 205] on button "Save" at bounding box center [270, 208] width 197 height 13
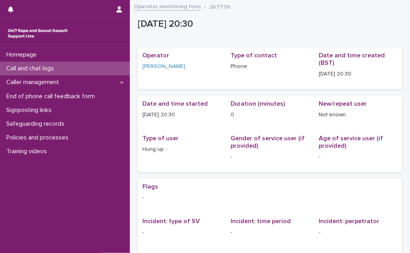
click at [114, 67] on div "Call and chat logs" at bounding box center [65, 69] width 130 height 14
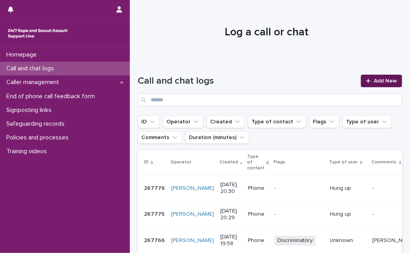
click at [378, 77] on link "Add New" at bounding box center [381, 81] width 41 height 13
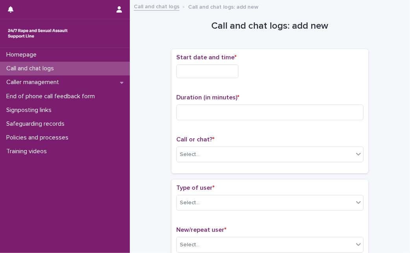
click at [200, 74] on input "text" at bounding box center [207, 72] width 62 height 14
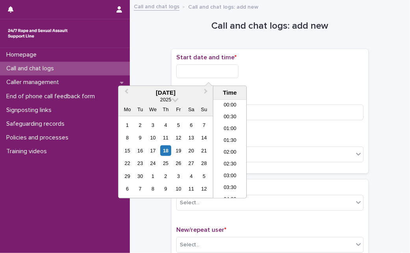
scroll to position [441, 0]
click at [165, 154] on div "18" at bounding box center [166, 151] width 11 height 11
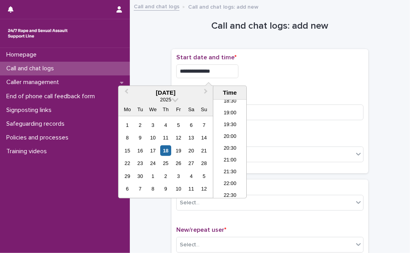
click at [227, 67] on input "**********" at bounding box center [207, 72] width 62 height 14
type input "**********"
click at [268, 116] on input at bounding box center [269, 113] width 187 height 16
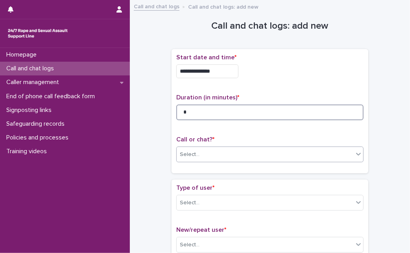
type input "*"
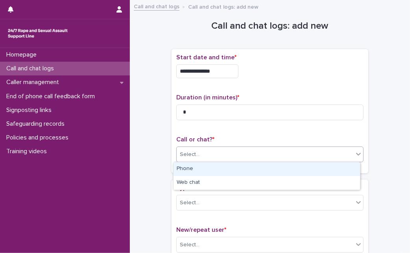
click at [247, 154] on div "Select..." at bounding box center [265, 154] width 177 height 13
click at [238, 167] on div "Phone" at bounding box center [267, 170] width 187 height 14
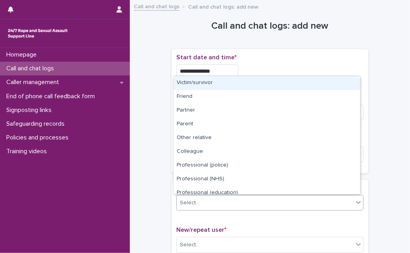
click at [224, 201] on div "Select..." at bounding box center [265, 203] width 177 height 13
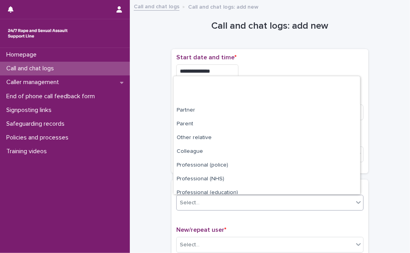
scroll to position [89, 0]
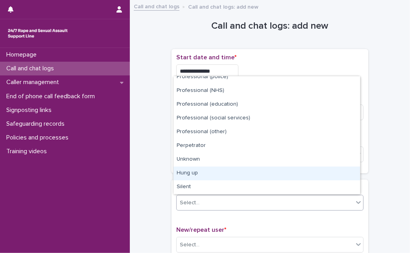
click at [296, 174] on div "Hung up" at bounding box center [267, 174] width 187 height 14
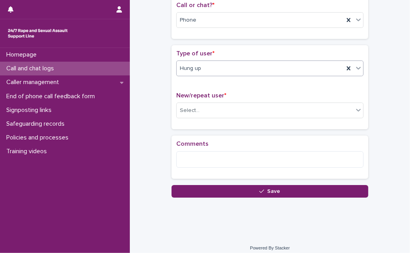
scroll to position [139, 0]
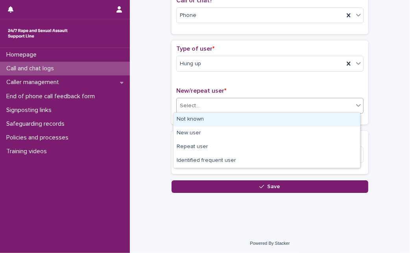
click at [339, 104] on div "Select..." at bounding box center [265, 106] width 177 height 13
click at [310, 119] on div "Not known" at bounding box center [267, 120] width 187 height 14
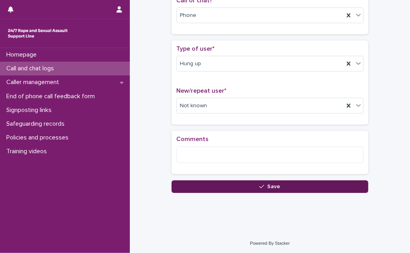
click at [186, 183] on button "Save" at bounding box center [270, 187] width 197 height 13
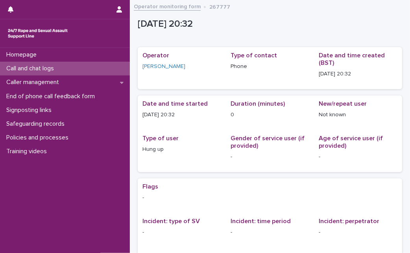
click at [67, 67] on div "Call and chat logs" at bounding box center [65, 69] width 130 height 14
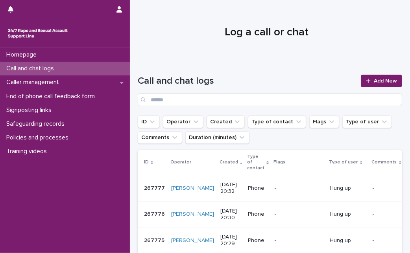
click at [202, 43] on div at bounding box center [267, 29] width 274 height 59
click at [369, 84] on link "Add New" at bounding box center [381, 81] width 41 height 13
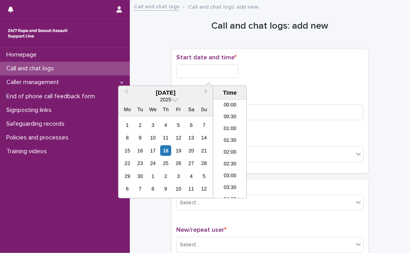
scroll to position [441, 0]
click at [203, 73] on input "text" at bounding box center [207, 72] width 62 height 14
click at [168, 148] on div "18" at bounding box center [166, 151] width 11 height 11
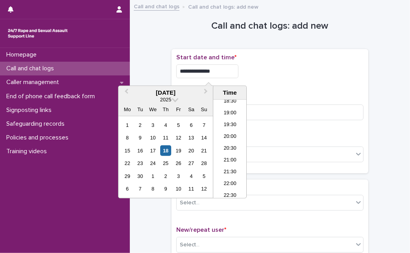
click at [228, 74] on input "**********" at bounding box center [207, 72] width 62 height 14
type input "**********"
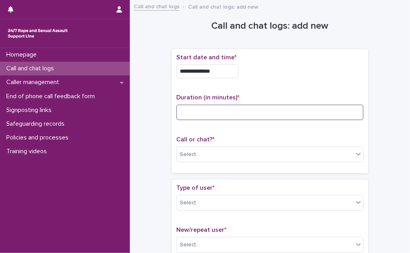
click at [281, 105] on input at bounding box center [269, 113] width 187 height 16
type input "*"
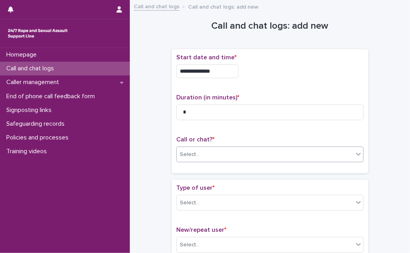
click at [237, 160] on div "Select..." at bounding box center [265, 154] width 177 height 13
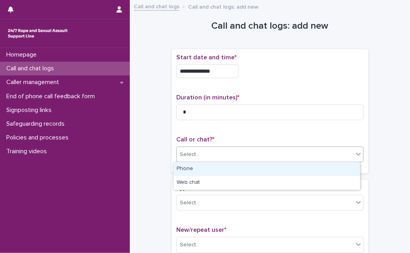
click at [229, 168] on div "Phone" at bounding box center [267, 170] width 187 height 14
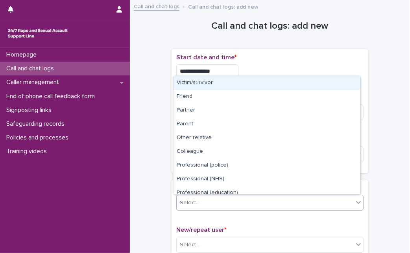
click at [203, 201] on div "Select..." at bounding box center [265, 203] width 177 height 13
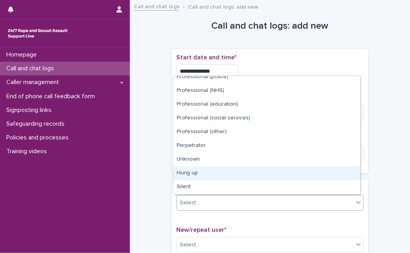
click at [303, 173] on div "Hung up" at bounding box center [267, 174] width 187 height 14
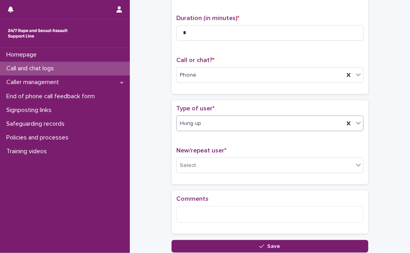
scroll to position [83, 0]
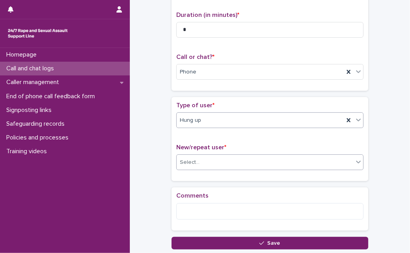
click at [264, 167] on div "Select..." at bounding box center [265, 162] width 177 height 13
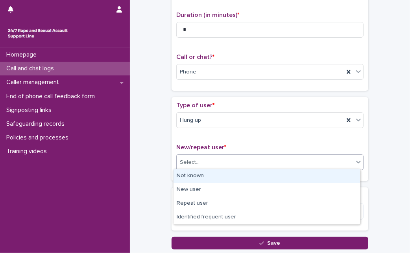
click at [245, 180] on div "Not known" at bounding box center [267, 177] width 187 height 14
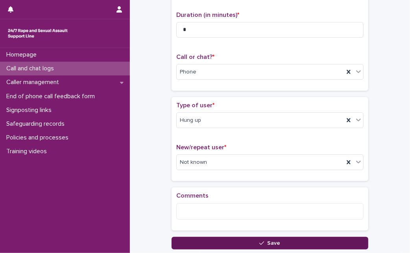
click at [259, 243] on icon "button" at bounding box center [261, 244] width 5 height 4
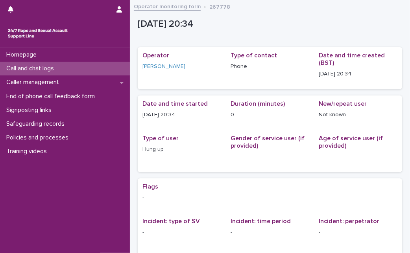
click at [33, 67] on p "Call and chat logs" at bounding box center [31, 68] width 57 height 7
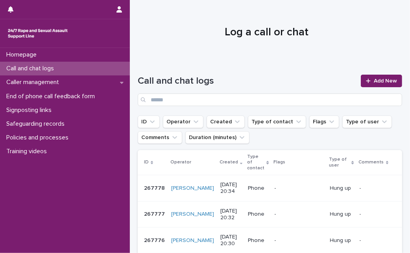
click at [163, 37] on h1 "Log a call or chat" at bounding box center [267, 32] width 258 height 13
click at [374, 80] on span "Add New" at bounding box center [385, 81] width 23 height 6
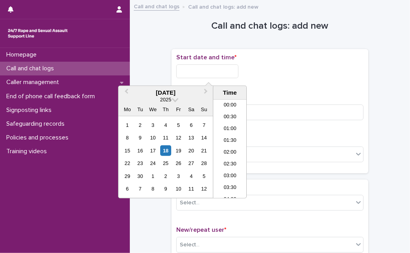
click at [208, 72] on input "text" at bounding box center [207, 72] width 62 height 14
click at [170, 148] on div "18" at bounding box center [166, 151] width 11 height 11
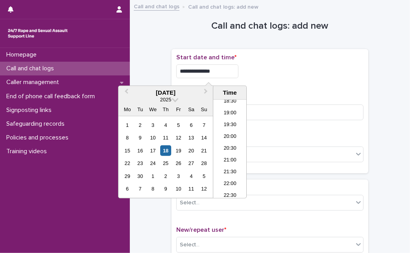
click at [235, 67] on input "**********" at bounding box center [207, 72] width 62 height 14
type input "**********"
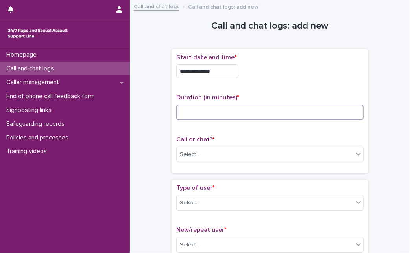
click at [266, 109] on input at bounding box center [269, 113] width 187 height 16
type input "**"
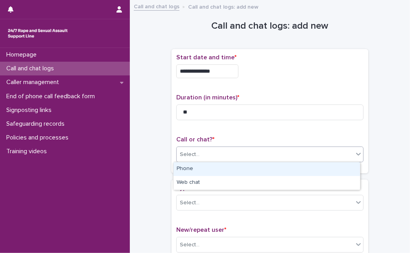
click at [239, 155] on div "Select..." at bounding box center [265, 154] width 177 height 13
click at [225, 168] on div "Phone" at bounding box center [267, 170] width 187 height 14
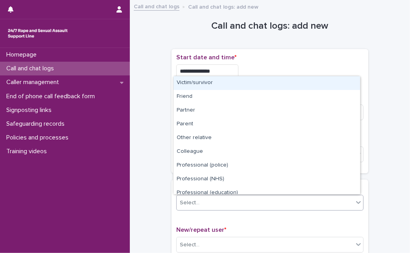
click at [276, 205] on div "Select..." at bounding box center [265, 203] width 177 height 13
click at [280, 83] on div "Victim/survivor" at bounding box center [267, 83] width 187 height 14
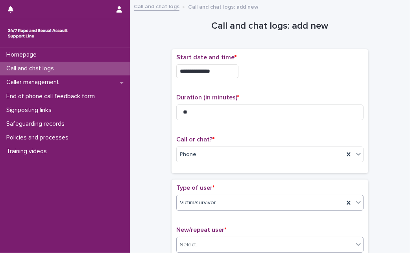
click at [204, 239] on div "Select..." at bounding box center [265, 245] width 177 height 13
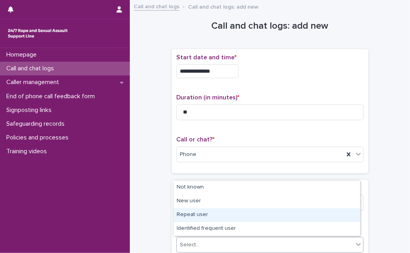
click at [213, 209] on div "Repeat user" at bounding box center [267, 216] width 187 height 14
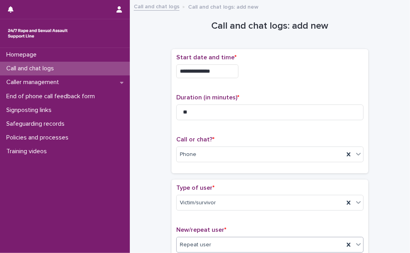
scroll to position [222, 0]
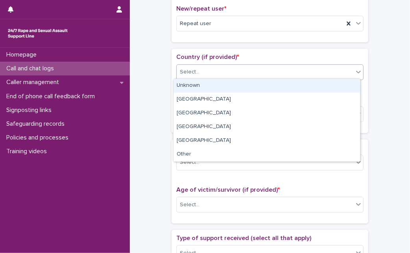
click at [287, 72] on div "Select..." at bounding box center [265, 72] width 177 height 13
click at [276, 90] on div "Unknown" at bounding box center [267, 86] width 187 height 14
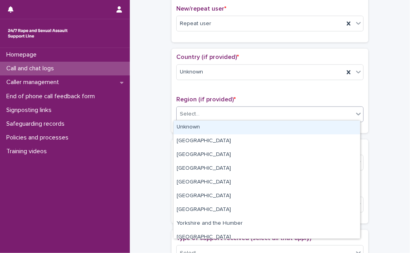
click at [239, 111] on div "Select..." at bounding box center [265, 114] width 177 height 13
click at [230, 127] on div "Unknown" at bounding box center [267, 128] width 187 height 14
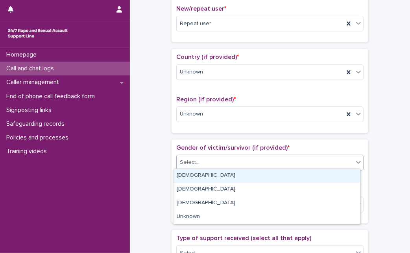
click at [214, 160] on div "Select..." at bounding box center [265, 162] width 177 height 13
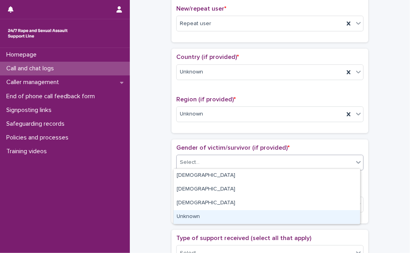
click at [202, 214] on div "Unknown" at bounding box center [267, 218] width 187 height 14
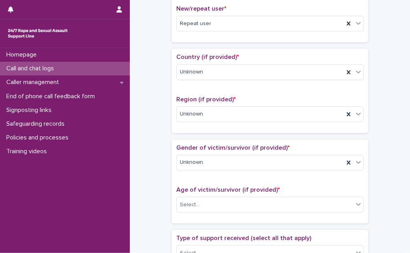
click at [212, 194] on div "Age of victim/survivor (if provided) * Select..." at bounding box center [269, 203] width 187 height 33
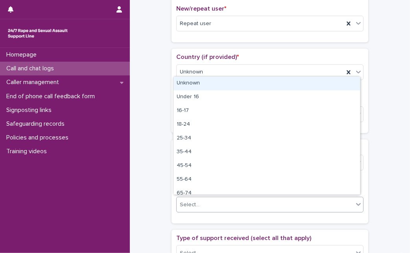
click at [202, 209] on div "Select..." at bounding box center [269, 205] width 187 height 16
click at [227, 87] on div "Unknown" at bounding box center [267, 84] width 187 height 14
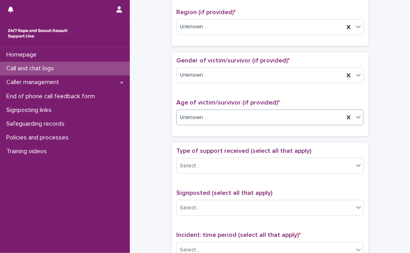
scroll to position [327, 0]
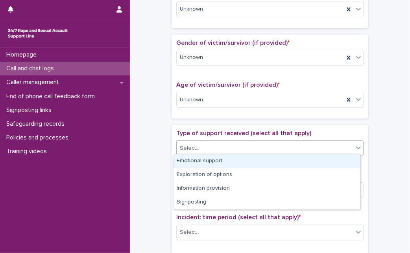
click at [334, 145] on div "Select..." at bounding box center [265, 148] width 177 height 13
click at [324, 160] on div "Emotional support" at bounding box center [267, 162] width 187 height 14
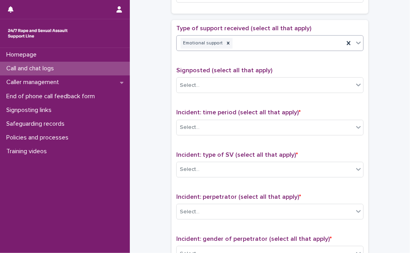
scroll to position [449, 0]
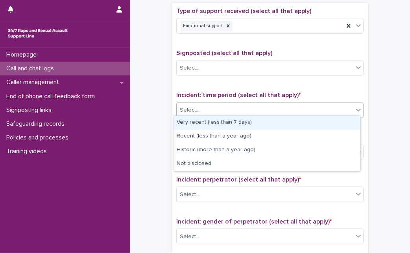
click at [311, 110] on div "Select..." at bounding box center [265, 110] width 177 height 13
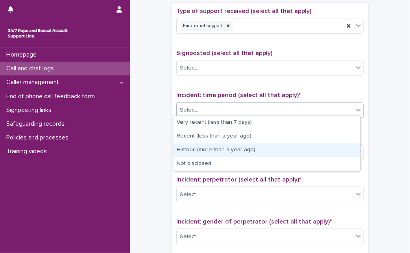
click at [242, 149] on div "Historic (more than a year ago)" at bounding box center [267, 151] width 187 height 14
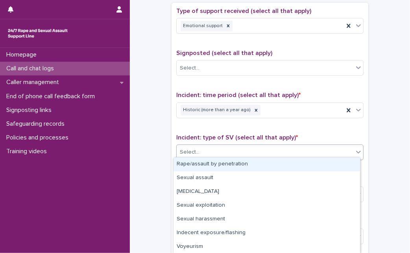
click at [242, 149] on div "Select..." at bounding box center [265, 152] width 177 height 13
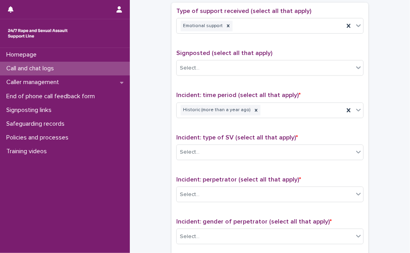
click at [289, 116] on div "Incident: time period (select all that apply) * Historic (more than a year ago)" at bounding box center [269, 108] width 187 height 33
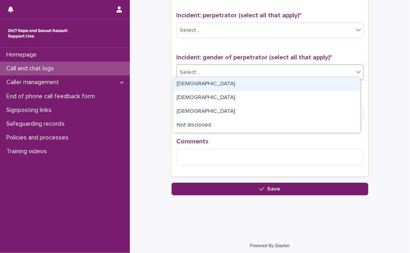
click at [333, 68] on div "Select..." at bounding box center [265, 72] width 177 height 13
click at [302, 74] on div "Select..." at bounding box center [265, 72] width 177 height 13
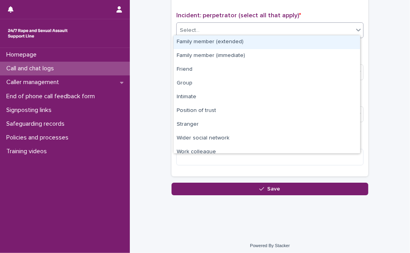
click at [324, 26] on div "Select..." at bounding box center [265, 30] width 177 height 13
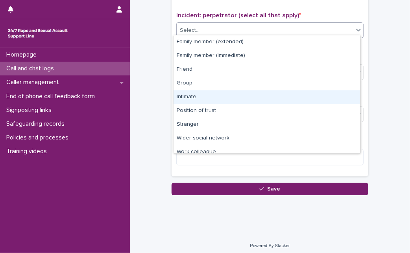
click at [268, 94] on div "Intimate" at bounding box center [267, 98] width 187 height 14
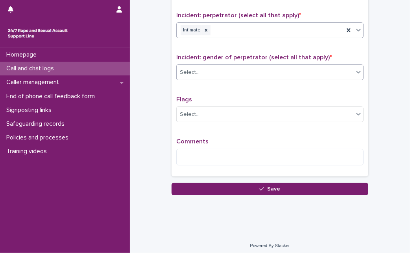
click at [279, 70] on div "Select..." at bounding box center [265, 72] width 177 height 13
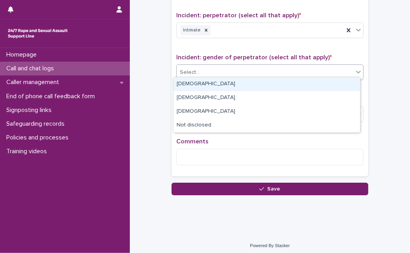
click at [253, 83] on div "[DEMOGRAPHIC_DATA]" at bounding box center [267, 85] width 187 height 14
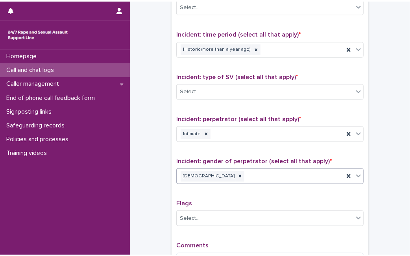
scroll to position [509, 0]
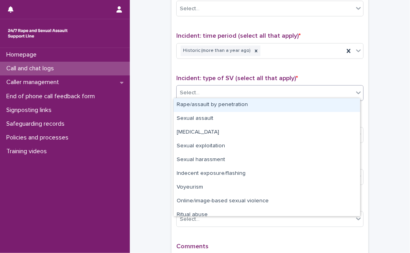
click at [265, 87] on div "Select..." at bounding box center [265, 93] width 177 height 13
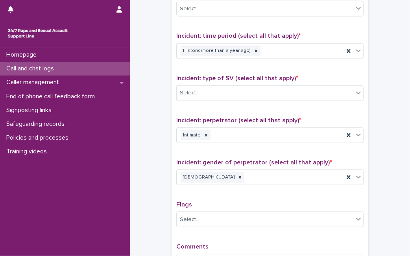
scroll to position [611, 0]
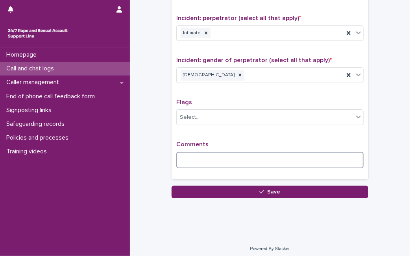
click at [351, 163] on textarea at bounding box center [269, 160] width 187 height 17
click at [221, 158] on textarea at bounding box center [269, 160] width 187 height 17
click at [337, 154] on textarea at bounding box center [269, 160] width 187 height 17
click at [234, 160] on textarea at bounding box center [269, 160] width 187 height 17
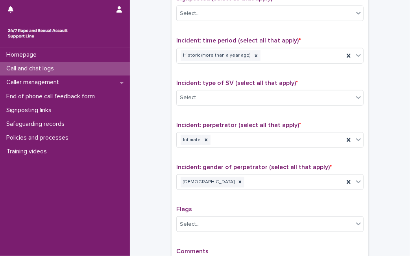
scroll to position [488, 0]
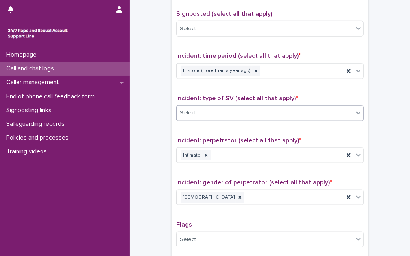
type textarea "**********"
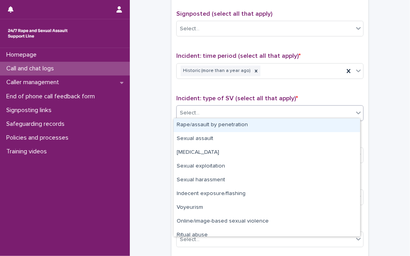
click at [341, 107] on div "Select..." at bounding box center [265, 113] width 177 height 13
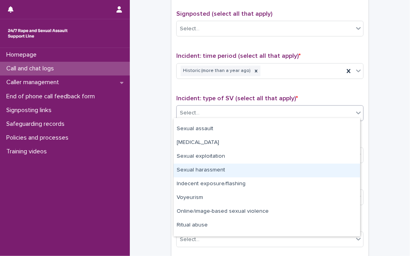
scroll to position [19, 0]
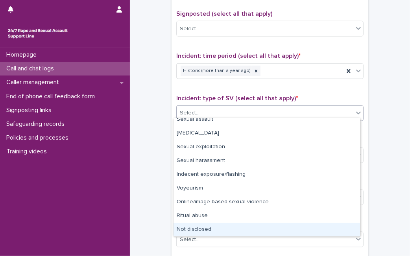
click at [307, 230] on div "Not disclosed" at bounding box center [267, 230] width 187 height 14
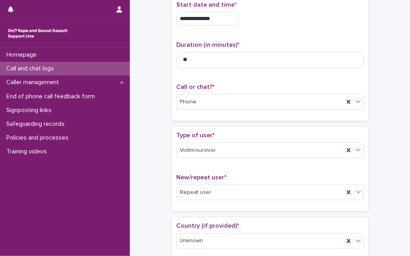
scroll to position [0, 0]
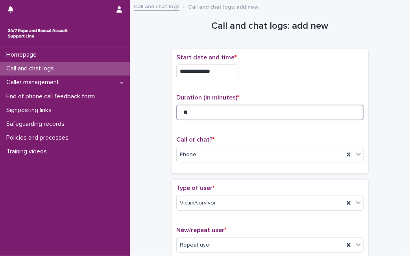
click at [221, 115] on input "**" at bounding box center [269, 113] width 187 height 16
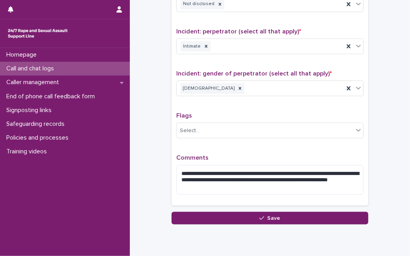
scroll to position [624, 0]
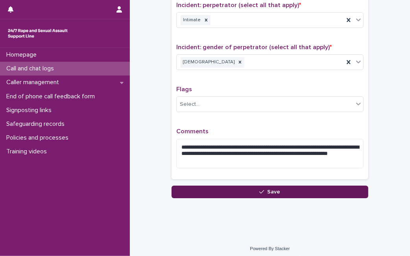
type input "**"
click at [255, 186] on button "Save" at bounding box center [270, 192] width 197 height 13
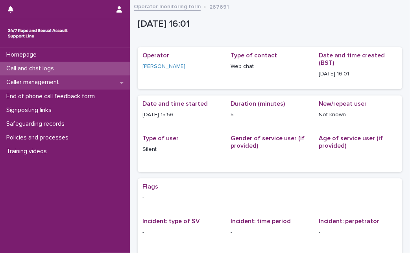
click at [59, 81] on p "Caller management" at bounding box center [34, 82] width 62 height 7
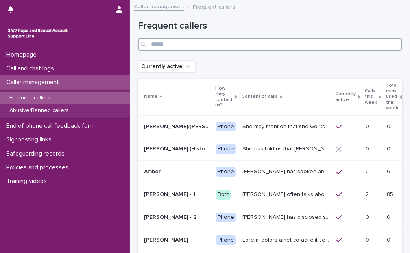
click at [191, 40] on input "Search" at bounding box center [270, 44] width 265 height 13
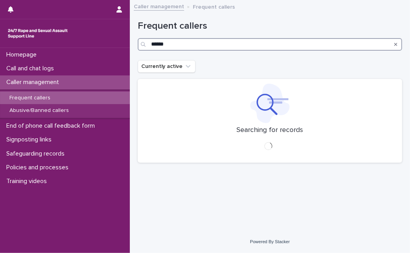
type input "******"
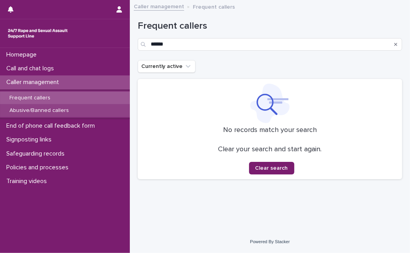
click at [62, 115] on div "Abusive/Banned callers" at bounding box center [65, 110] width 130 height 13
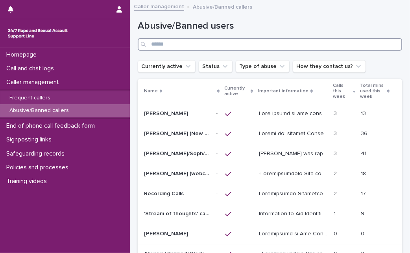
click at [172, 49] on input "Search" at bounding box center [270, 44] width 265 height 13
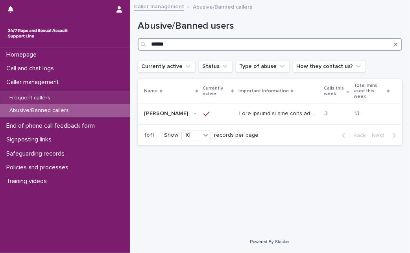
type input "******"
click at [209, 108] on td at bounding box center [218, 114] width 36 height 20
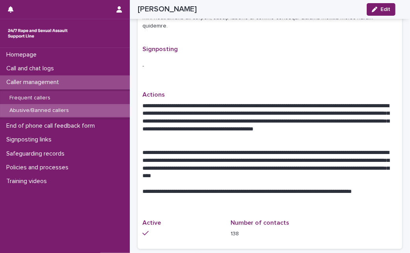
scroll to position [605, 0]
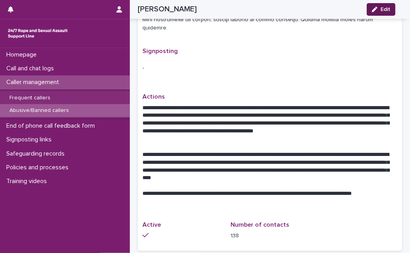
click at [381, 13] on button "Edit" at bounding box center [381, 9] width 29 height 13
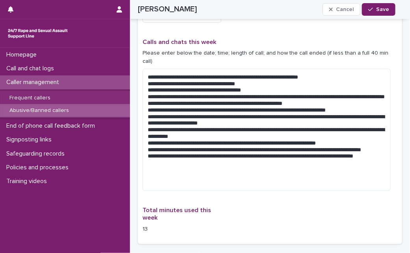
scroll to position [923, 0]
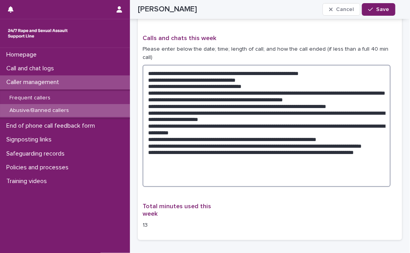
click at [207, 150] on textarea at bounding box center [266, 126] width 248 height 122
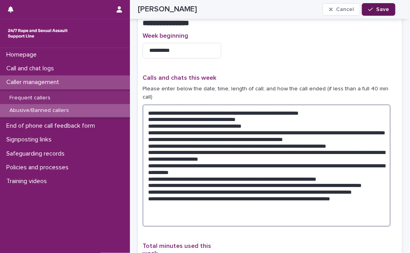
type textarea "**********"
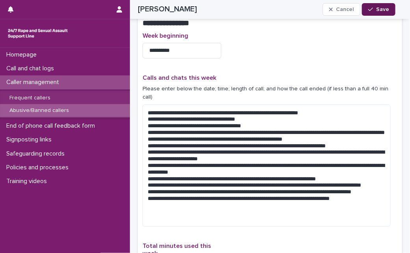
click at [366, 5] on button "Save" at bounding box center [378, 9] width 33 height 13
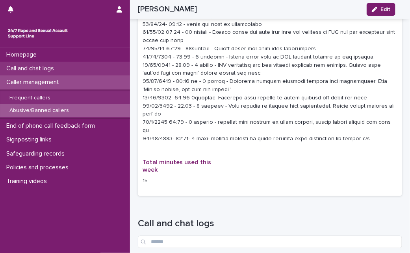
click at [77, 70] on div "Call and chat logs" at bounding box center [65, 69] width 130 height 14
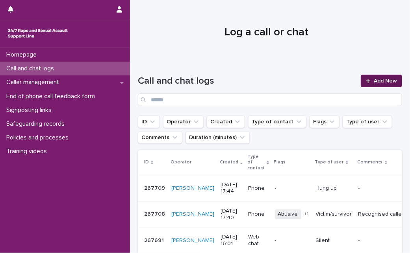
click at [374, 81] on span "Add New" at bounding box center [385, 81] width 23 height 6
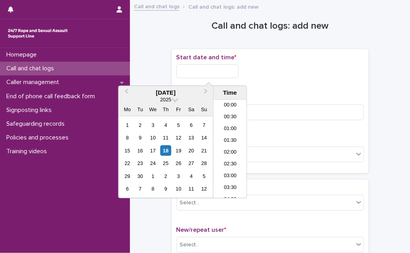
scroll to position [370, 0]
click at [219, 75] on input "text" at bounding box center [207, 72] width 62 height 14
click at [165, 152] on div "18" at bounding box center [165, 151] width 11 height 11
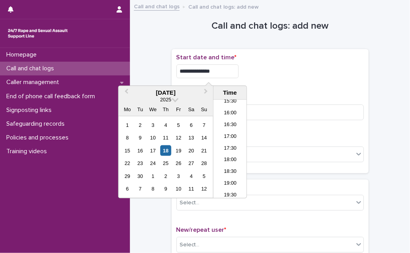
click at [230, 73] on input "**********" at bounding box center [207, 72] width 62 height 14
type input "**********"
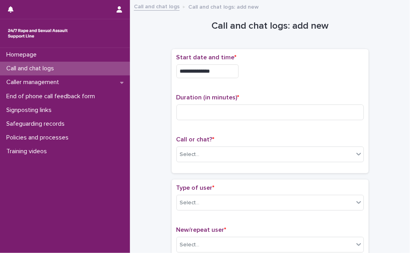
click at [60, 71] on p "Call and chat logs" at bounding box center [31, 68] width 57 height 7
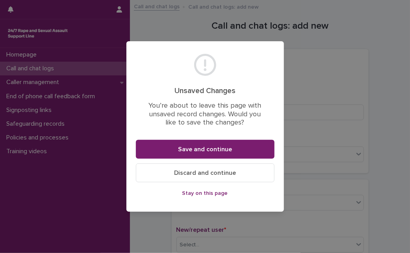
click at [208, 173] on span "Discard and continue" at bounding box center [205, 173] width 62 height 6
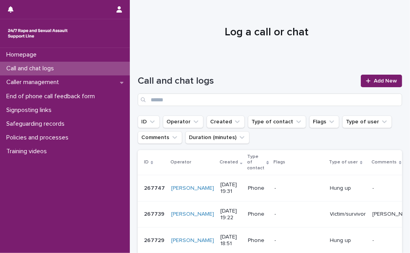
click at [139, 47] on div at bounding box center [267, 29] width 274 height 59
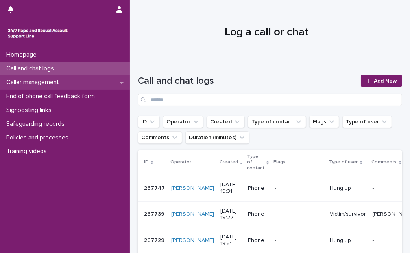
click at [46, 80] on p "Caller management" at bounding box center [34, 82] width 62 height 7
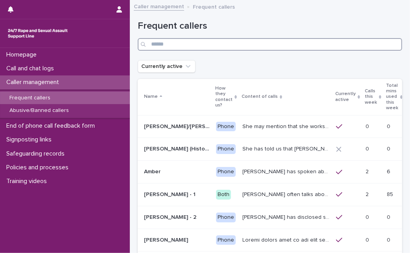
click at [219, 45] on input "Search" at bounding box center [270, 44] width 265 height 13
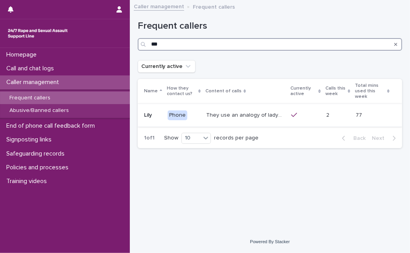
type input "***"
click at [309, 112] on div at bounding box center [305, 115] width 29 height 7
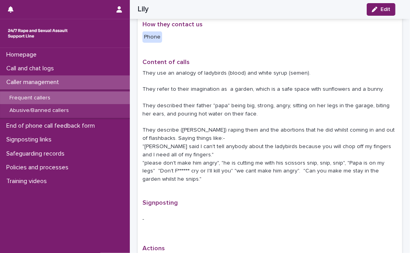
scroll to position [437, 0]
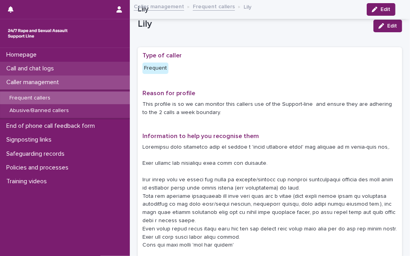
scroll to position [437, 0]
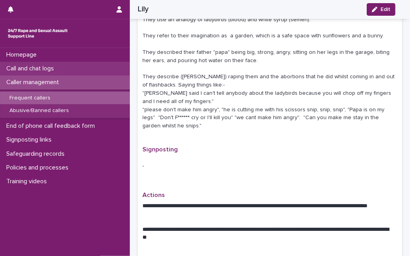
drag, startPoint x: 0, startPoint y: 0, endPoint x: 39, endPoint y: 71, distance: 80.7
click at [39, 71] on p "Call and chat logs" at bounding box center [31, 68] width 57 height 7
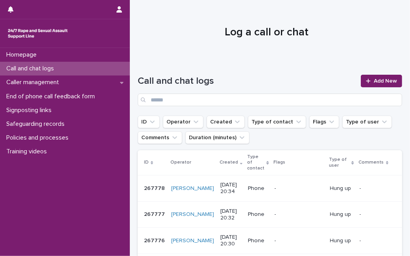
click at [154, 37] on h1 "Log a call or chat" at bounding box center [267, 32] width 258 height 13
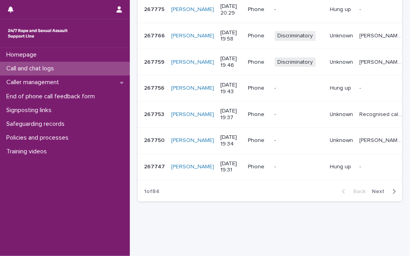
scroll to position [277, 0]
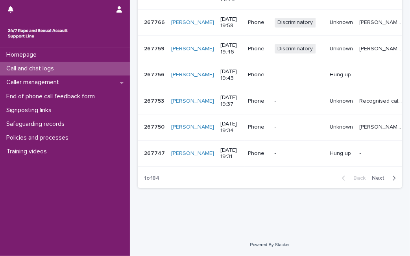
click at [374, 177] on span "Next" at bounding box center [380, 179] width 17 height 6
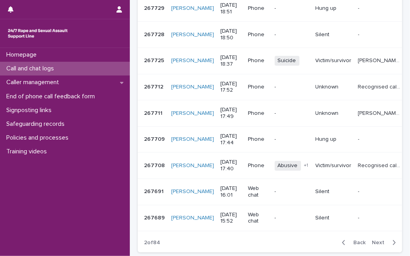
scroll to position [224, 0]
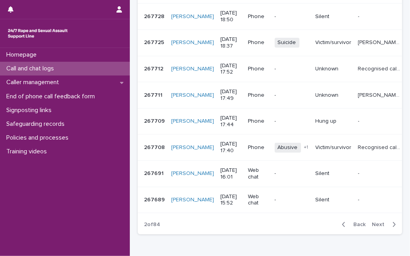
click at [353, 228] on span "Back" at bounding box center [357, 225] width 17 height 6
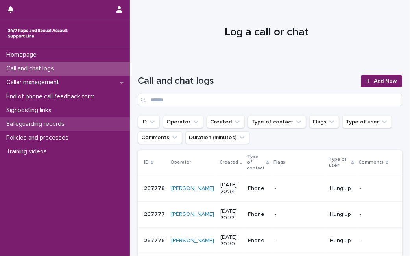
click at [50, 126] on p "Safeguarding records" at bounding box center [37, 123] width 68 height 7
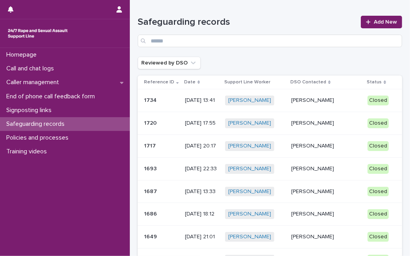
click at [313, 109] on td "Tara Nadi" at bounding box center [326, 100] width 76 height 23
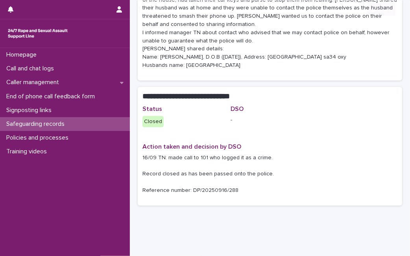
scroll to position [224, 0]
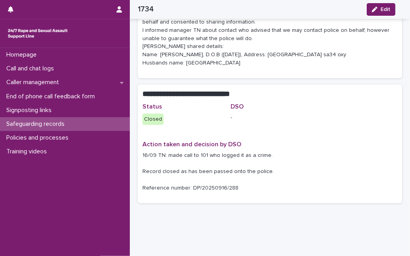
click at [53, 123] on p "Safeguarding records" at bounding box center [37, 123] width 68 height 7
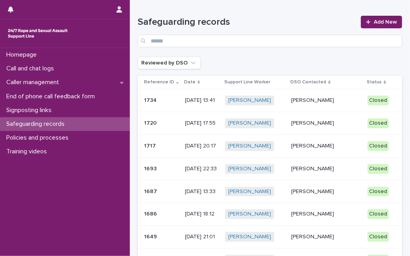
click at [242, 60] on div "Reviewed by DSO" at bounding box center [270, 63] width 265 height 13
click at [315, 146] on p "Hannah Mackenzie" at bounding box center [326, 146] width 70 height 7
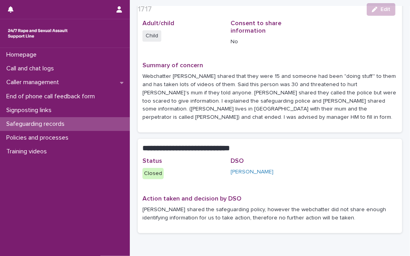
scroll to position [157, 0]
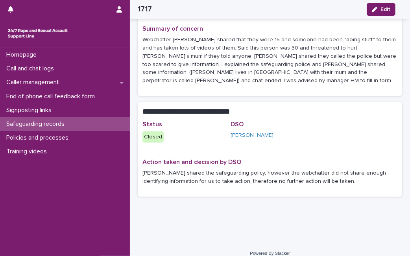
click at [62, 120] on p "Safeguarding records" at bounding box center [37, 123] width 68 height 7
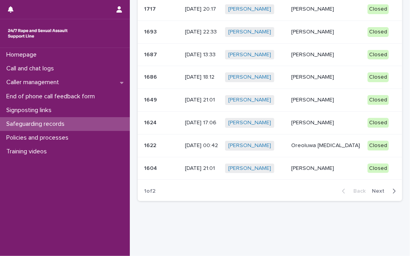
scroll to position [140, 0]
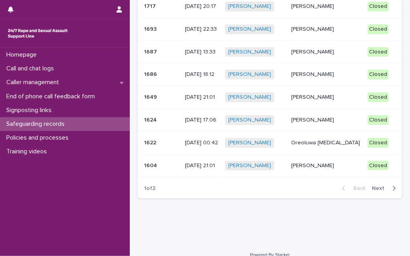
click at [307, 100] on div "Sally Hill" at bounding box center [326, 97] width 70 height 13
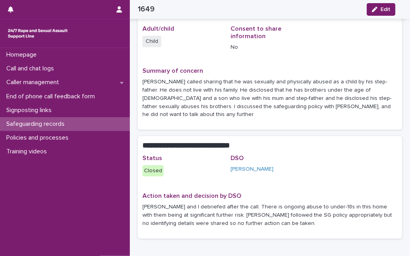
scroll to position [125, 0]
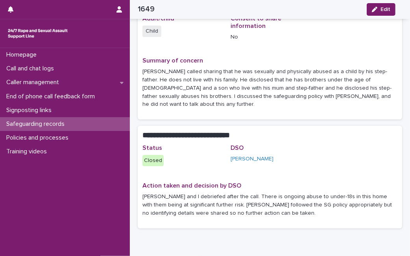
click at [54, 124] on p "Safeguarding records" at bounding box center [37, 123] width 68 height 7
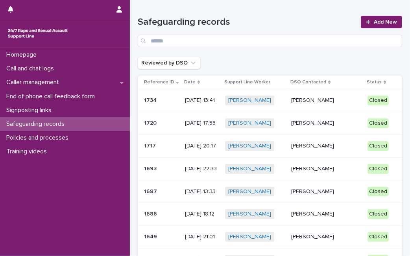
click at [285, 123] on div "Laveen Vashisht + 0" at bounding box center [255, 123] width 60 height 10
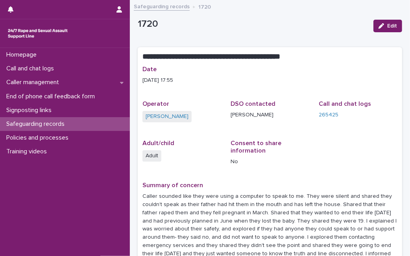
click at [403, 218] on div "**********" at bounding box center [270, 218] width 280 height 427
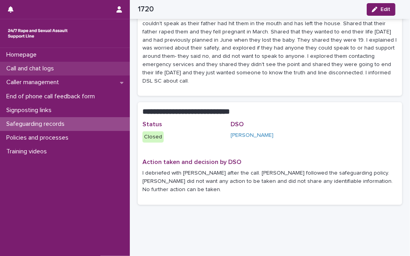
click at [64, 71] on div "Call and chat logs" at bounding box center [65, 69] width 130 height 14
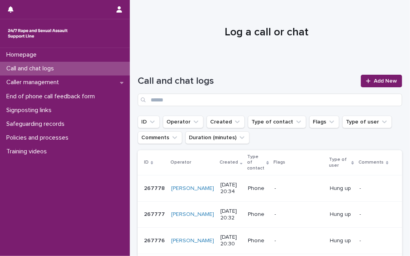
click at [159, 48] on div at bounding box center [267, 29] width 274 height 59
